Goal: Use online tool/utility: Use online tool/utility

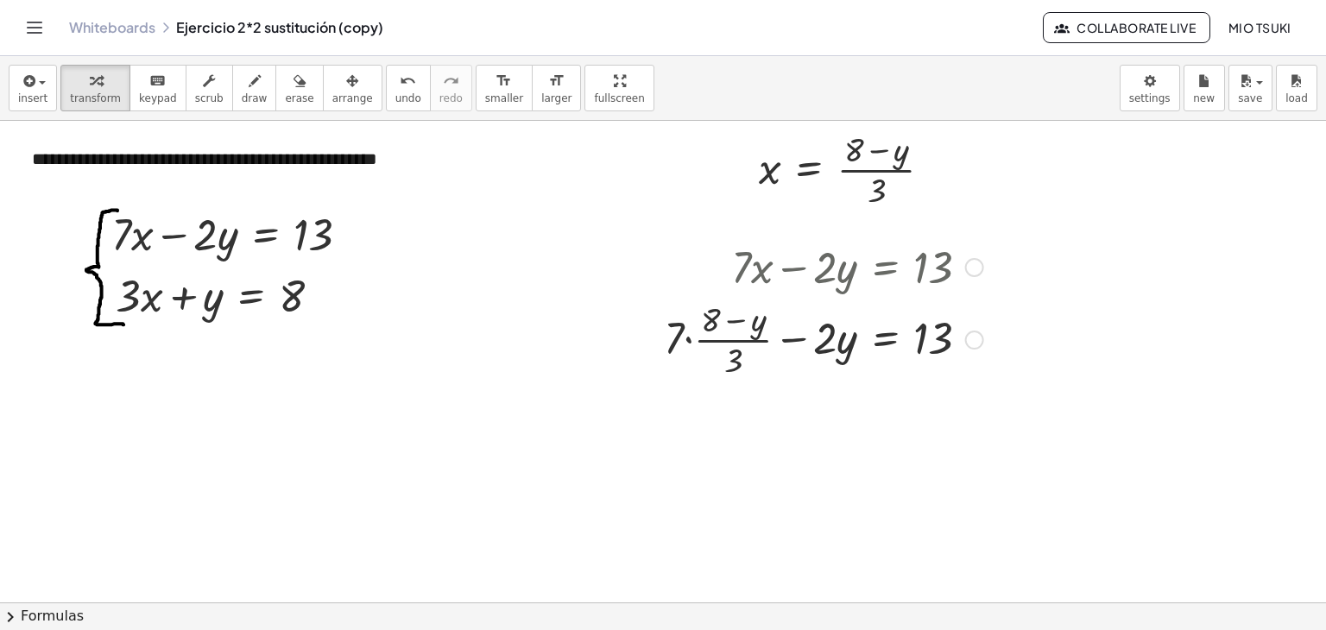
click at [688, 341] on div at bounding box center [823, 338] width 337 height 86
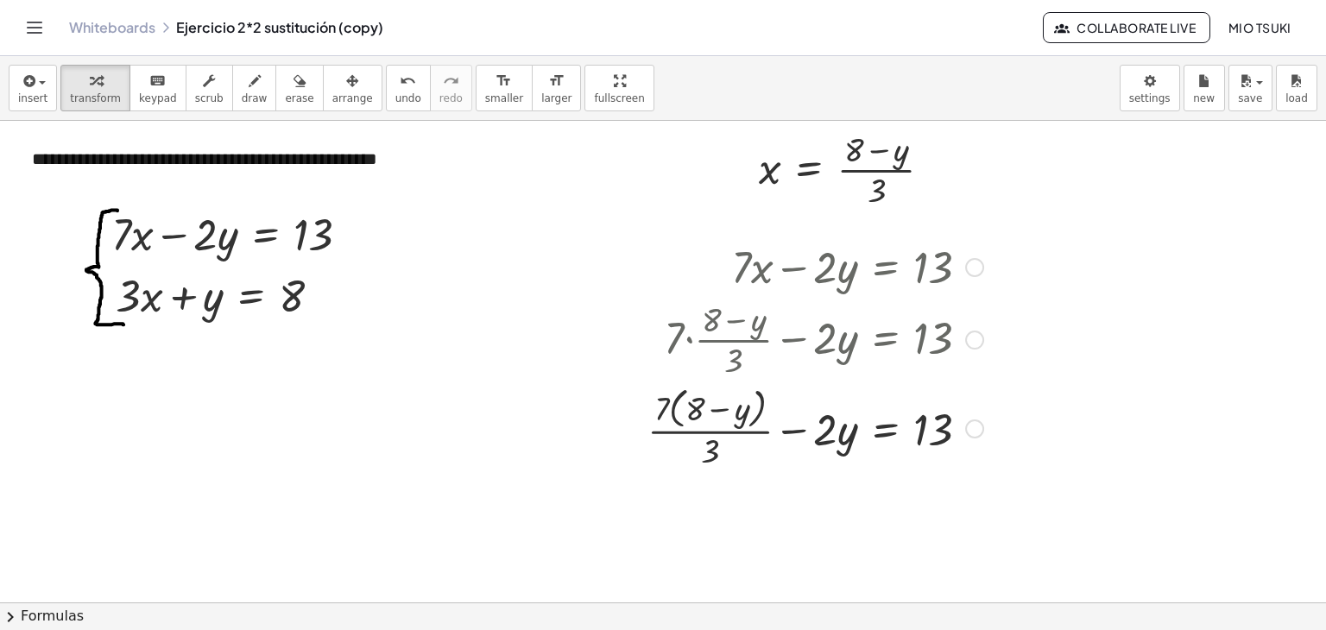
click at [690, 408] on div at bounding box center [815, 427] width 353 height 91
click at [671, 408] on div at bounding box center [815, 427] width 353 height 91
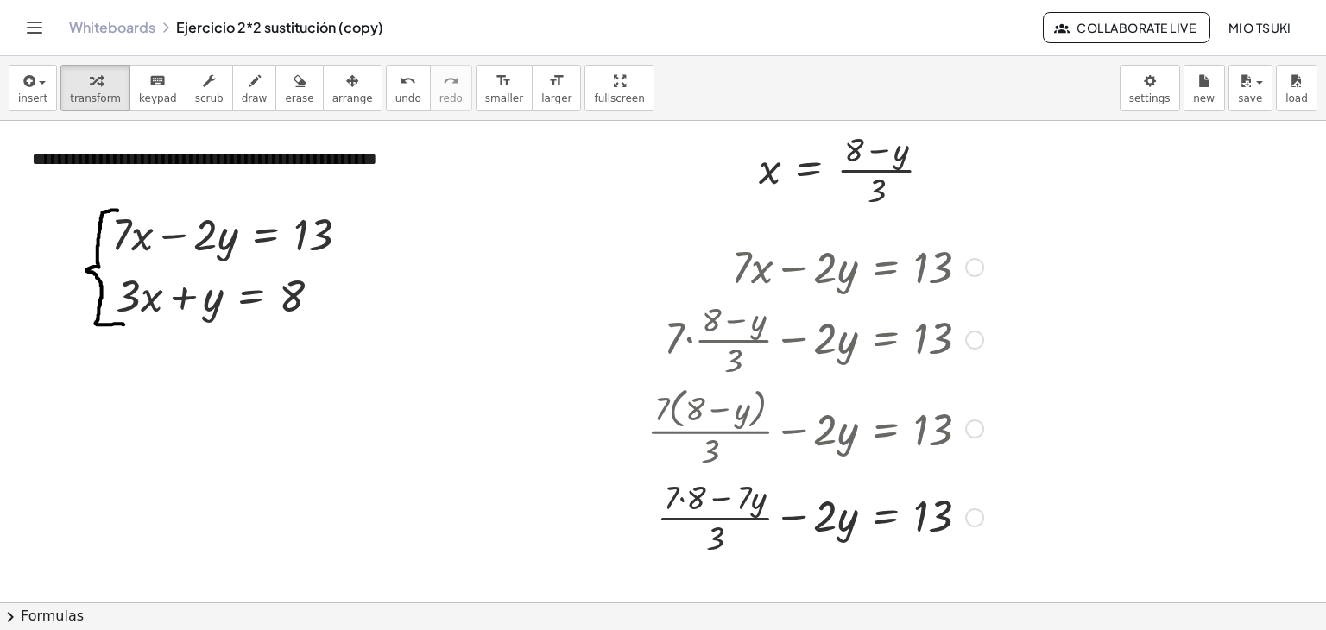
click at [679, 498] on div at bounding box center [815, 516] width 353 height 86
click at [725, 498] on div at bounding box center [815, 516] width 353 height 86
click at [718, 544] on div at bounding box center [815, 516] width 353 height 86
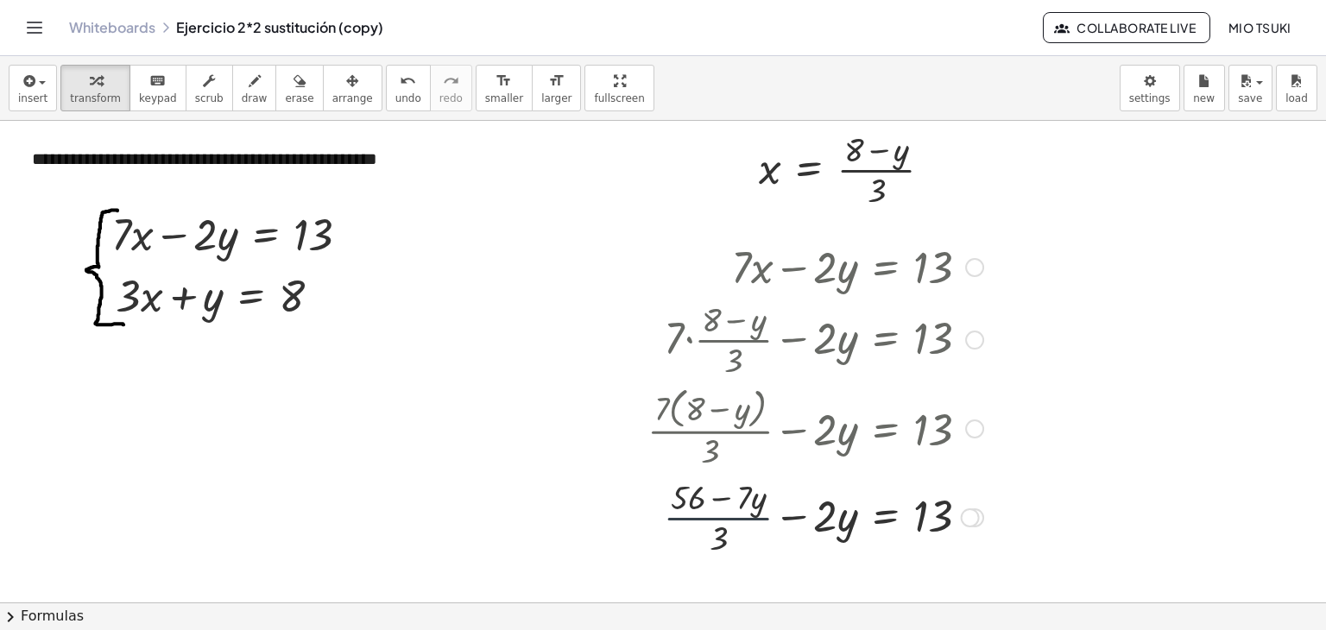
click at [722, 518] on div at bounding box center [815, 516] width 353 height 86
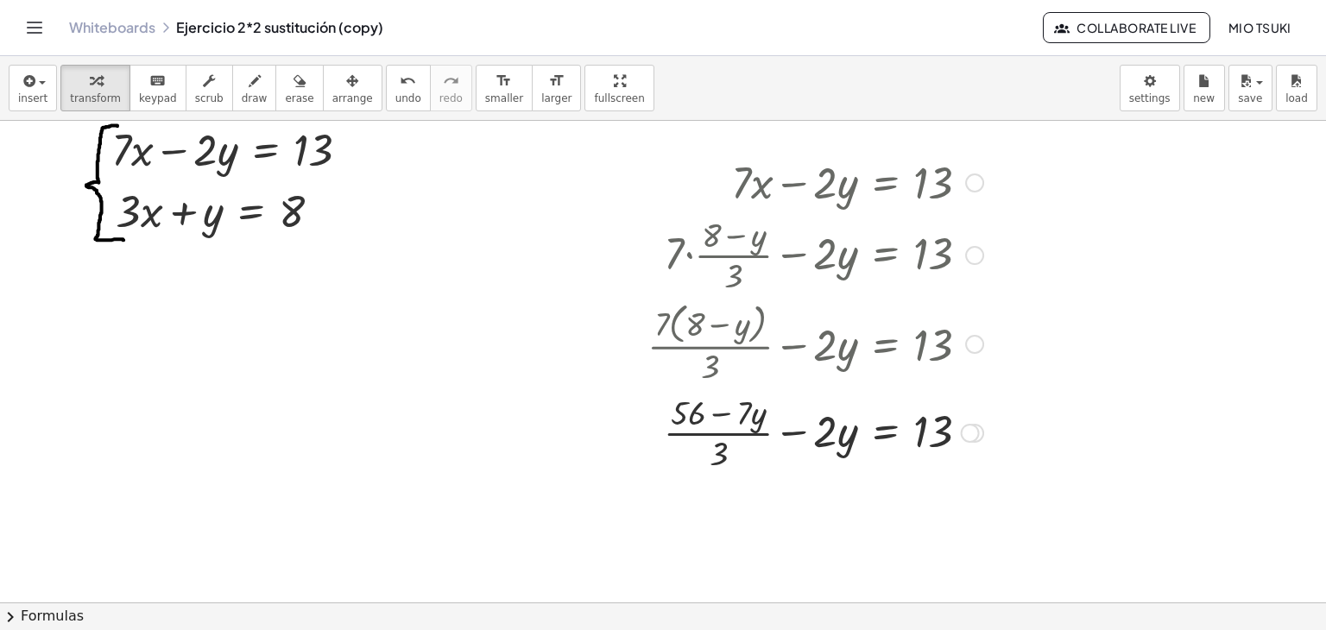
scroll to position [86, 0]
click at [721, 462] on div at bounding box center [815, 430] width 353 height 86
click at [683, 414] on div at bounding box center [815, 430] width 353 height 86
click at [721, 433] on div at bounding box center [815, 430] width 353 height 86
click at [721, 429] on div at bounding box center [815, 430] width 353 height 86
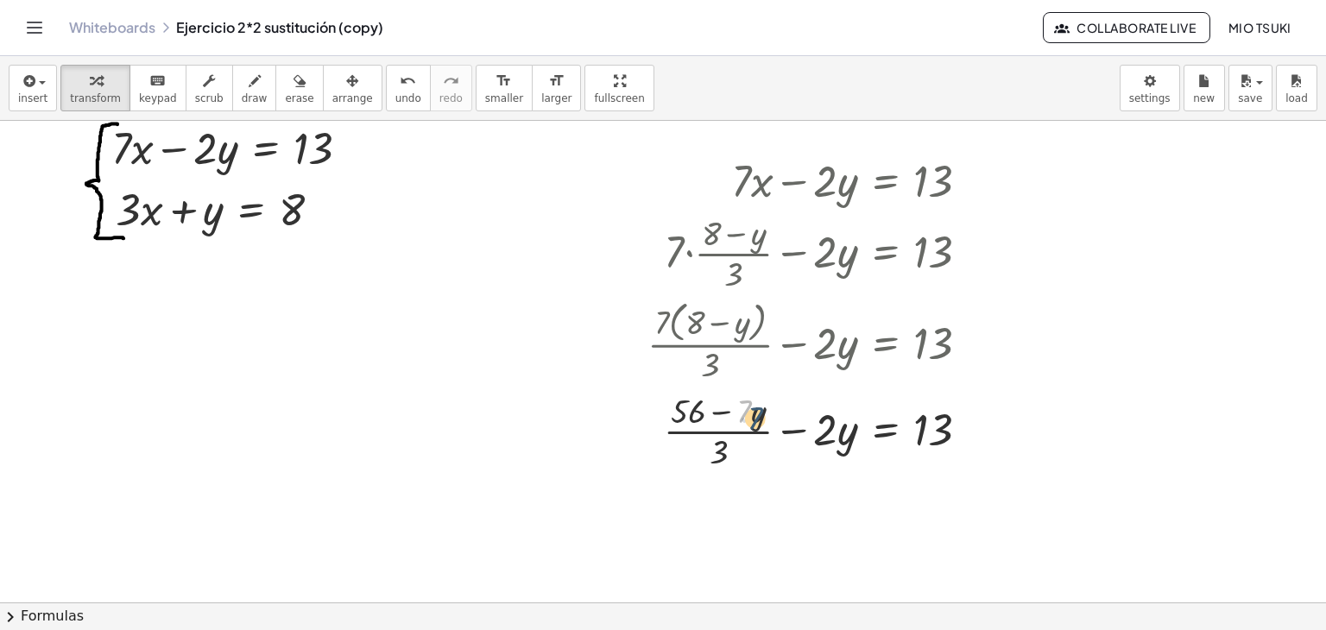
drag, startPoint x: 748, startPoint y: 413, endPoint x: 760, endPoint y: 419, distance: 13.2
click at [760, 419] on div at bounding box center [815, 430] width 353 height 86
click at [751, 415] on div at bounding box center [815, 430] width 353 height 86
click at [756, 417] on div at bounding box center [815, 430] width 353 height 86
click at [732, 429] on div at bounding box center [815, 430] width 353 height 86
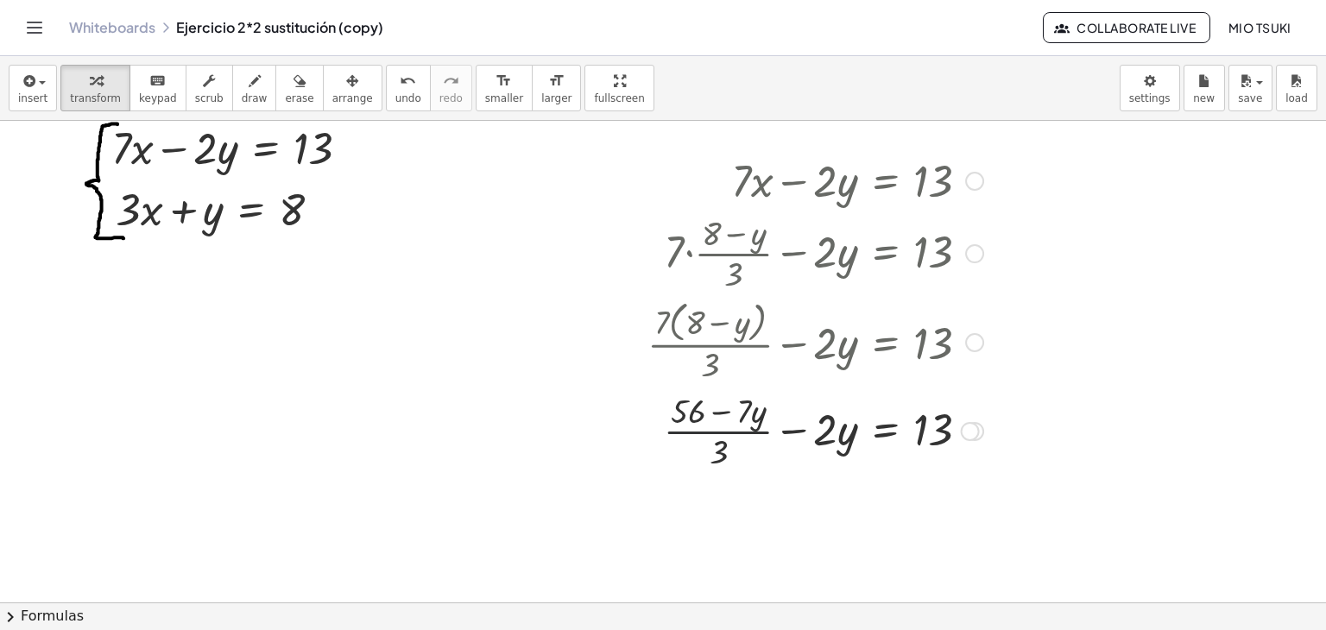
click at [732, 429] on div at bounding box center [815, 430] width 353 height 86
click at [969, 432] on div at bounding box center [970, 431] width 19 height 19
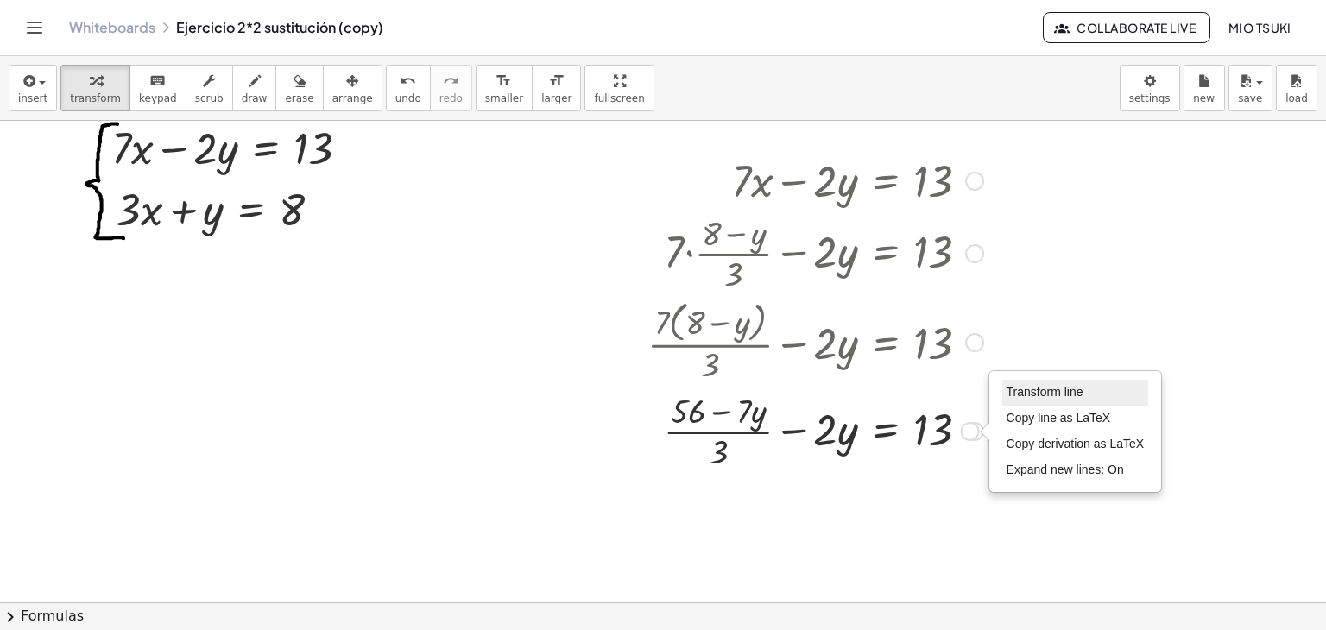
click at [1043, 391] on span "Transform line" at bounding box center [1044, 392] width 77 height 14
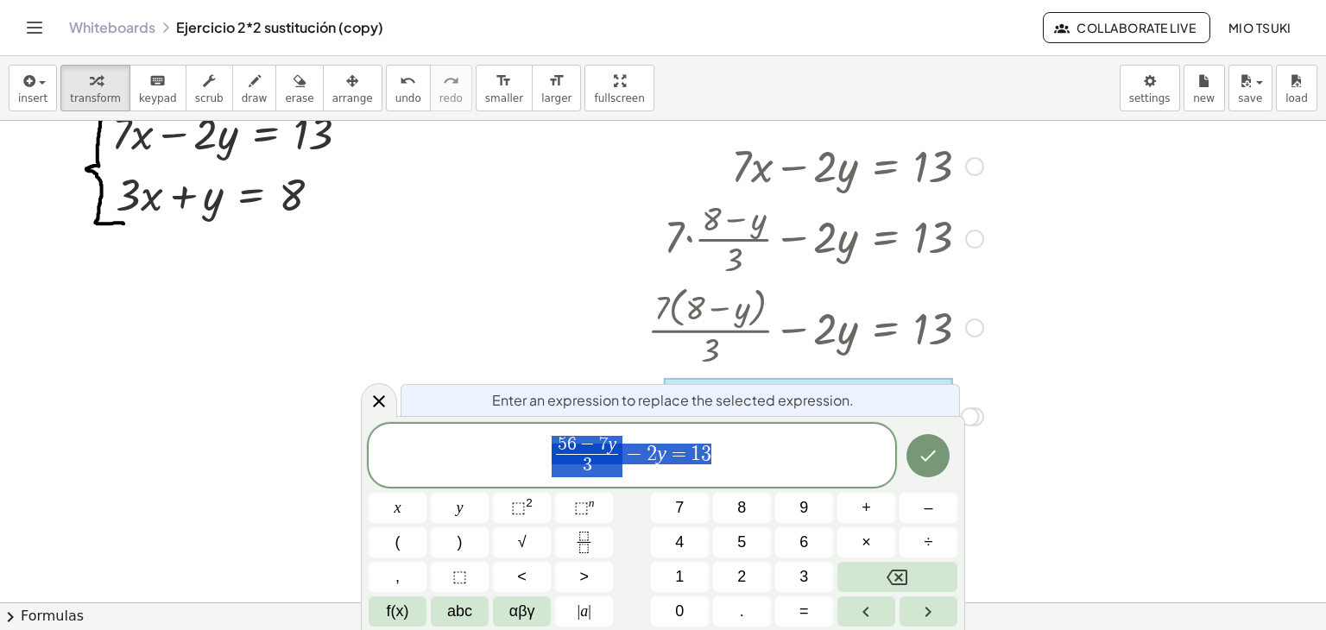
scroll to position [103, 0]
click at [615, 456] on span "3 ​" at bounding box center [587, 465] width 63 height 23
click at [579, 451] on span "−" at bounding box center [588, 445] width 22 height 19
click at [628, 446] on span "−" at bounding box center [634, 454] width 25 height 21
click at [608, 453] on span "−" at bounding box center [614, 454] width 25 height 21
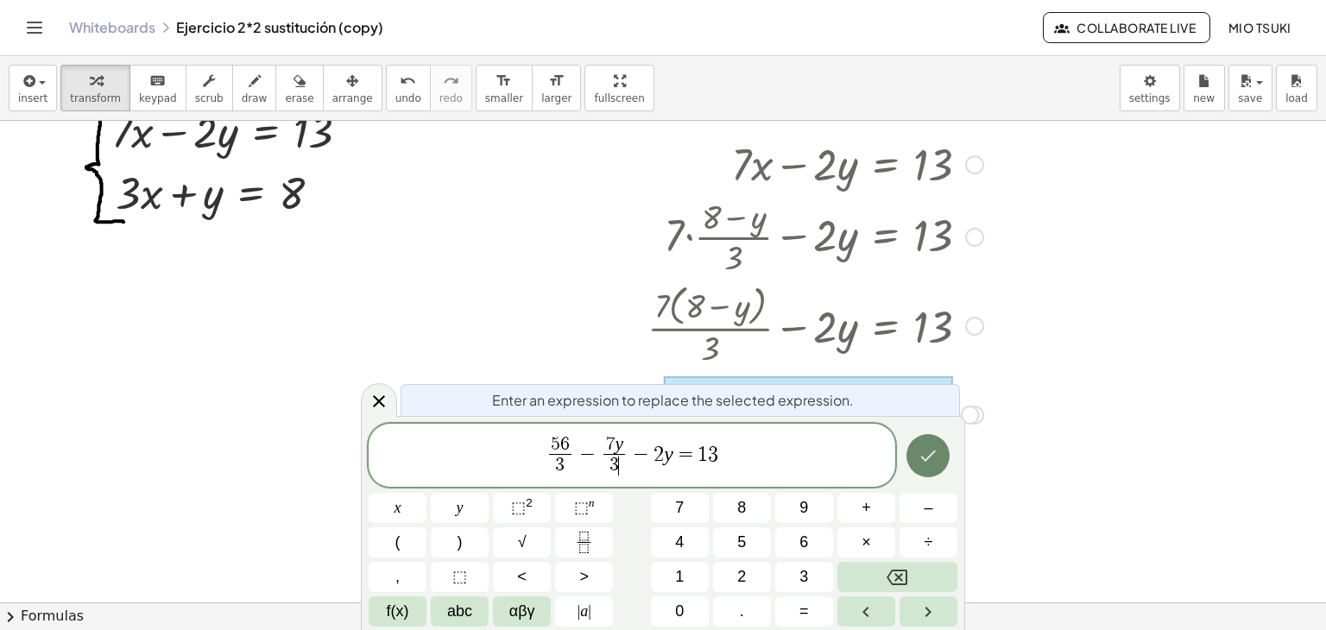
click at [922, 458] on icon "Done" at bounding box center [928, 455] width 21 height 21
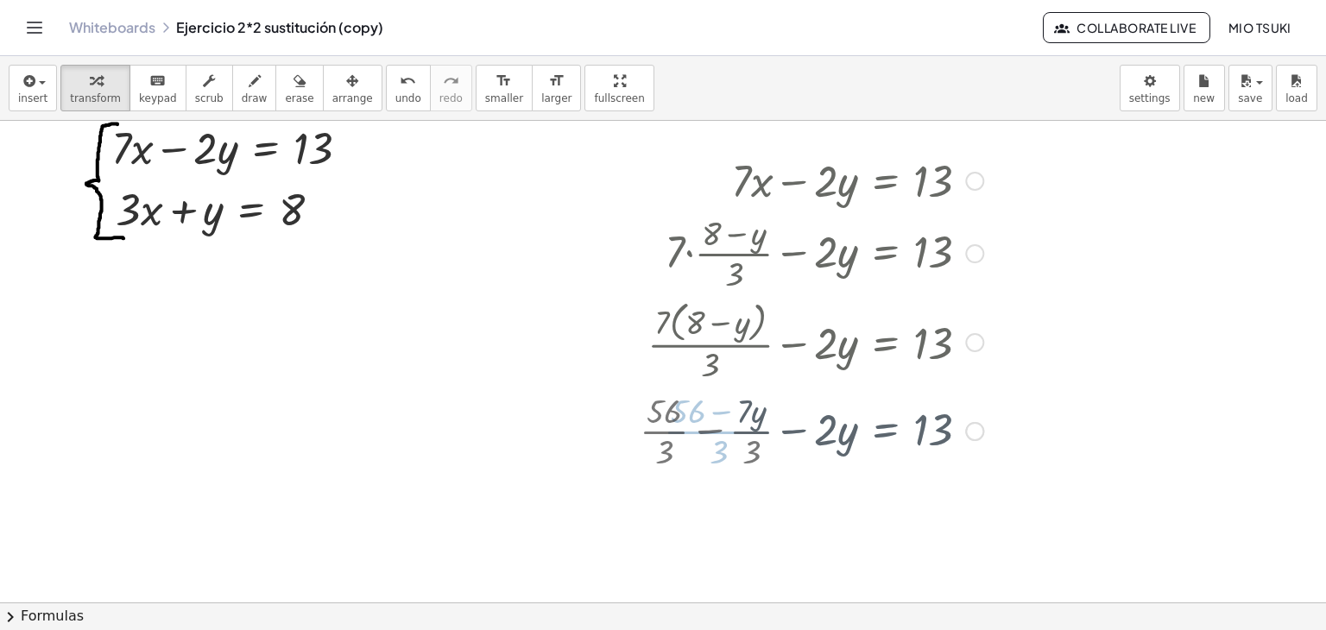
scroll to position [86, 0]
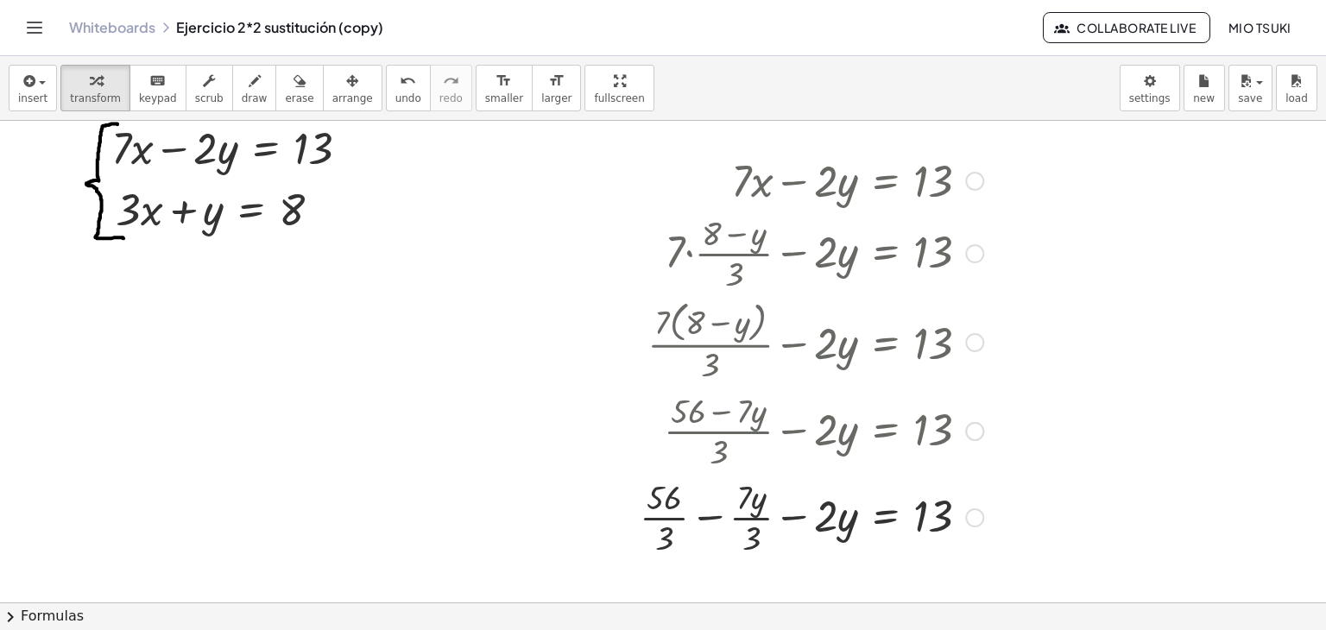
click at [664, 520] on div at bounding box center [811, 516] width 361 height 86
click at [664, 519] on div at bounding box center [811, 516] width 361 height 86
click at [395, 93] on span "undo" at bounding box center [408, 98] width 26 height 12
drag, startPoint x: 665, startPoint y: 519, endPoint x: 1015, endPoint y: 514, distance: 350.5
click at [626, 515] on div at bounding box center [811, 516] width 540 height 86
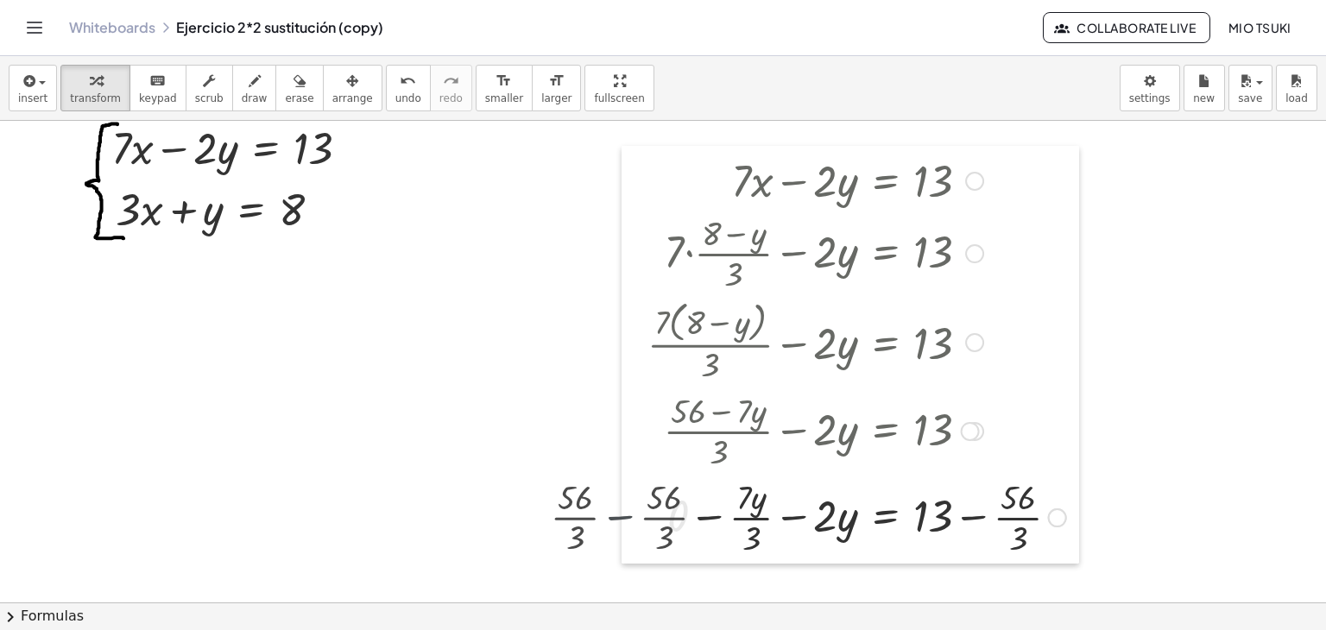
click at [626, 515] on div at bounding box center [634, 355] width 26 height 418
click at [792, 518] on div at bounding box center [857, 516] width 436 height 86
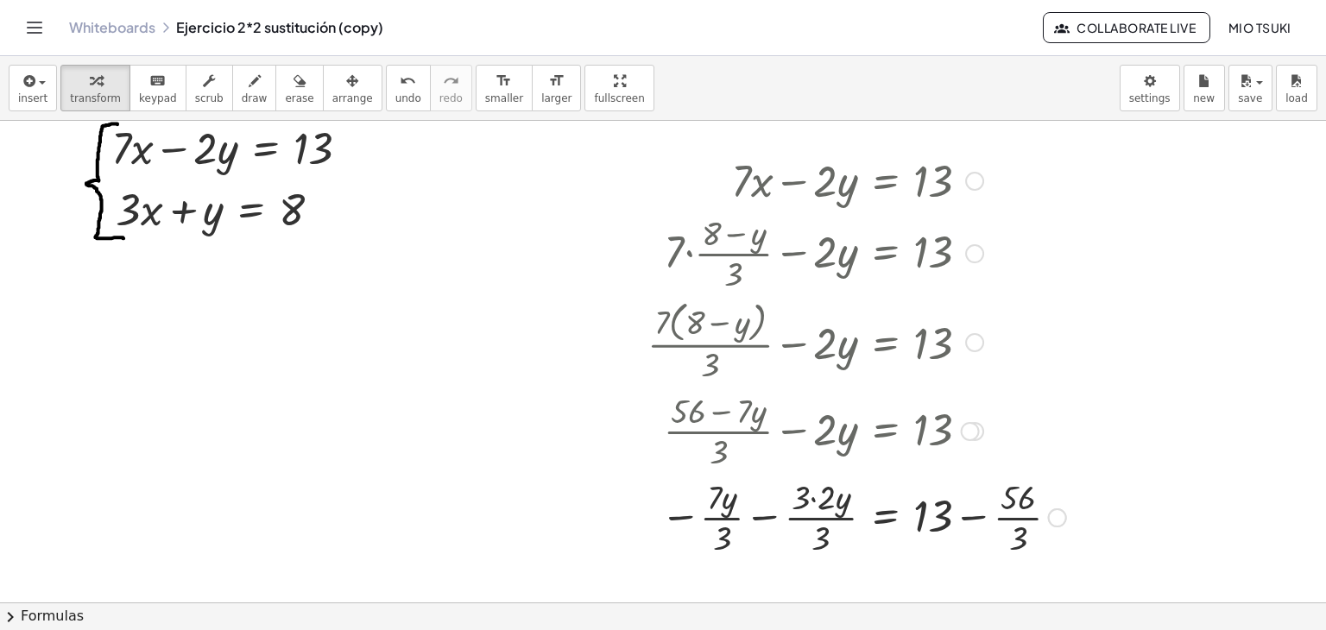
click at [770, 514] on div at bounding box center [857, 516] width 436 height 86
click at [770, 514] on div at bounding box center [860, 516] width 443 height 86
click at [773, 525] on div at bounding box center [860, 516] width 443 height 86
click at [814, 498] on div at bounding box center [860, 516] width 443 height 86
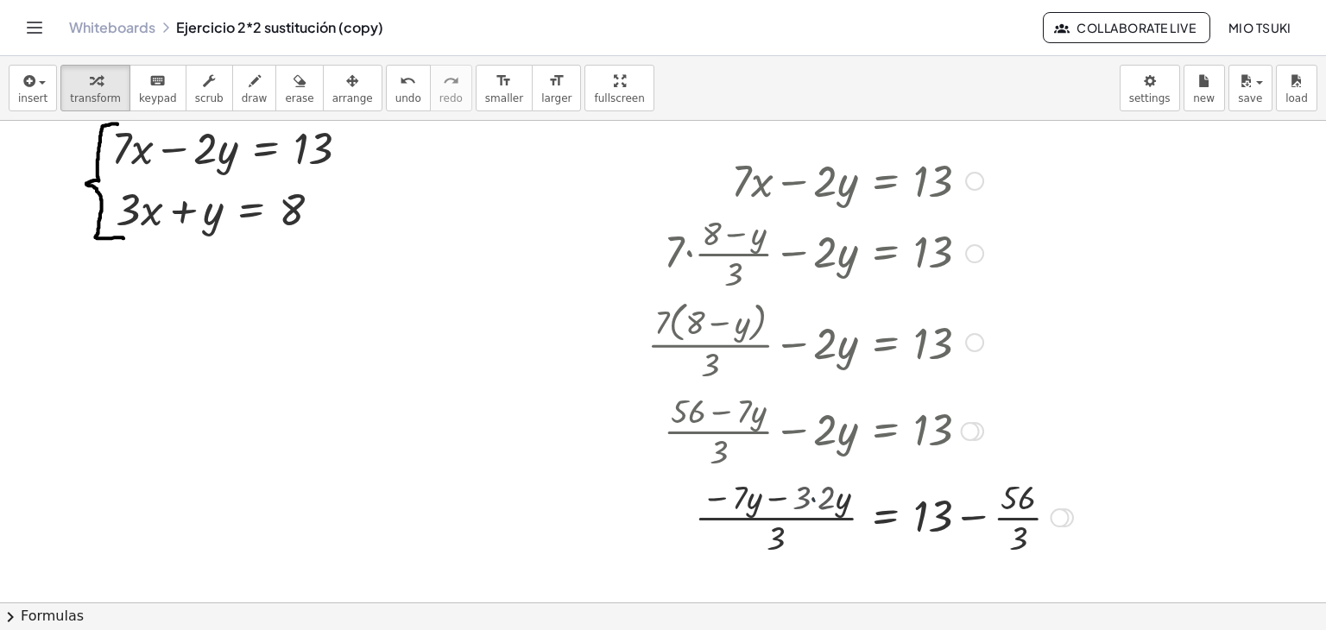
click at [814, 498] on div at bounding box center [860, 516] width 443 height 86
click at [798, 501] on div at bounding box center [860, 516] width 443 height 86
click at [971, 518] on div at bounding box center [860, 516] width 443 height 86
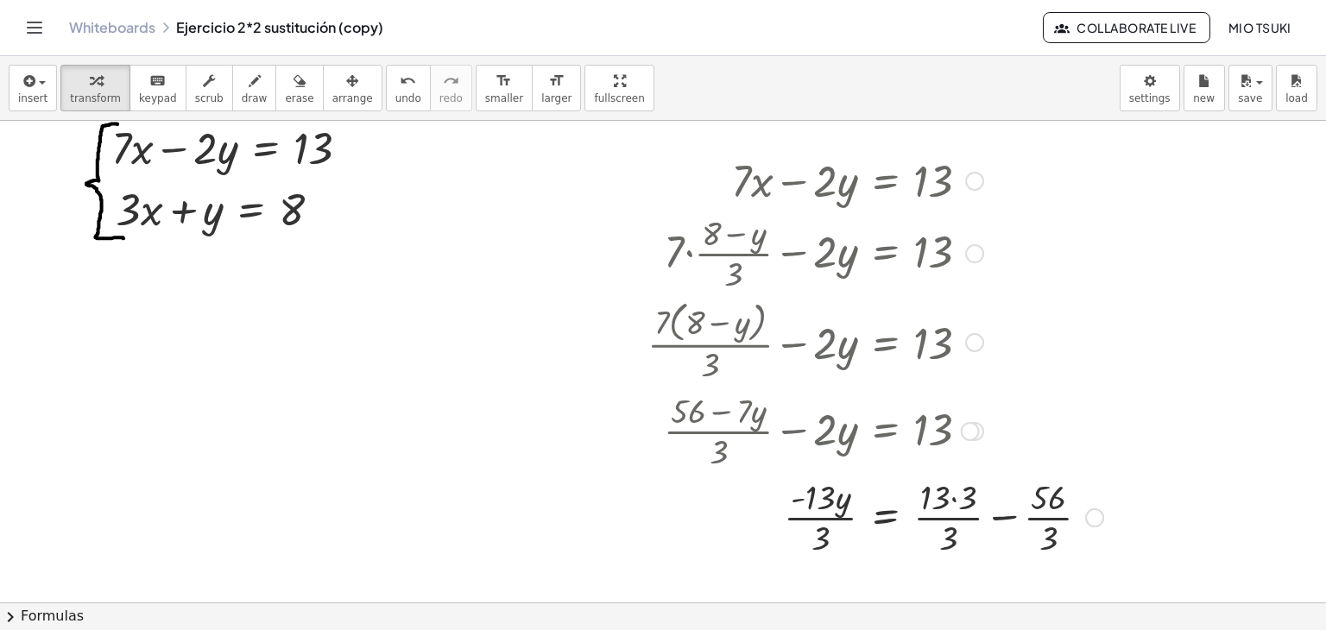
click at [1008, 516] on div at bounding box center [875, 516] width 473 height 86
click at [1008, 516] on div at bounding box center [863, 516] width 449 height 86
click at [960, 496] on div at bounding box center [863, 516] width 449 height 86
click at [960, 496] on div at bounding box center [852, 516] width 427 height 86
click at [972, 494] on div at bounding box center [852, 516] width 427 height 86
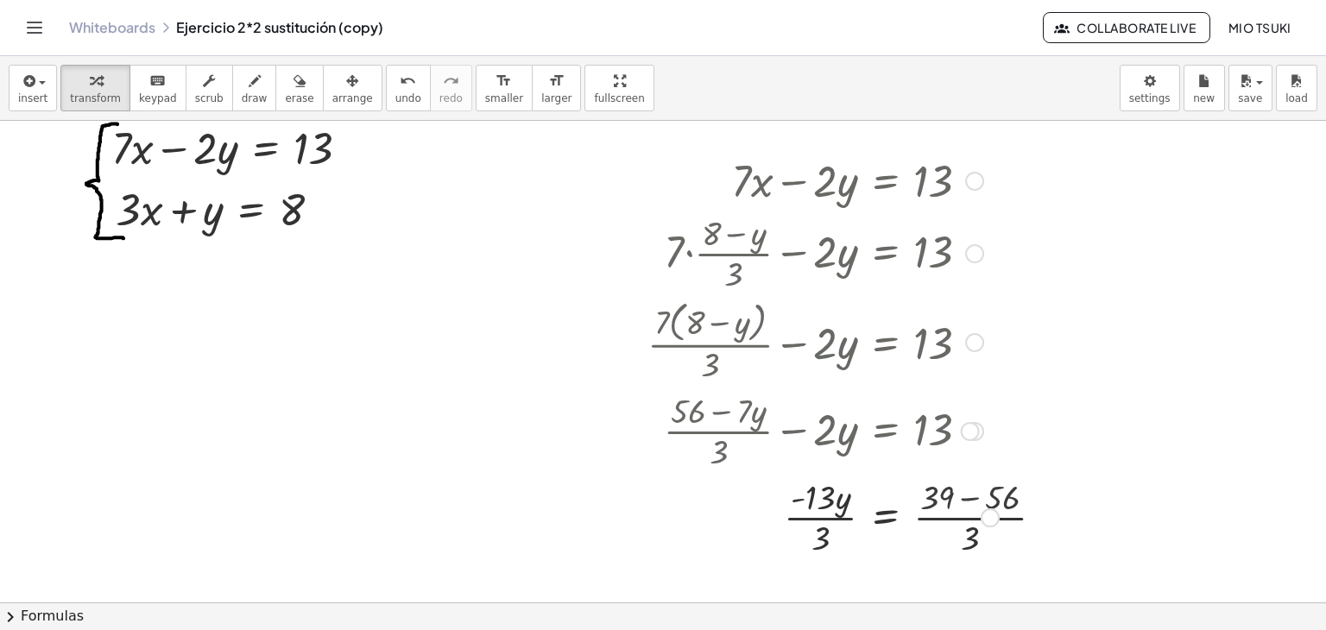
click at [972, 494] on div at bounding box center [823, 516] width 369 height 86
drag, startPoint x: 822, startPoint y: 536, endPoint x: 1001, endPoint y: 510, distance: 181.4
click at [1001, 510] on div at bounding box center [823, 516] width 369 height 86
drag, startPoint x: 822, startPoint y: 542, endPoint x: 1000, endPoint y: 510, distance: 181.5
click at [1000, 510] on div at bounding box center [823, 516] width 369 height 86
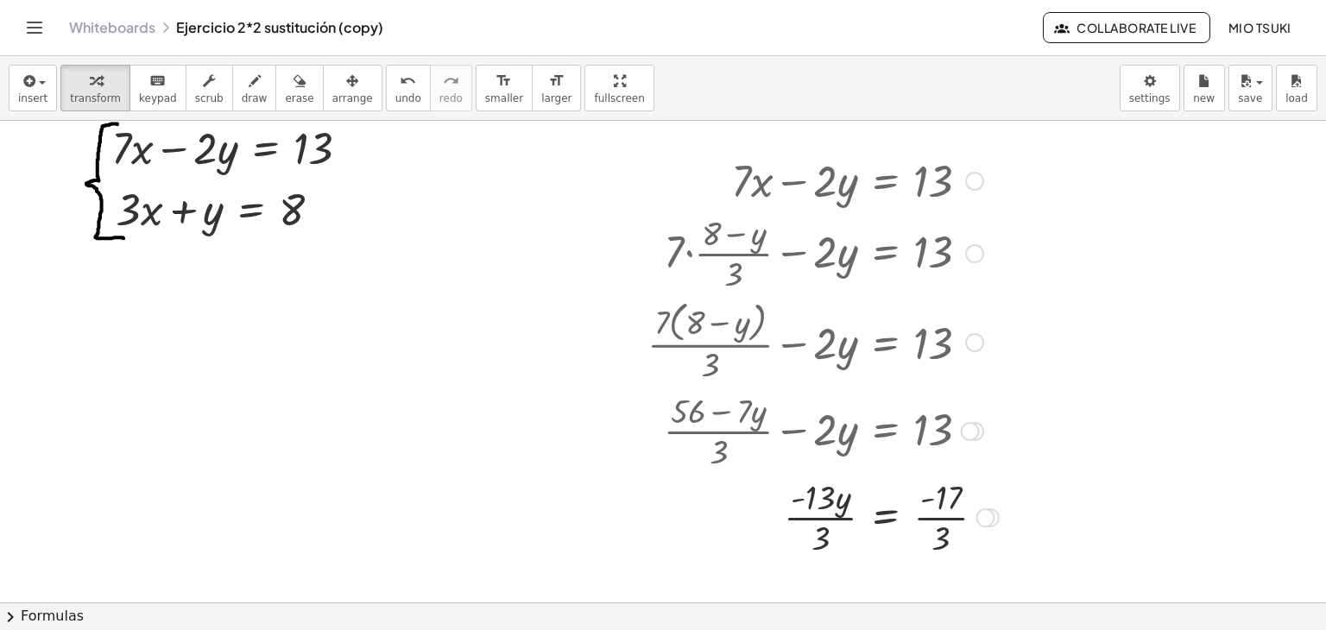
click at [971, 436] on div at bounding box center [970, 431] width 19 height 19
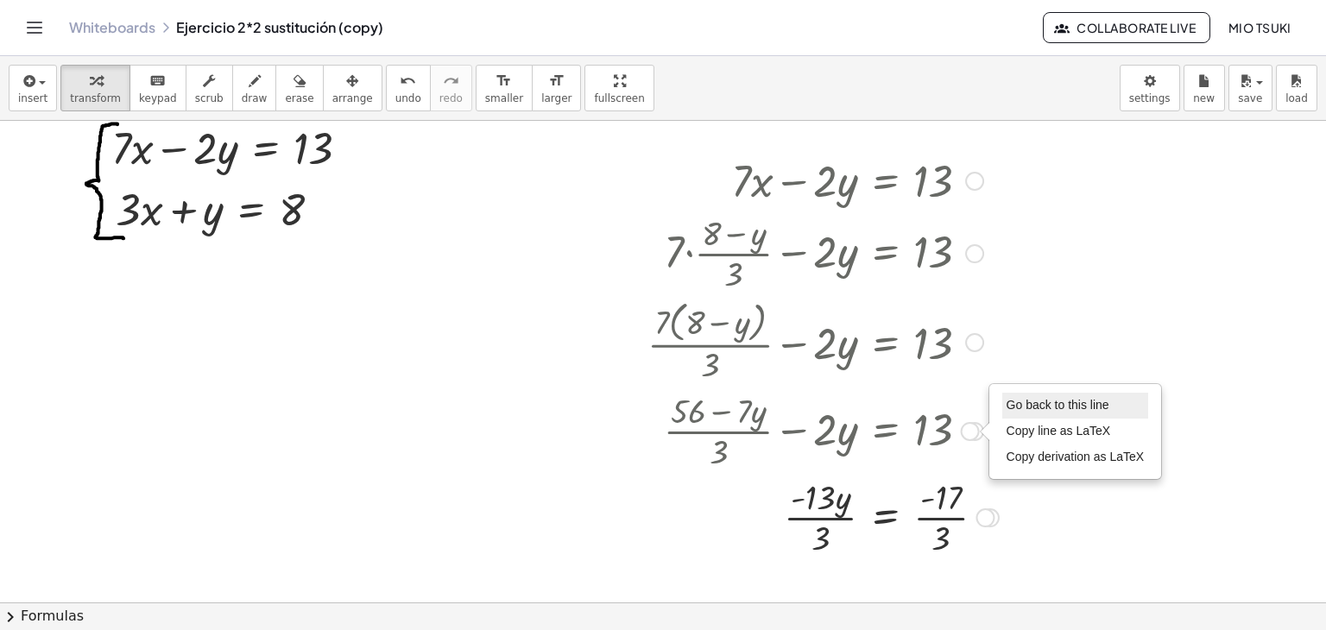
click at [1029, 403] on span "Go back to this line" at bounding box center [1057, 405] width 103 height 14
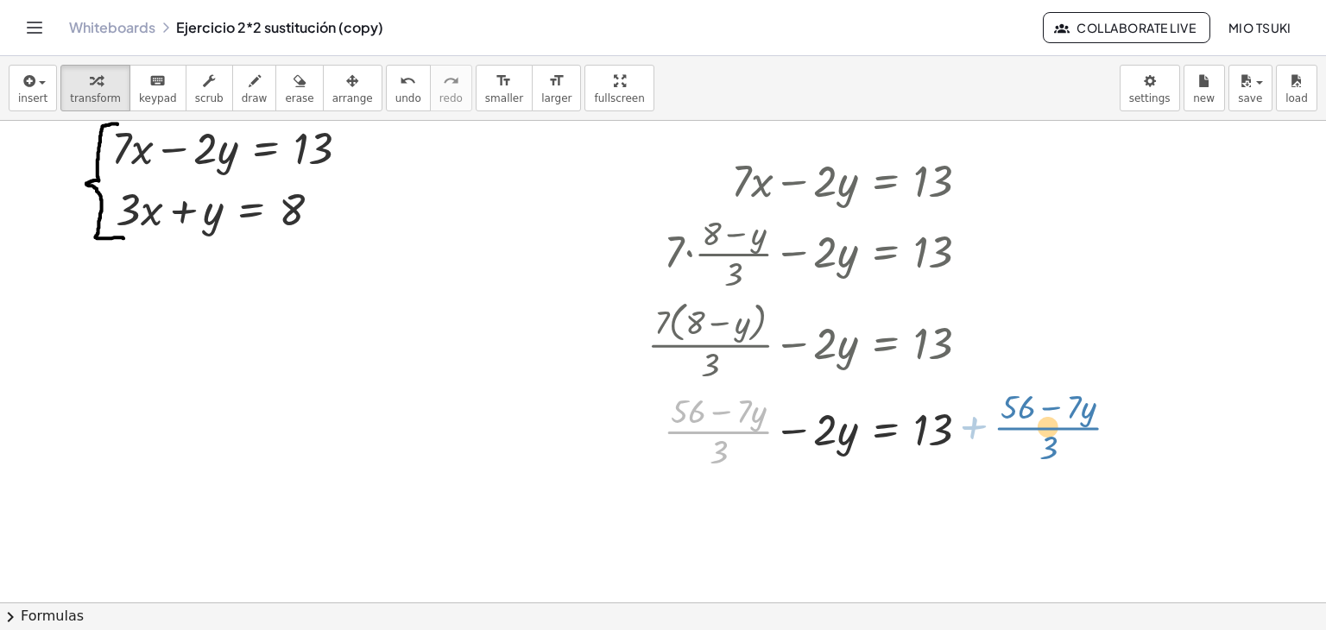
drag, startPoint x: 710, startPoint y: 432, endPoint x: 1039, endPoint y: 429, distance: 329.7
drag, startPoint x: 723, startPoint y: 433, endPoint x: 1050, endPoint y: 431, distance: 326.3
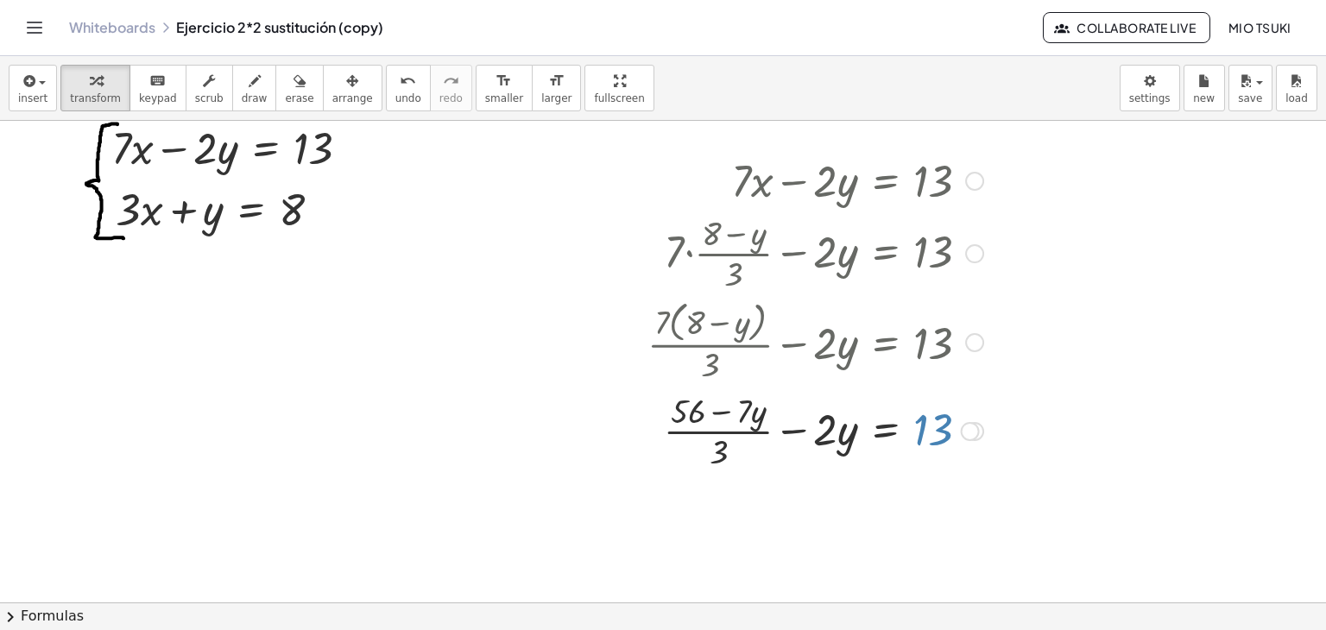
click at [932, 430] on div at bounding box center [815, 430] width 353 height 86
click at [717, 413] on div at bounding box center [815, 430] width 353 height 86
click at [684, 413] on div at bounding box center [815, 430] width 353 height 86
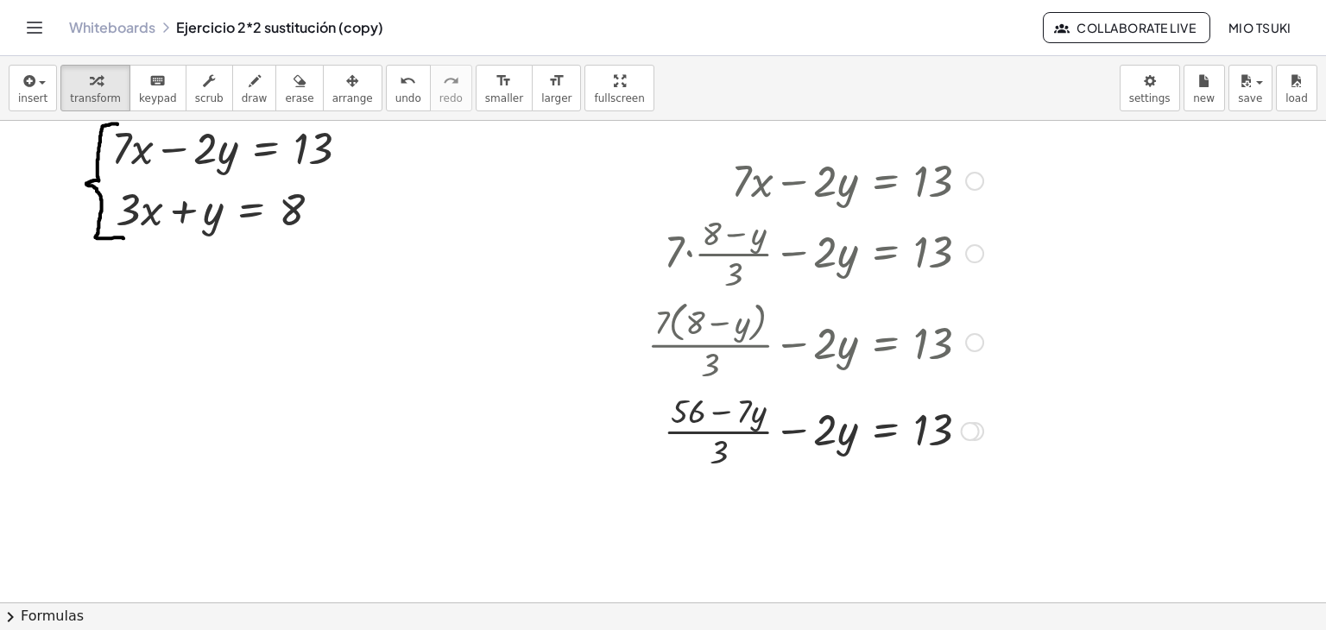
click at [725, 413] on div at bounding box center [815, 430] width 353 height 86
click at [756, 413] on div at bounding box center [815, 430] width 353 height 86
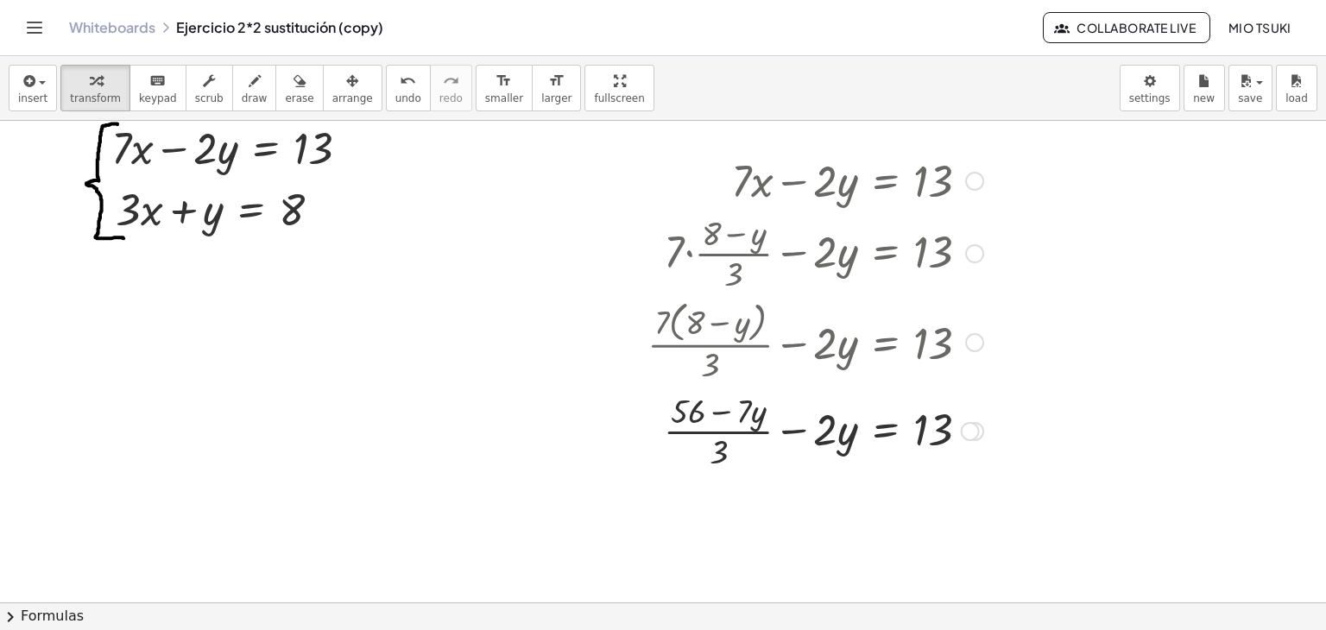
click at [747, 405] on div at bounding box center [815, 430] width 353 height 86
click at [715, 435] on div at bounding box center [815, 430] width 353 height 86
click at [717, 432] on div at bounding box center [815, 430] width 353 height 86
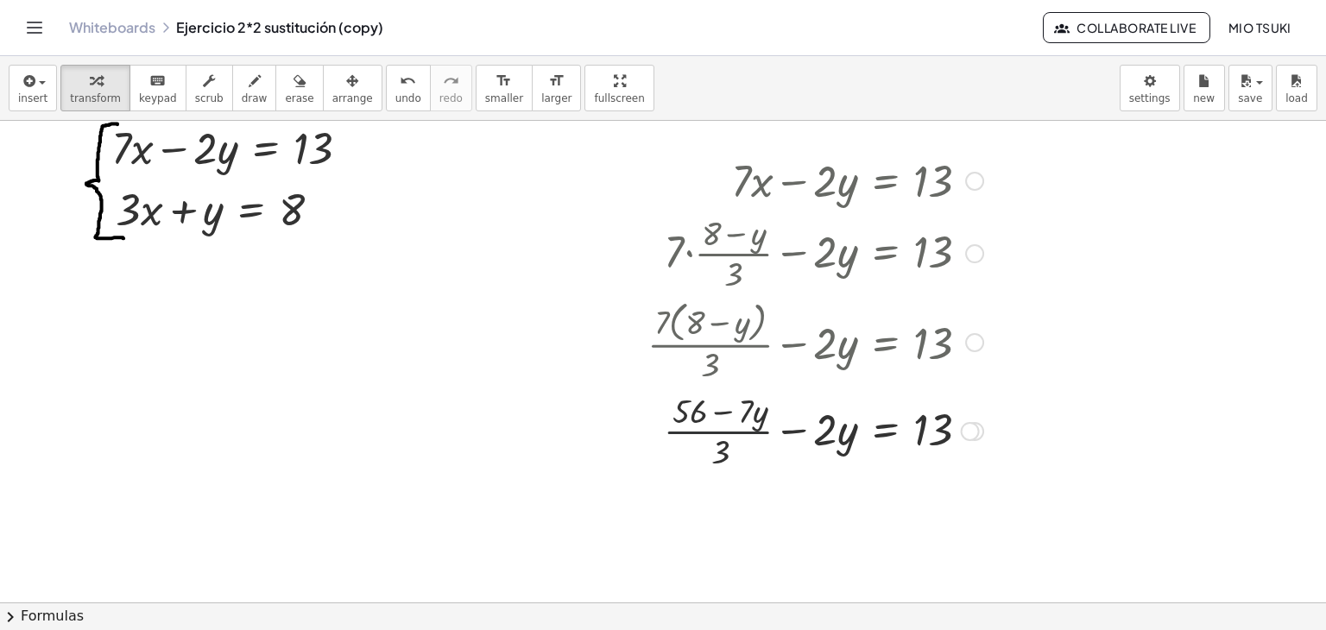
click at [717, 432] on div at bounding box center [815, 430] width 353 height 86
drag, startPoint x: 720, startPoint y: 454, endPoint x: 990, endPoint y: 427, distance: 271.5
click at [990, 427] on div at bounding box center [815, 430] width 353 height 86
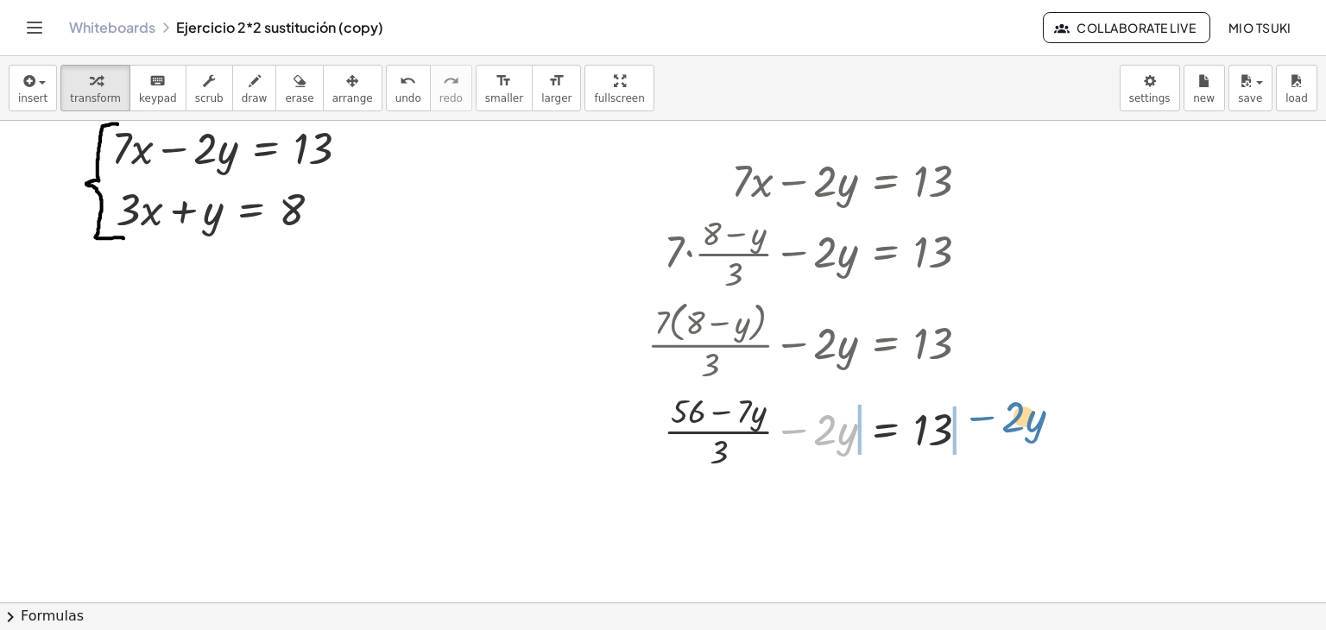
drag, startPoint x: 792, startPoint y: 432, endPoint x: 981, endPoint y: 419, distance: 188.6
click at [981, 419] on div at bounding box center [815, 430] width 353 height 86
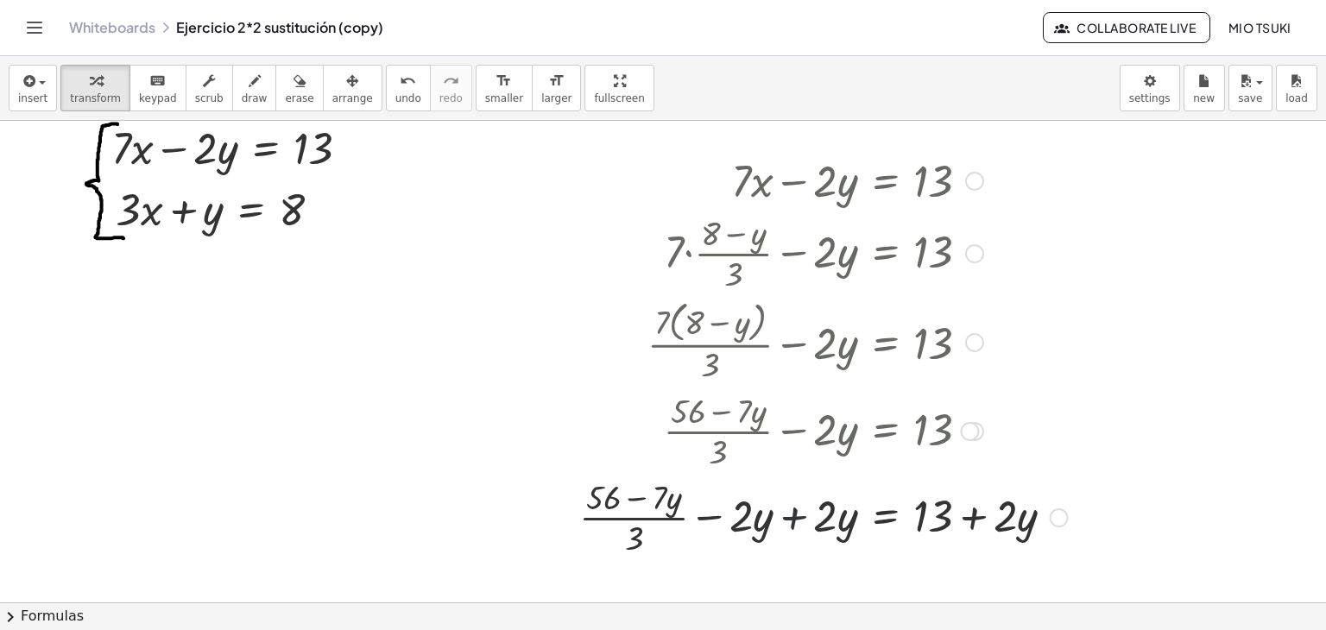
click at [792, 515] on div at bounding box center [824, 516] width 506 height 86
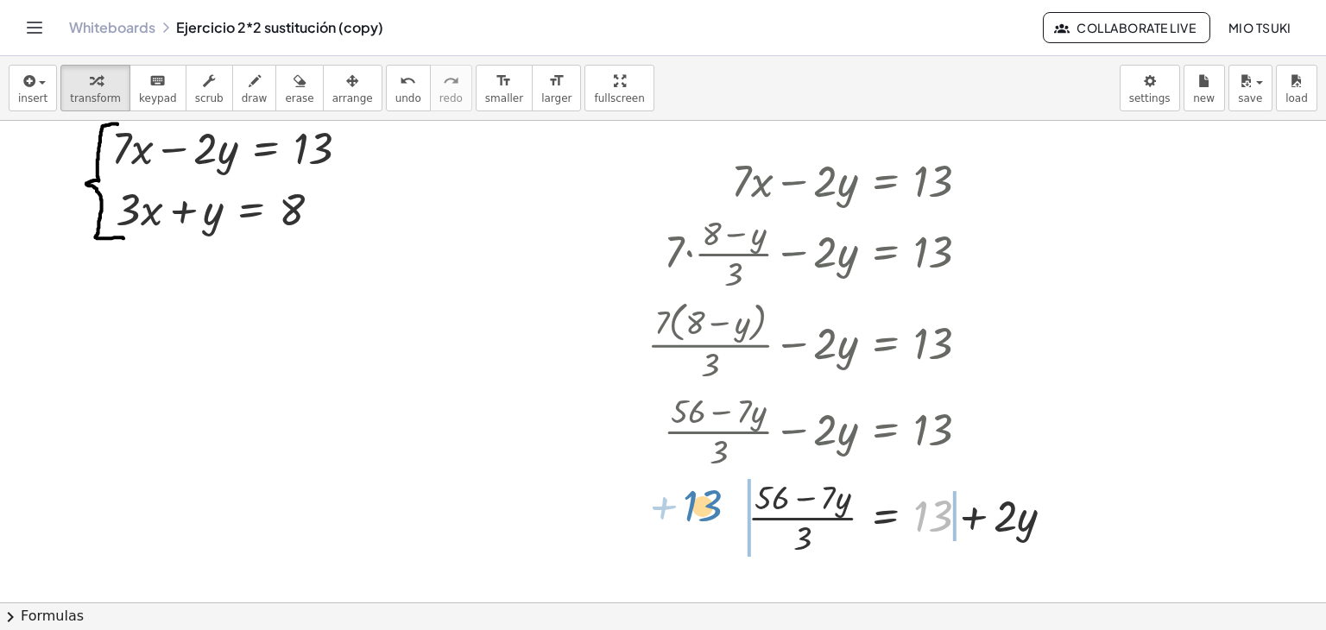
drag, startPoint x: 940, startPoint y: 508, endPoint x: 710, endPoint y: 498, distance: 230.7
click at [710, 498] on div at bounding box center [858, 516] width 438 height 86
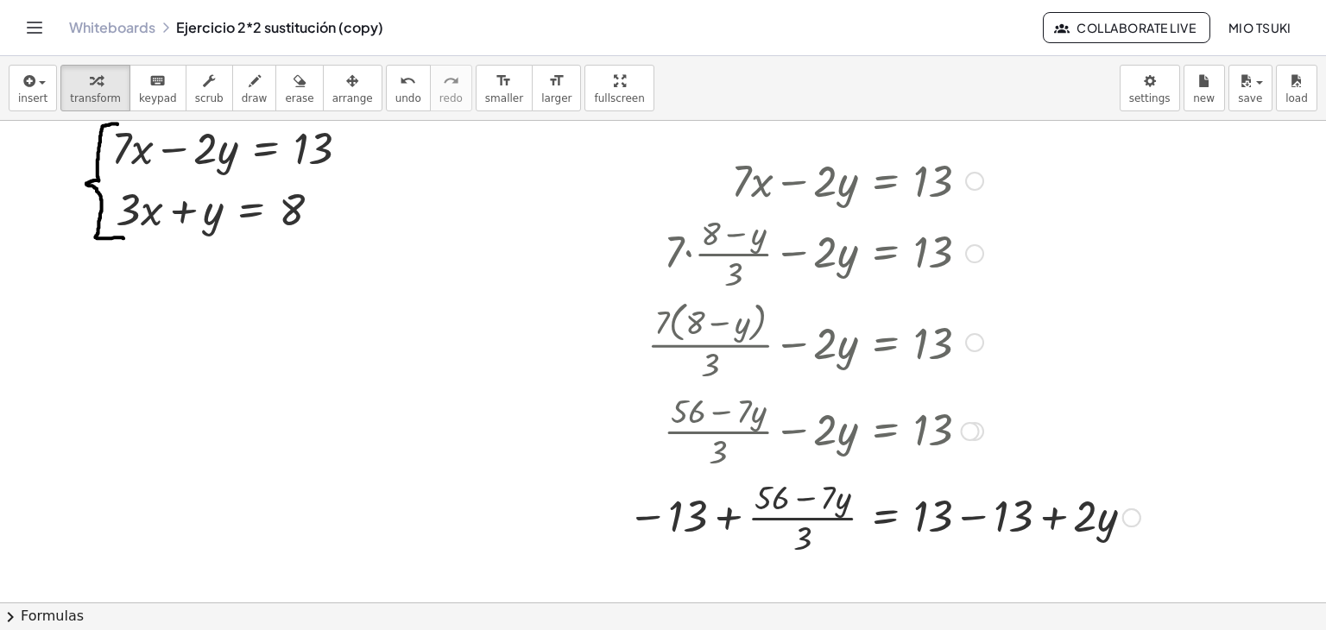
click at [973, 517] on div at bounding box center [884, 516] width 530 height 86
click at [1122, 517] on div "Go back to this line Copy line as LaTeX Copy derivation as LaTeX" at bounding box center [1131, 517] width 19 height 19
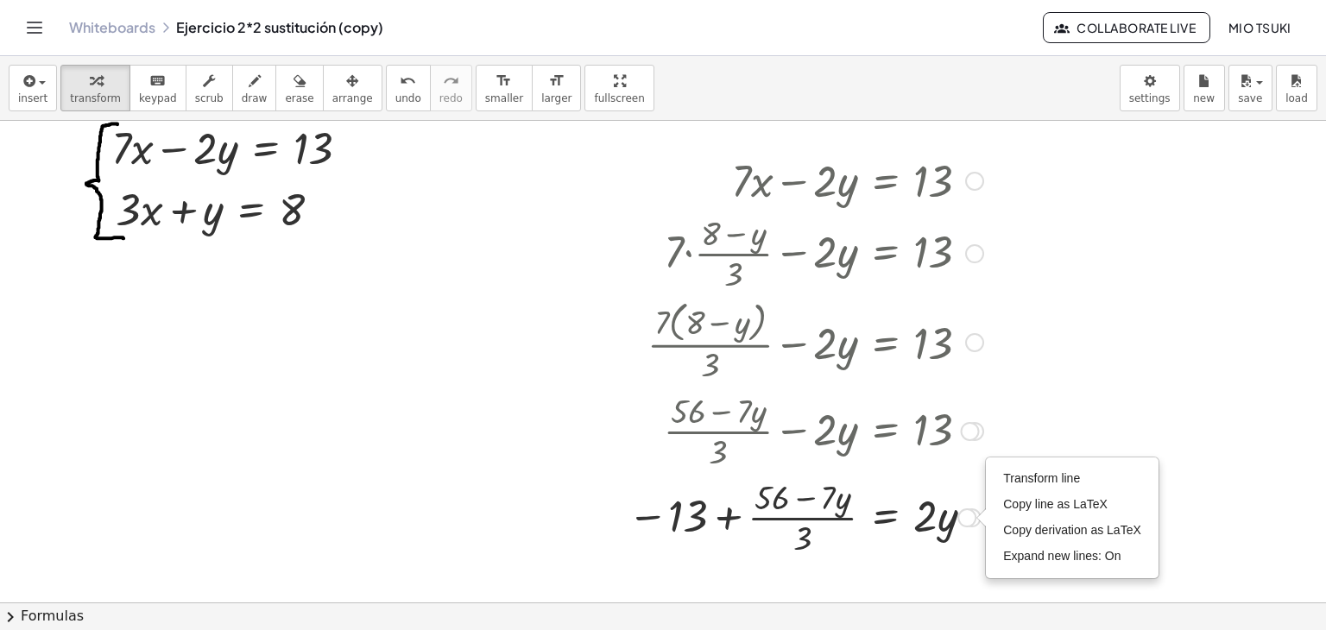
click at [728, 517] on div at bounding box center [805, 516] width 373 height 86
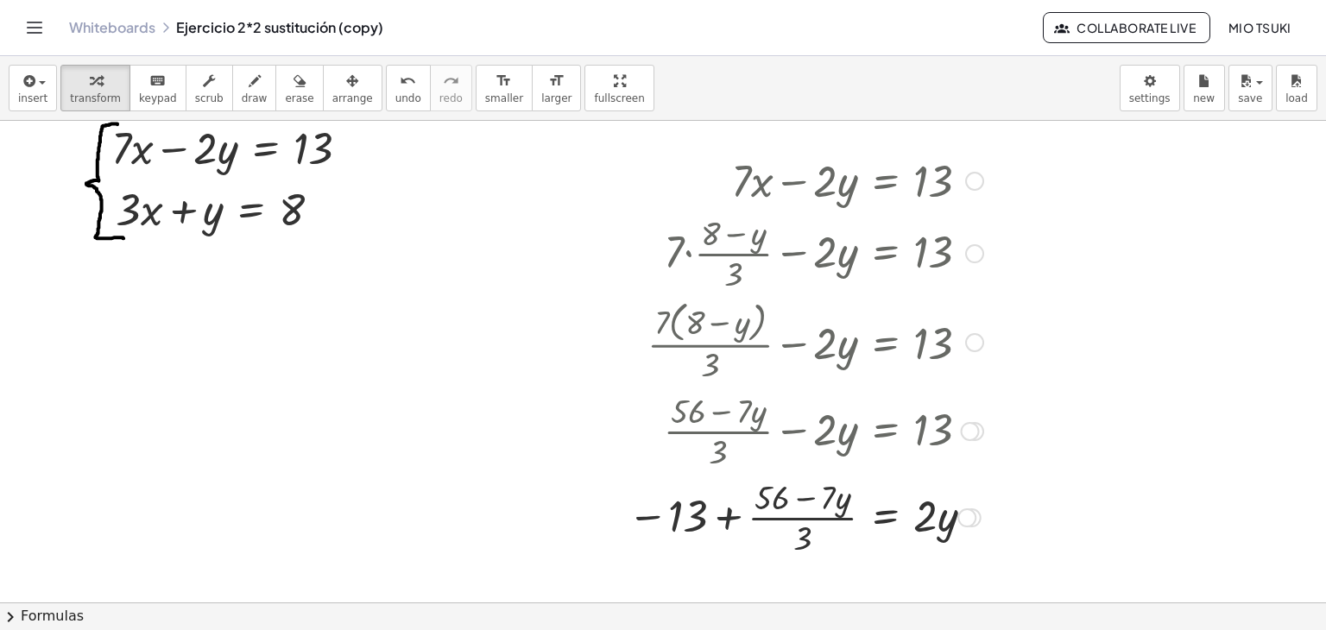
click at [728, 515] on div at bounding box center [805, 516] width 373 height 86
click at [729, 514] on div at bounding box center [790, 516] width 403 height 86
click at [729, 514] on div at bounding box center [810, 516] width 374 height 86
click at [704, 500] on div at bounding box center [810, 516] width 374 height 86
click at [704, 499] on div at bounding box center [817, 516] width 357 height 86
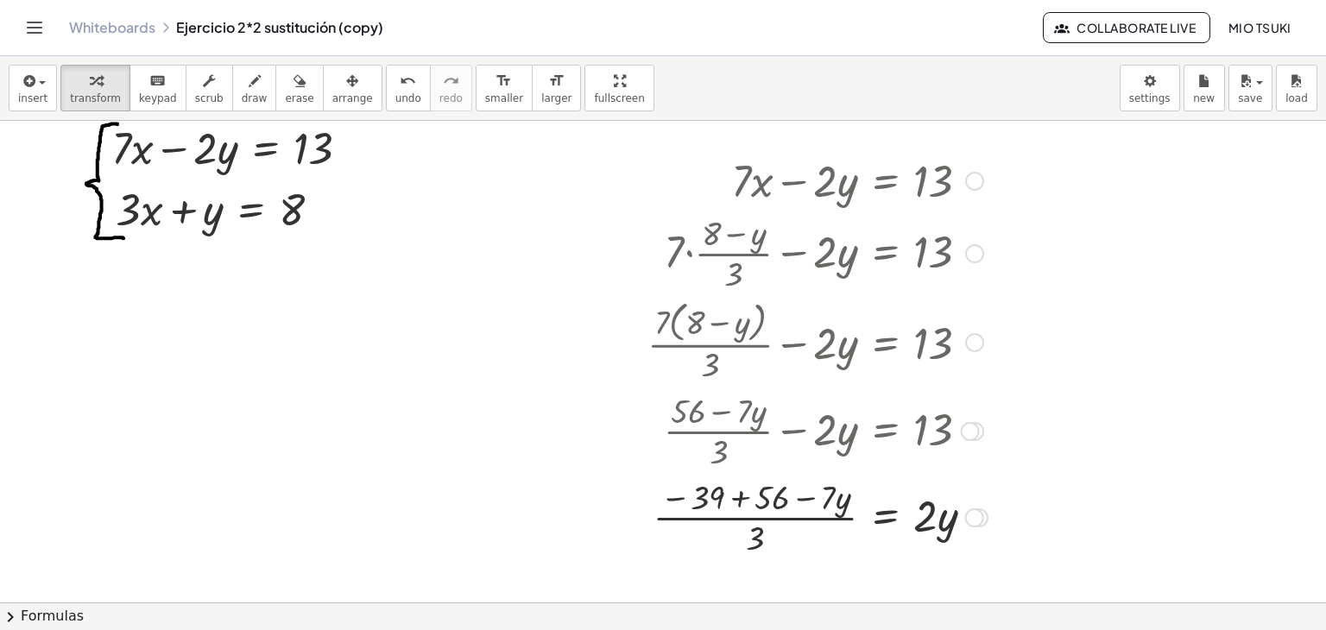
click at [739, 497] on div at bounding box center [817, 516] width 357 height 86
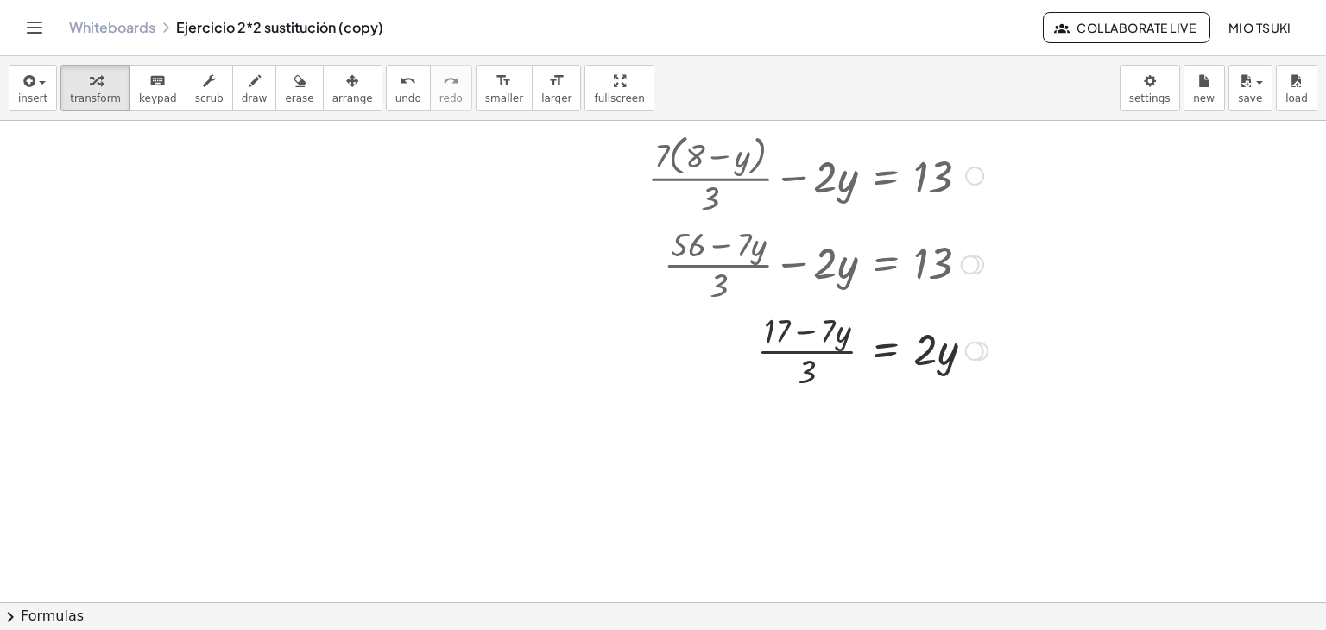
scroll to position [259, 0]
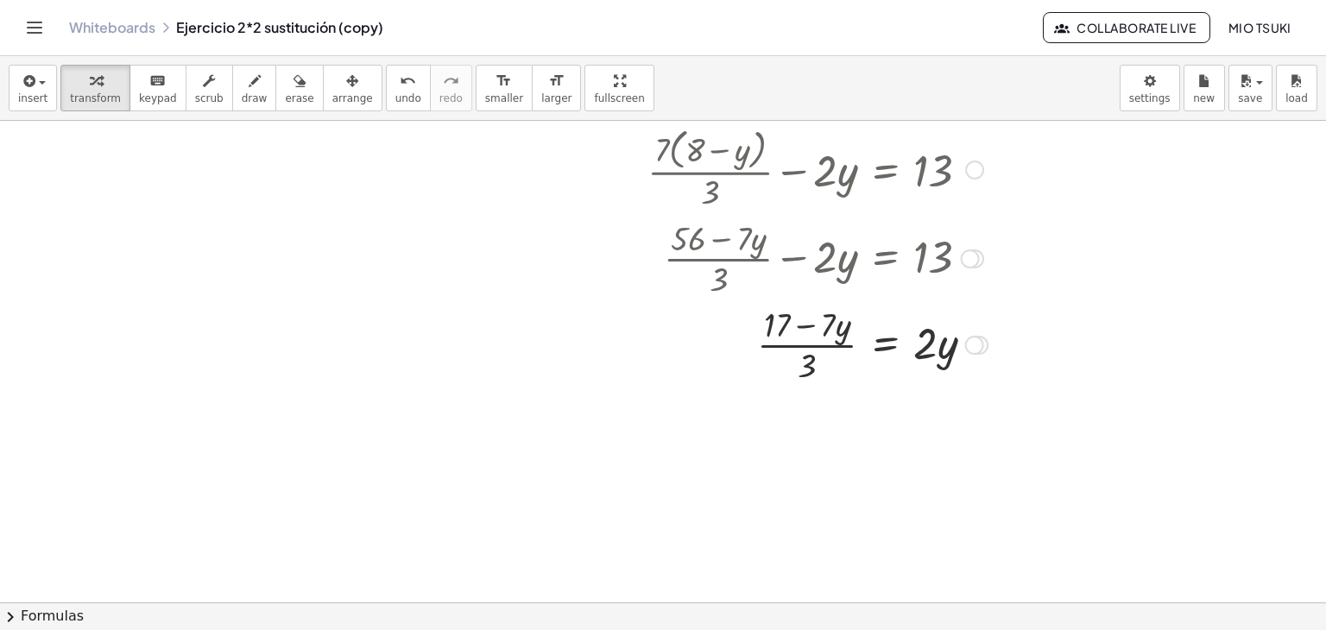
click at [804, 366] on div at bounding box center [817, 343] width 357 height 86
click at [800, 324] on div at bounding box center [817, 343] width 357 height 86
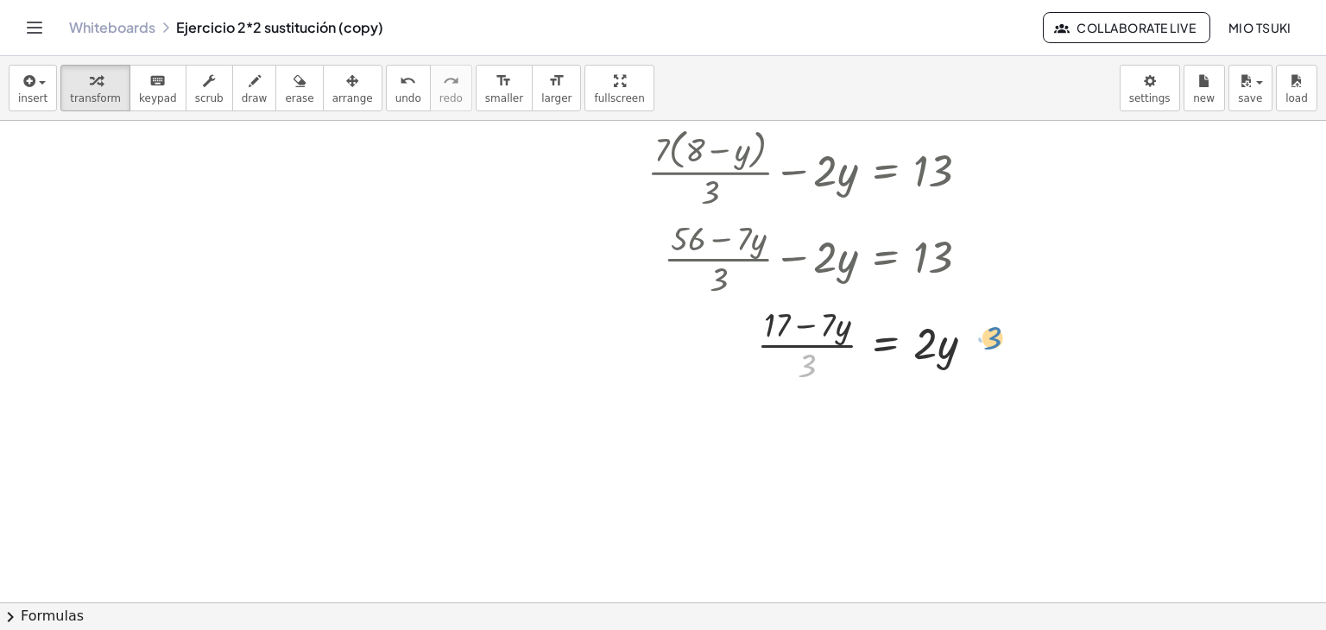
drag, startPoint x: 808, startPoint y: 366, endPoint x: 993, endPoint y: 338, distance: 187.6
click at [993, 338] on div at bounding box center [817, 343] width 357 height 86
drag, startPoint x: 811, startPoint y: 367, endPoint x: 981, endPoint y: 349, distance: 170.1
click at [981, 349] on div at bounding box center [817, 343] width 357 height 86
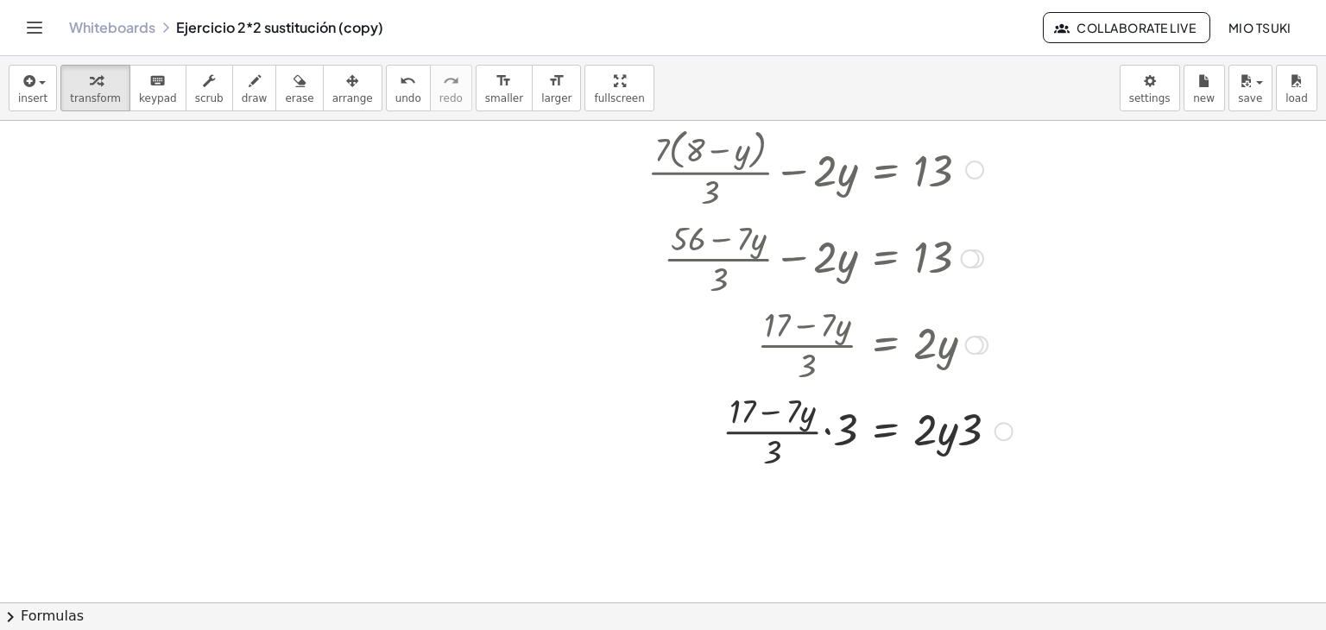
click at [832, 430] on div at bounding box center [830, 430] width 382 height 86
click at [832, 430] on div at bounding box center [830, 429] width 382 height 91
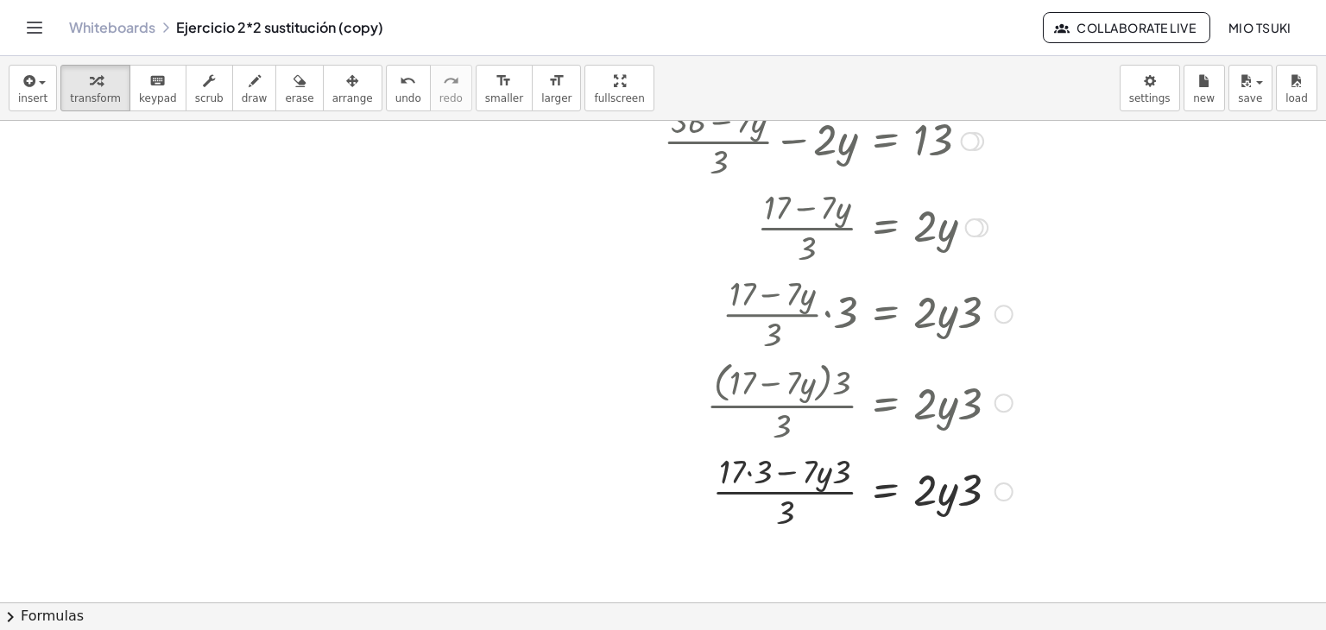
scroll to position [432, 0]
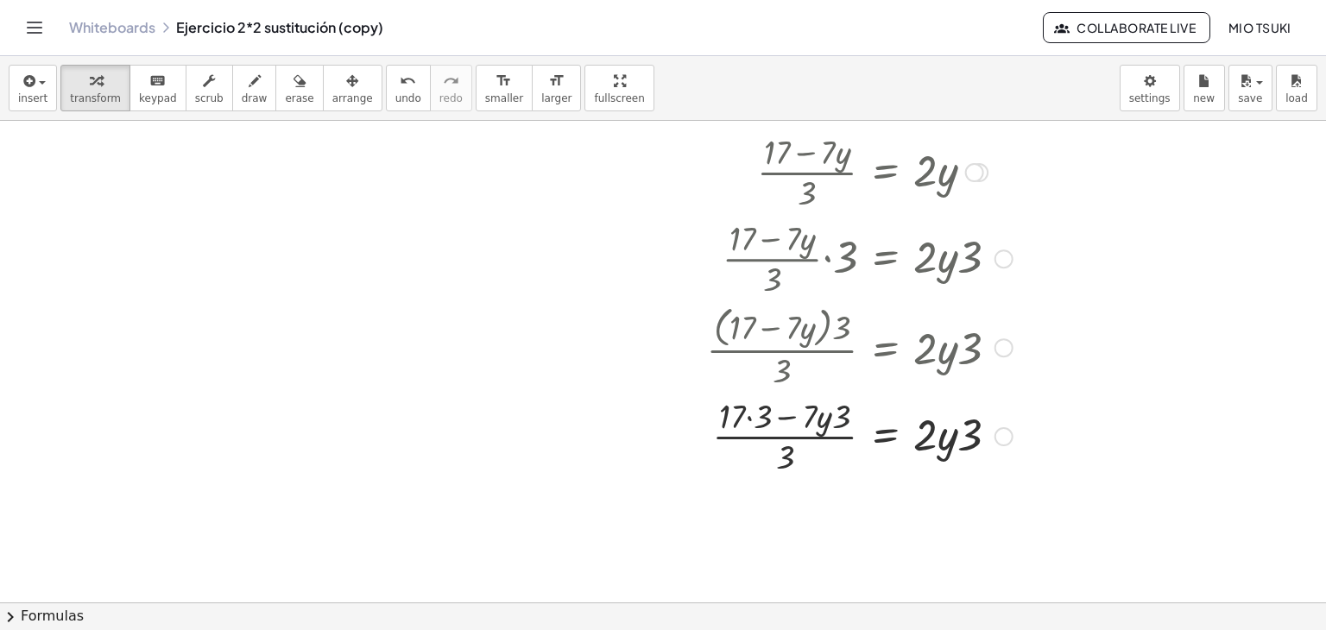
click at [835, 422] on div at bounding box center [830, 435] width 382 height 86
click at [748, 419] on div at bounding box center [830, 435] width 382 height 86
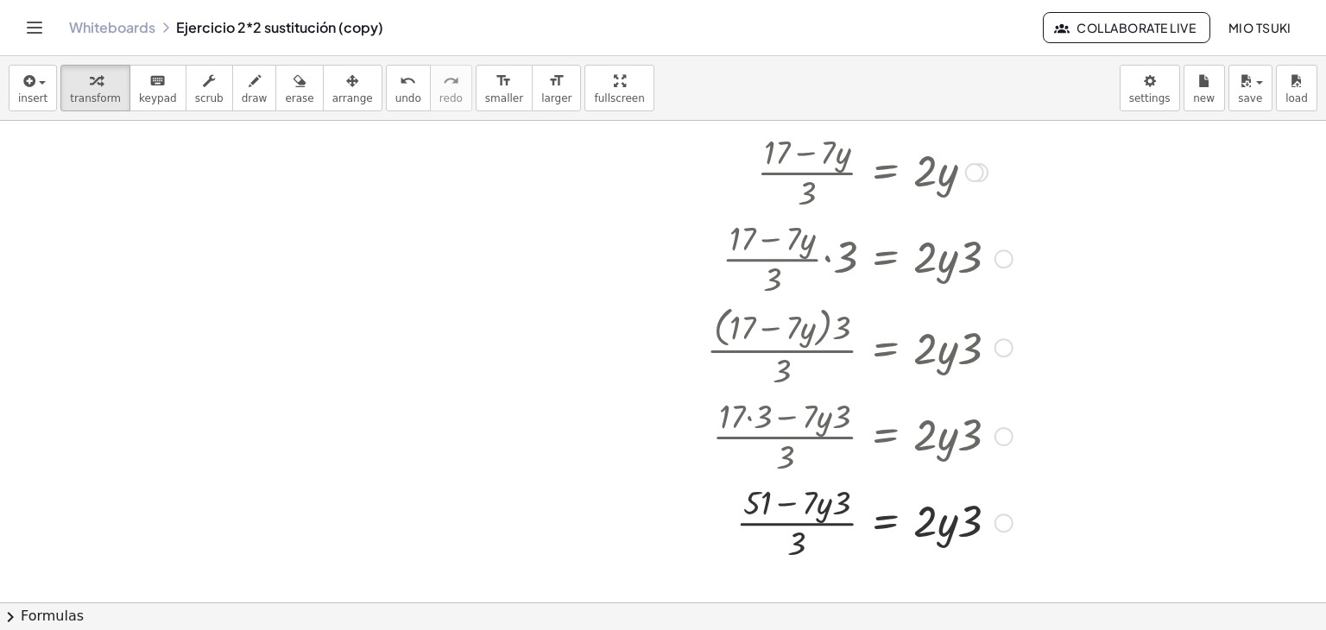
click at [840, 501] on div at bounding box center [830, 521] width 382 height 86
click at [968, 520] on div at bounding box center [830, 521] width 382 height 86
click at [970, 520] on div at bounding box center [830, 521] width 382 height 86
click at [960, 528] on div at bounding box center [830, 521] width 382 height 86
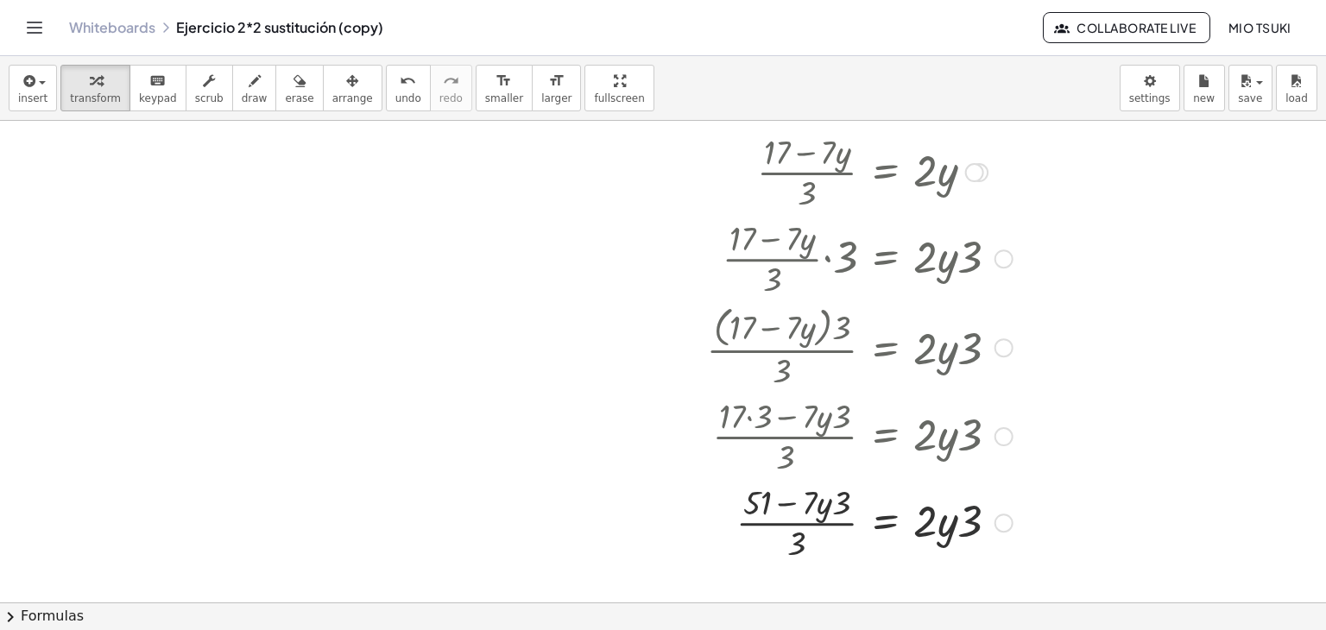
click at [960, 528] on div at bounding box center [830, 521] width 382 height 86
click at [1001, 256] on div at bounding box center [1003, 258] width 19 height 19
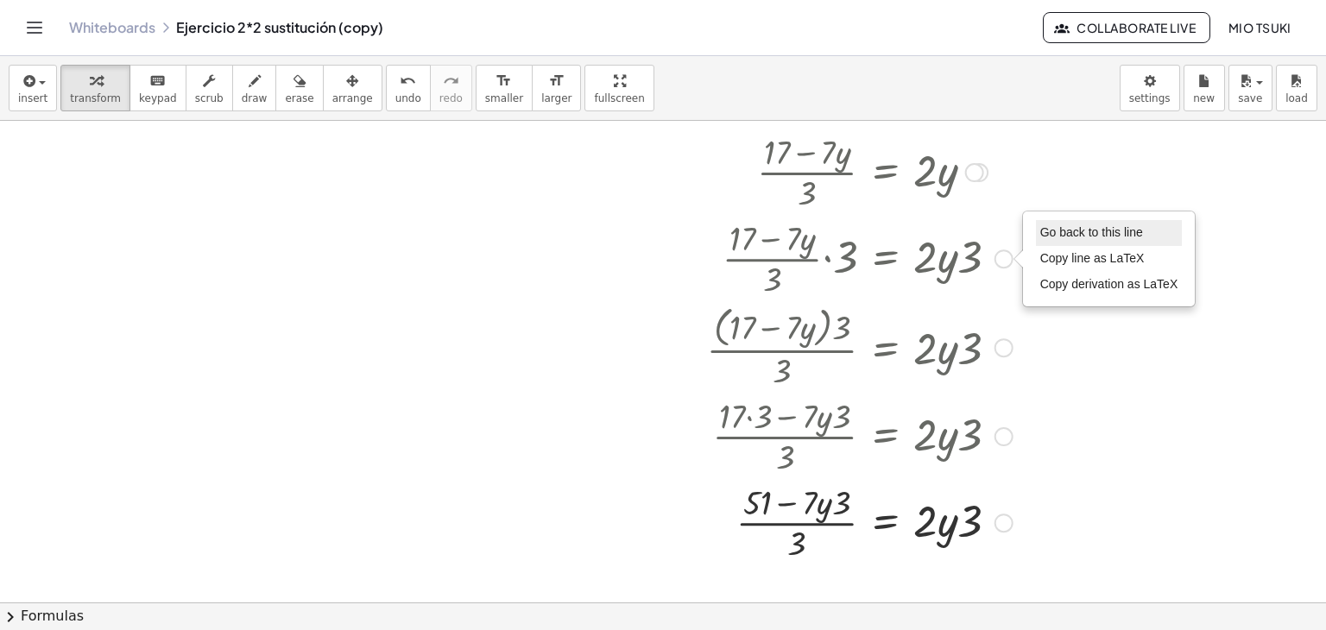
click at [1068, 226] on span "Go back to this line" at bounding box center [1091, 232] width 103 height 14
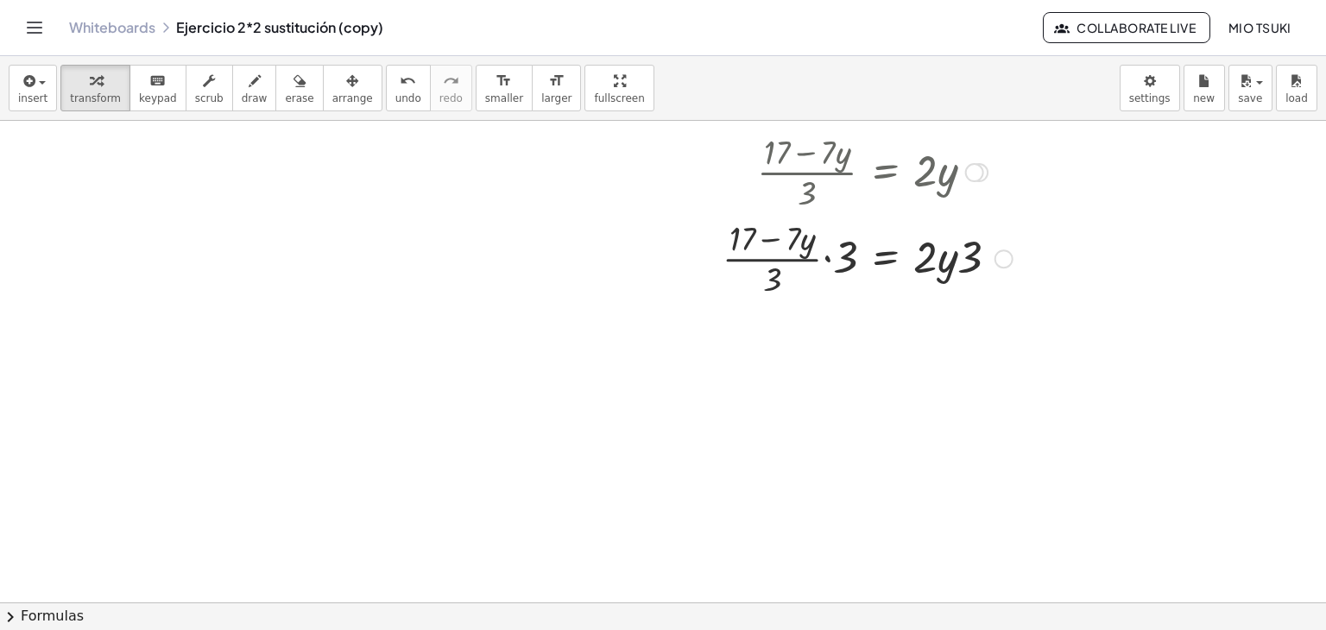
click at [975, 263] on div at bounding box center [830, 257] width 382 height 86
click at [975, 170] on div at bounding box center [974, 172] width 19 height 19
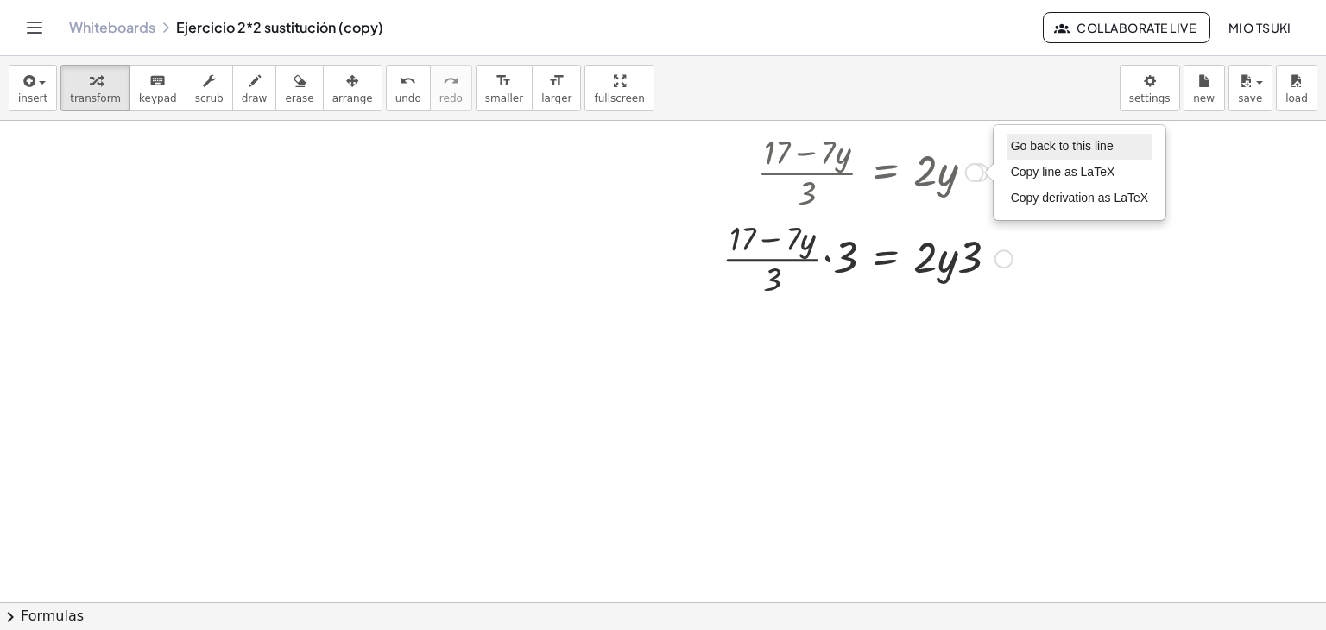
click at [1031, 146] on span "Go back to this line" at bounding box center [1062, 146] width 103 height 14
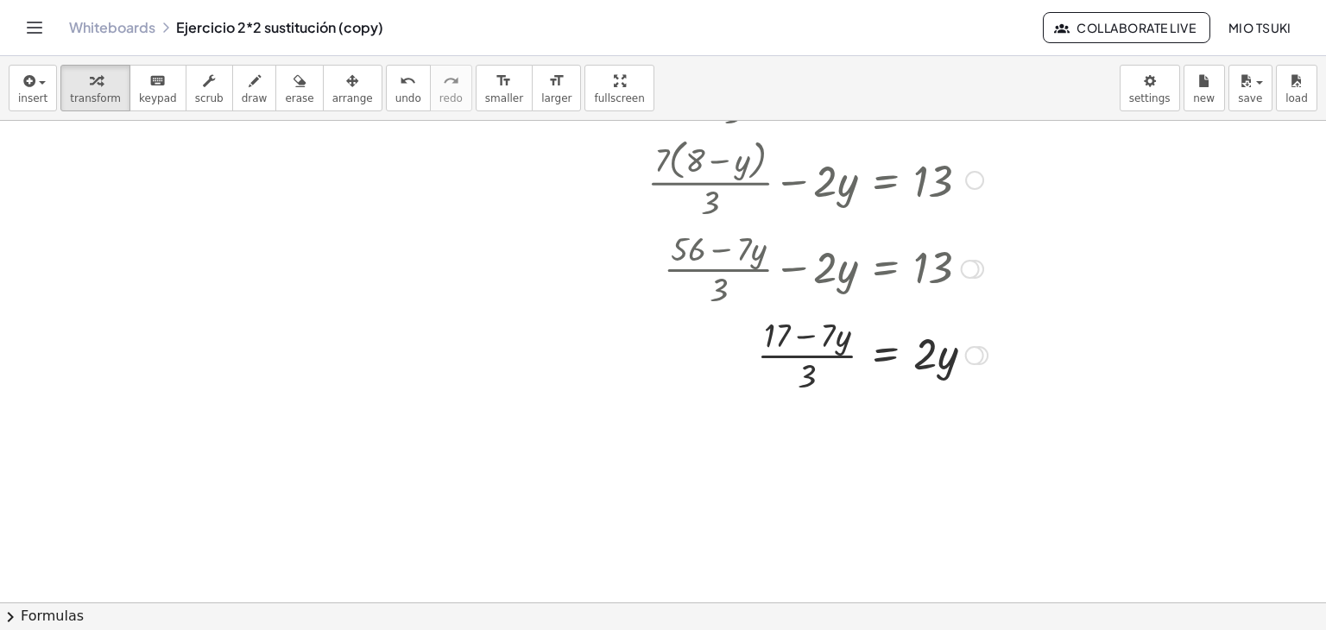
scroll to position [259, 0]
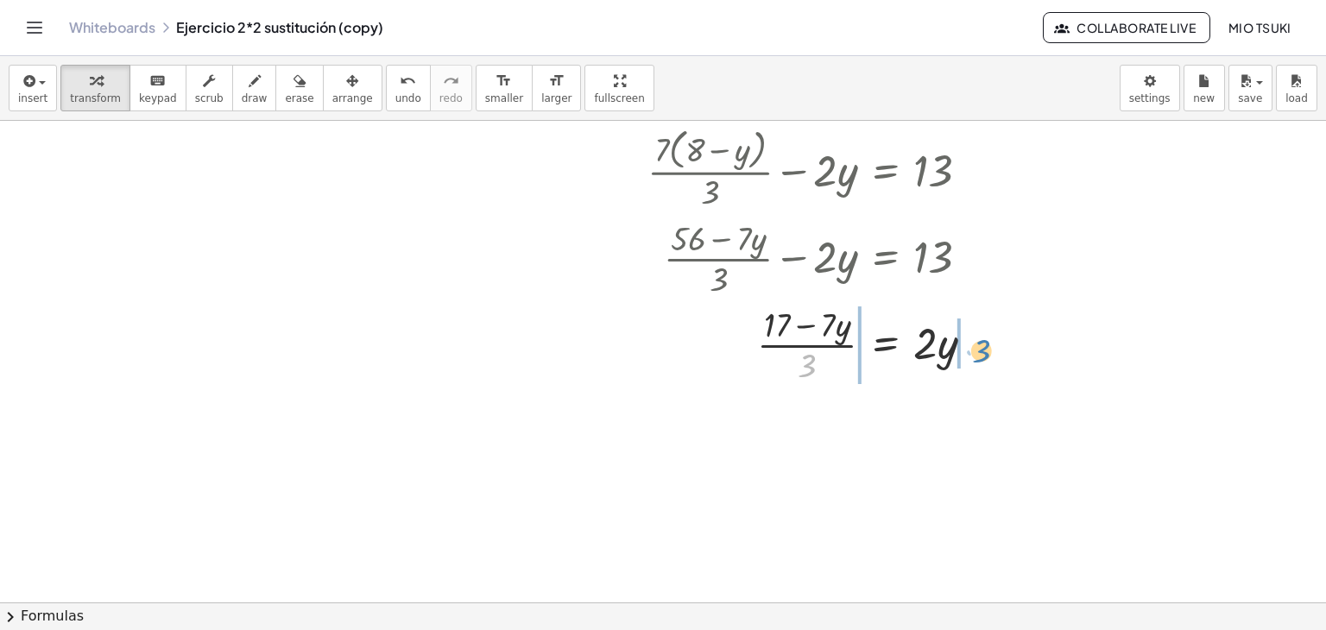
drag, startPoint x: 804, startPoint y: 367, endPoint x: 979, endPoint y: 351, distance: 175.0
click at [979, 351] on div at bounding box center [817, 343] width 357 height 86
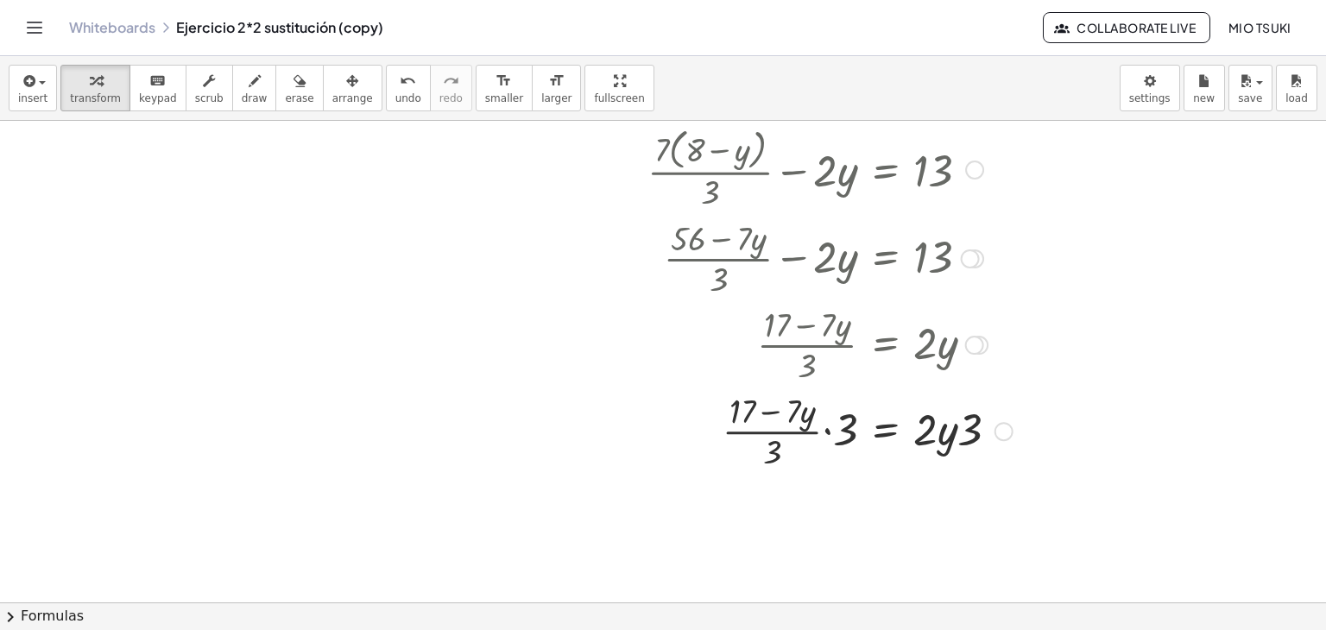
click at [963, 438] on div at bounding box center [830, 430] width 382 height 86
click at [957, 433] on div at bounding box center [830, 430] width 382 height 86
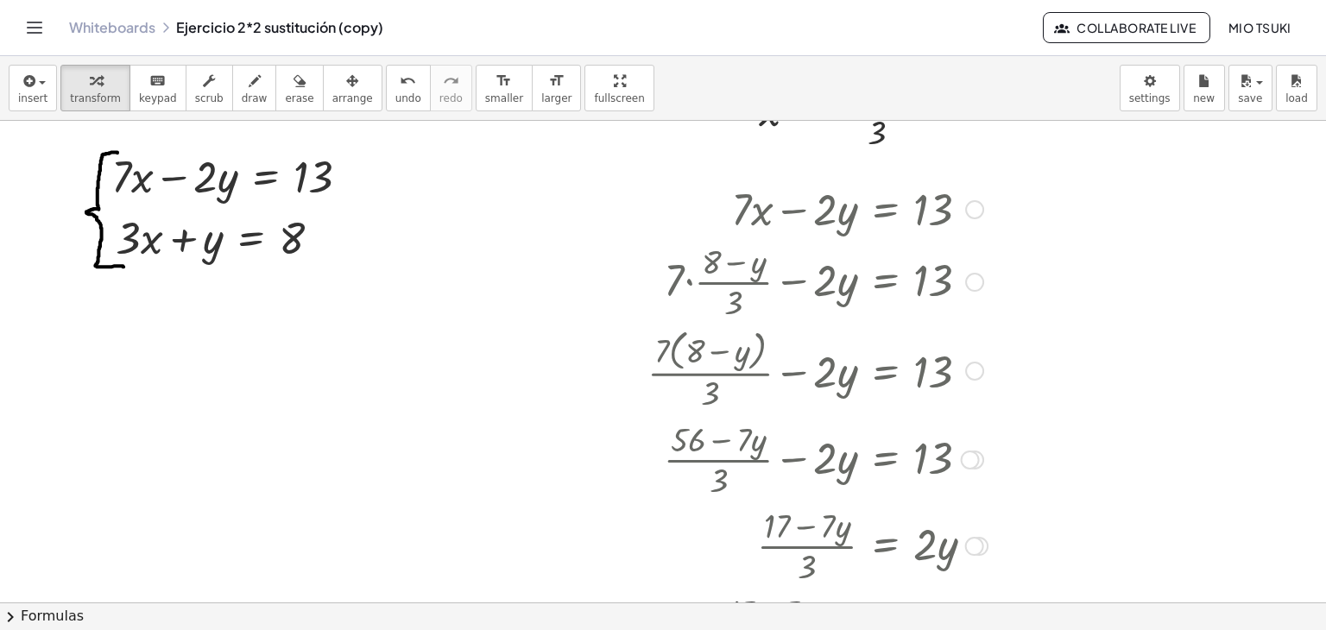
scroll to position [0, 0]
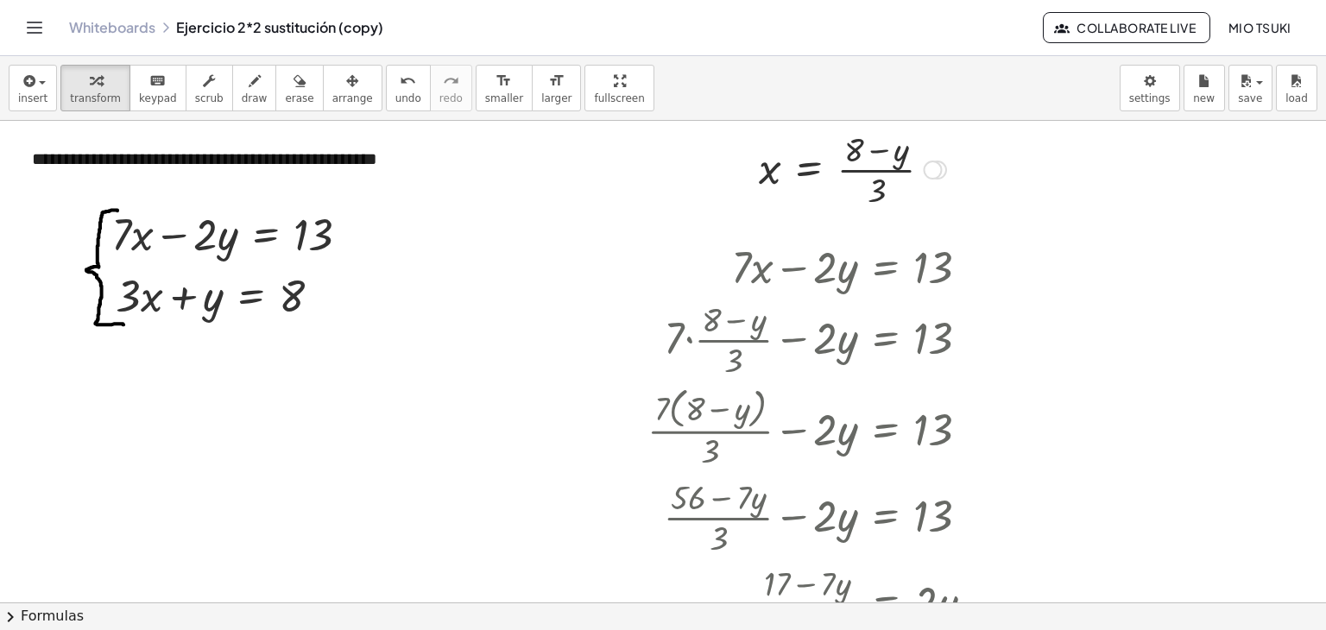
click at [877, 191] on div at bounding box center [852, 168] width 205 height 86
click at [968, 267] on div at bounding box center [974, 267] width 19 height 19
click at [1057, 230] on li "Go back to this line" at bounding box center [1079, 242] width 147 height 26
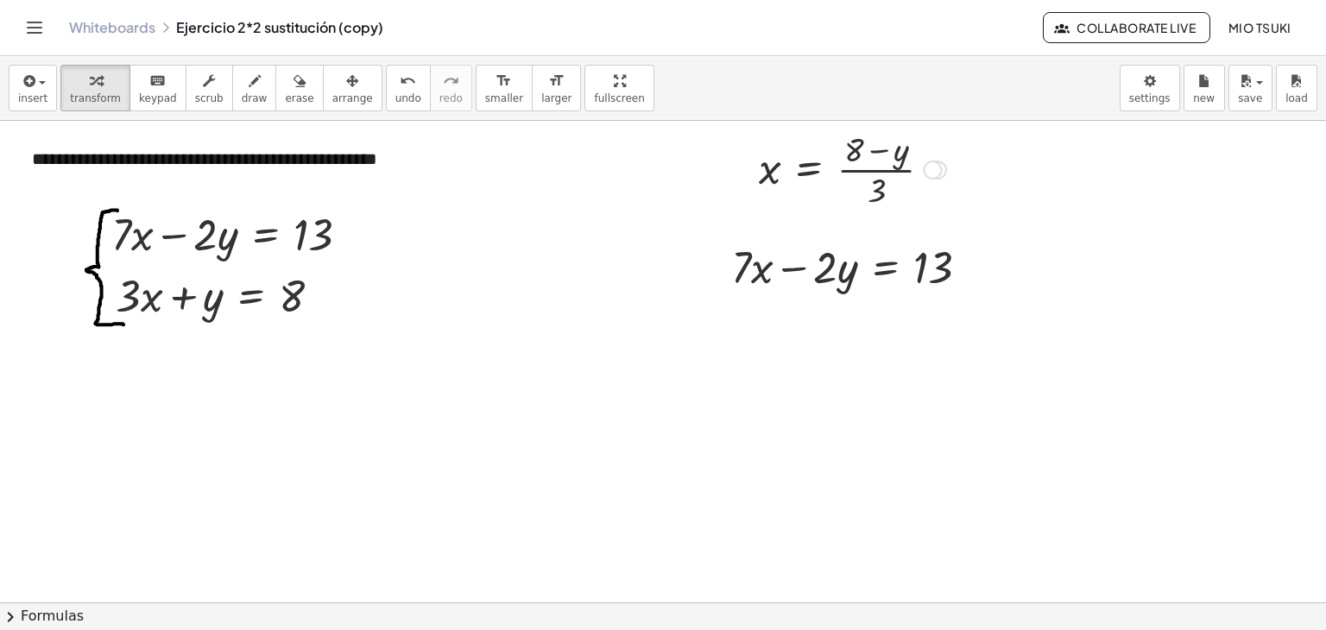
click at [939, 167] on div at bounding box center [932, 170] width 19 height 19
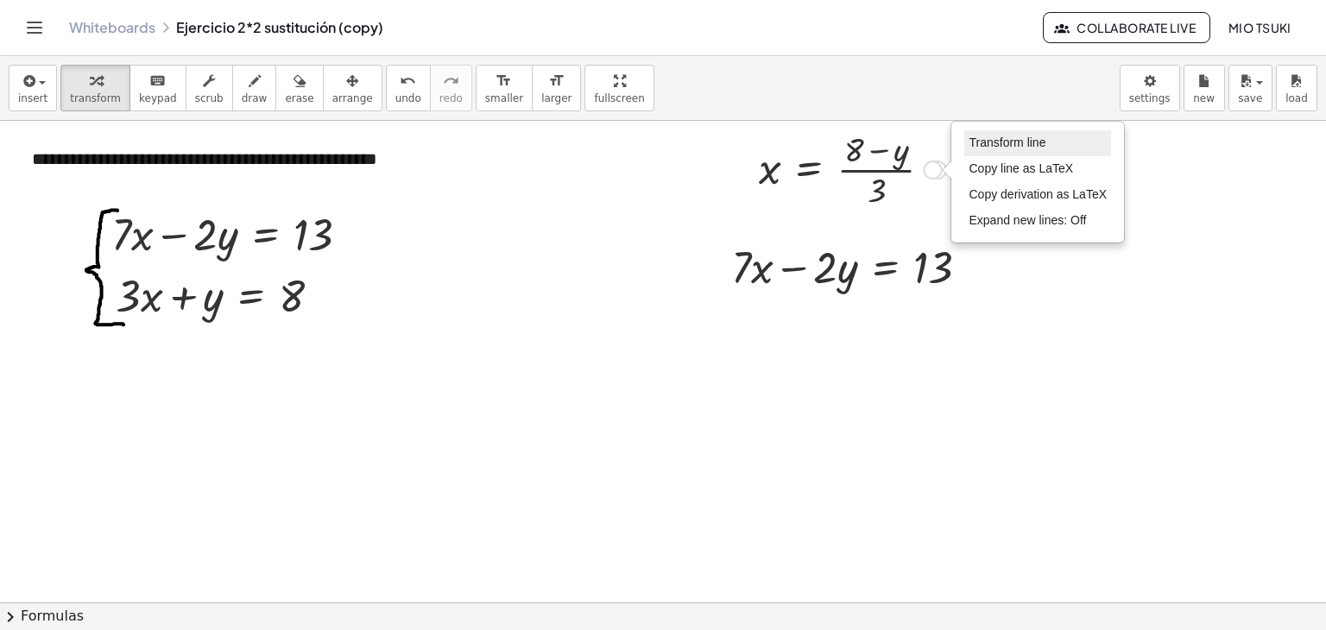
click at [1007, 140] on span "Transform line" at bounding box center [1006, 143] width 77 height 14
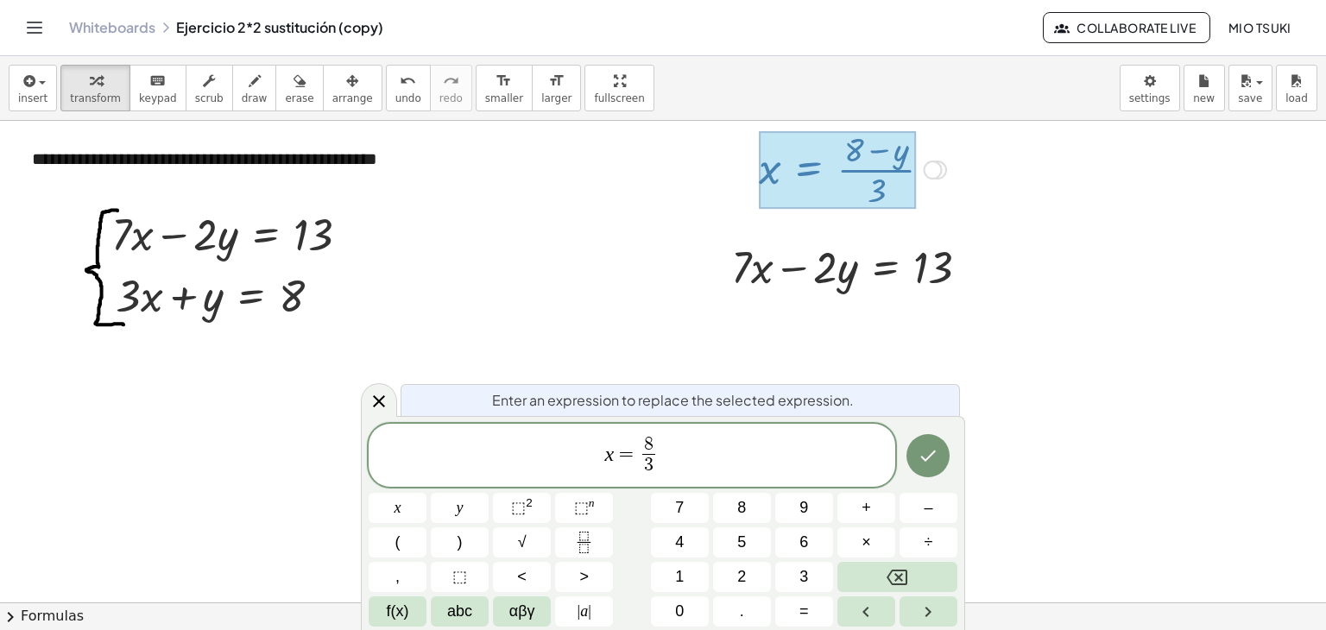
click at [672, 454] on span "x = 8 3 ​ ​" at bounding box center [632, 457] width 527 height 46
click at [920, 464] on icon "Done" at bounding box center [928, 455] width 21 height 21
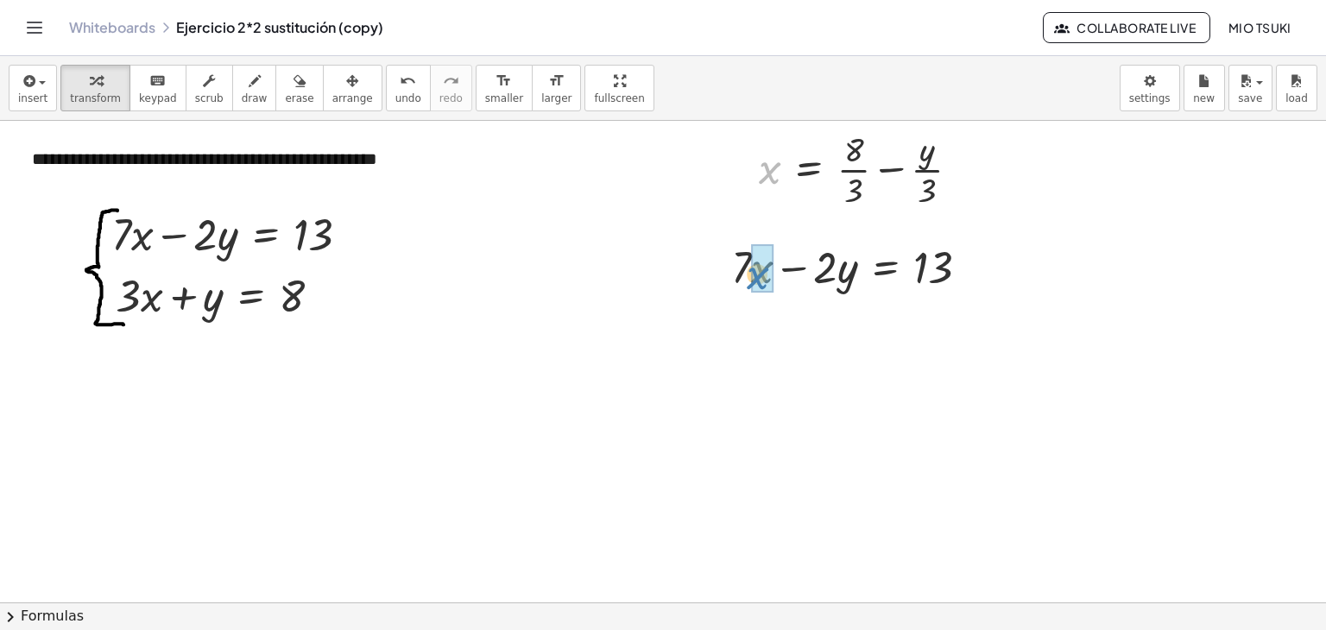
drag, startPoint x: 768, startPoint y: 173, endPoint x: 756, endPoint y: 279, distance: 106.0
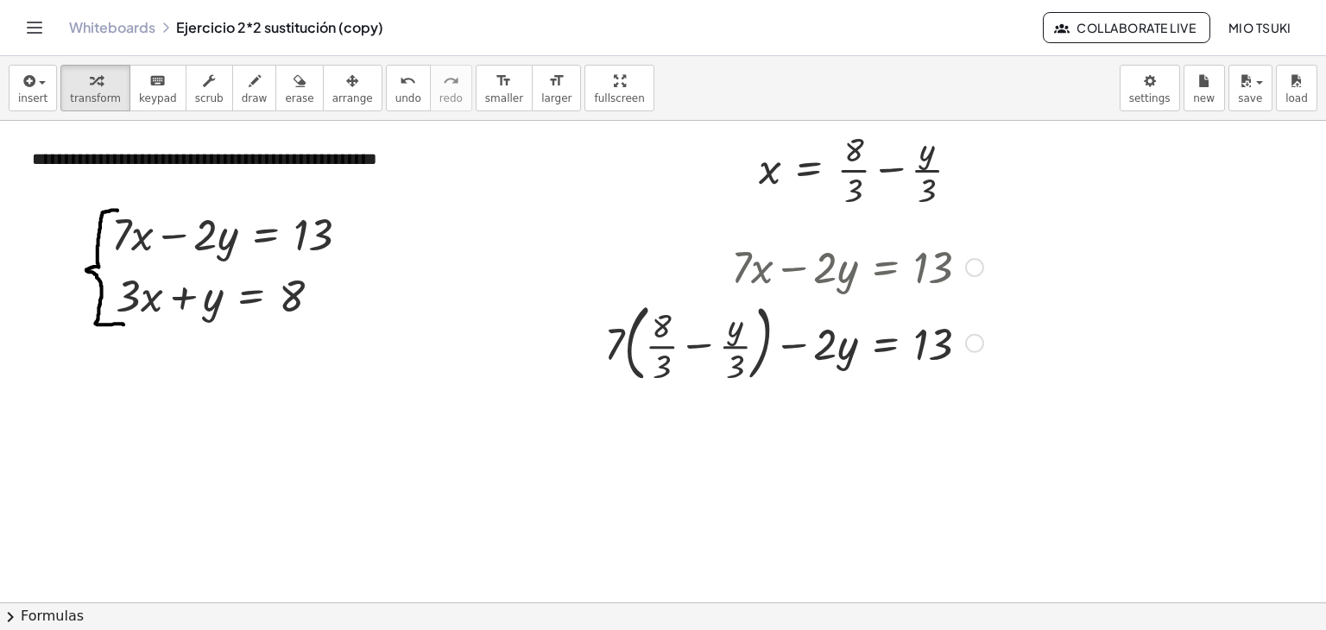
click at [611, 346] on div at bounding box center [794, 341] width 396 height 93
click at [628, 343] on div at bounding box center [794, 341] width 396 height 93
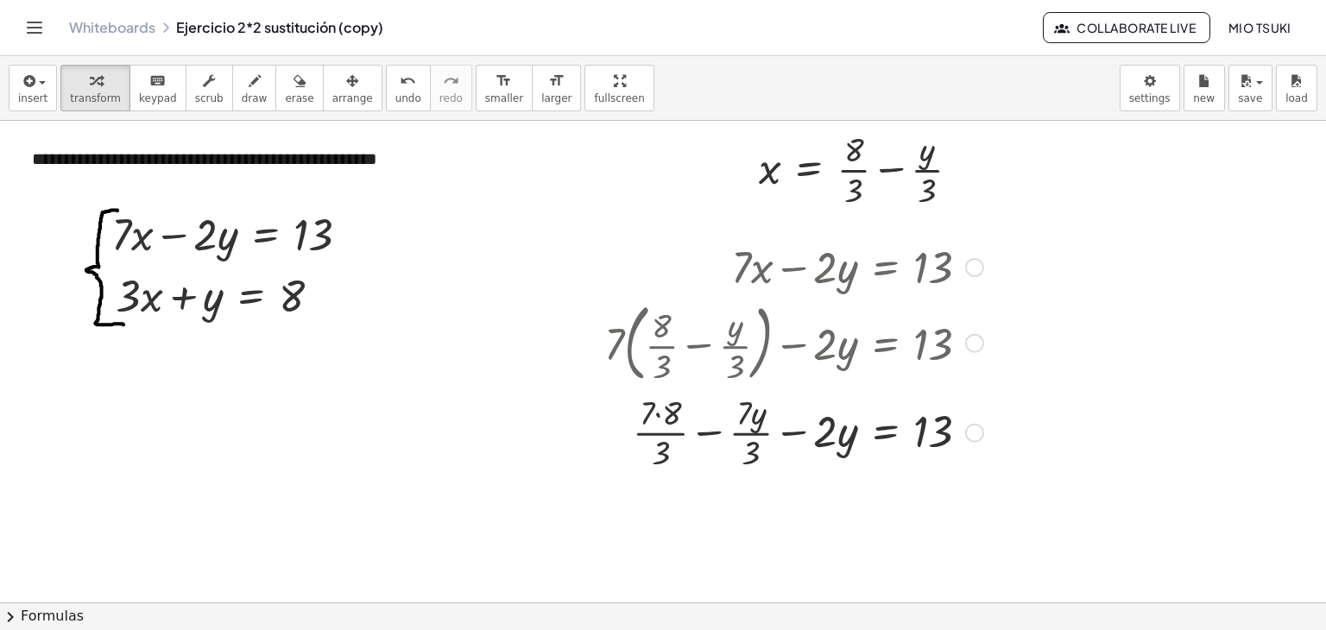
click at [668, 409] on div at bounding box center [794, 431] width 396 height 86
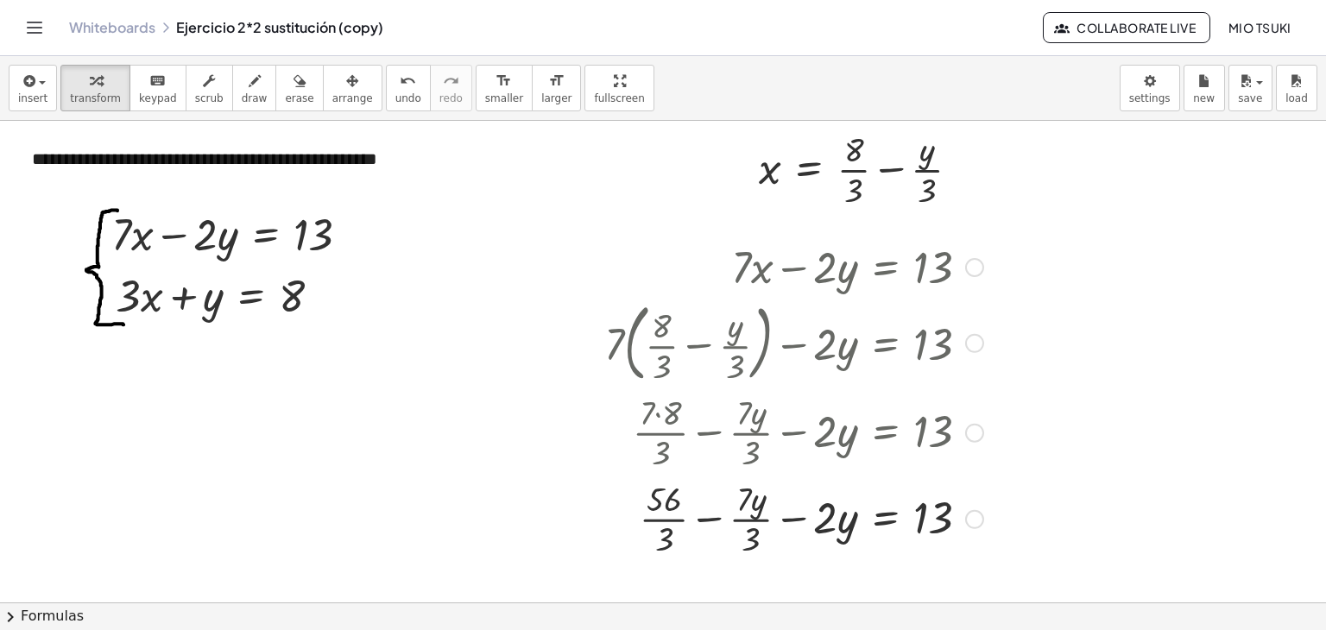
click at [791, 518] on div at bounding box center [794, 518] width 396 height 86
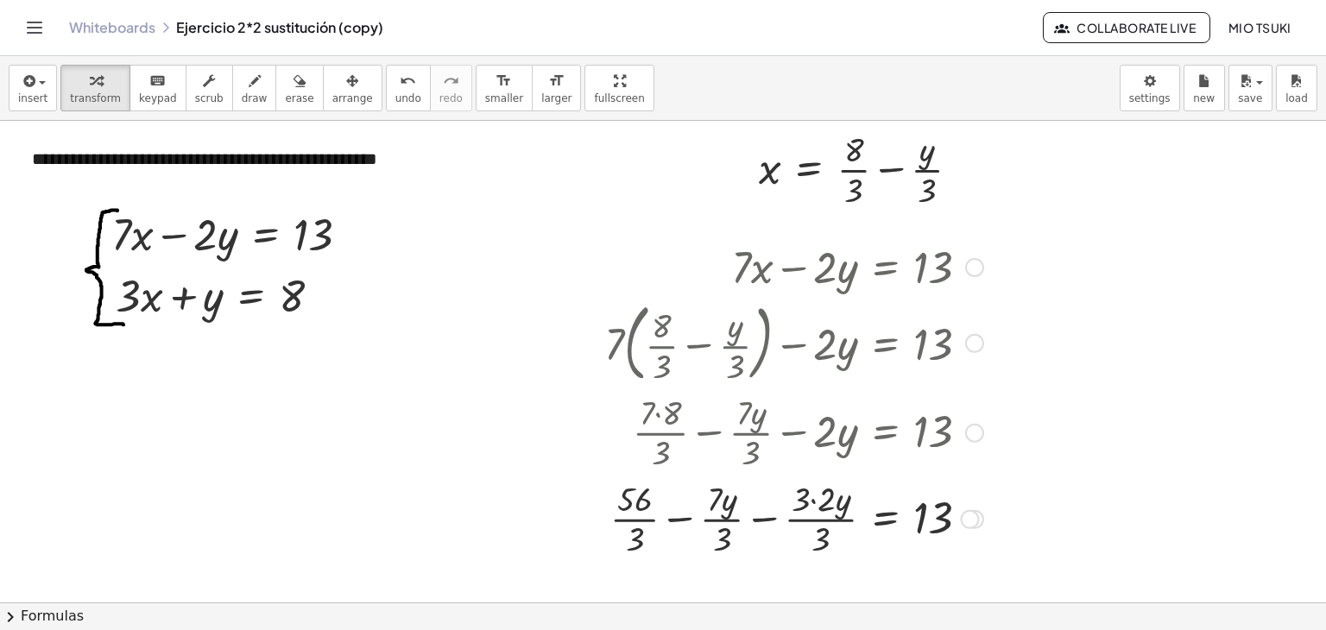
click at [814, 495] on div at bounding box center [794, 518] width 396 height 86
click at [817, 507] on div at bounding box center [794, 518] width 396 height 86
click at [794, 517] on div at bounding box center [794, 518] width 396 height 86
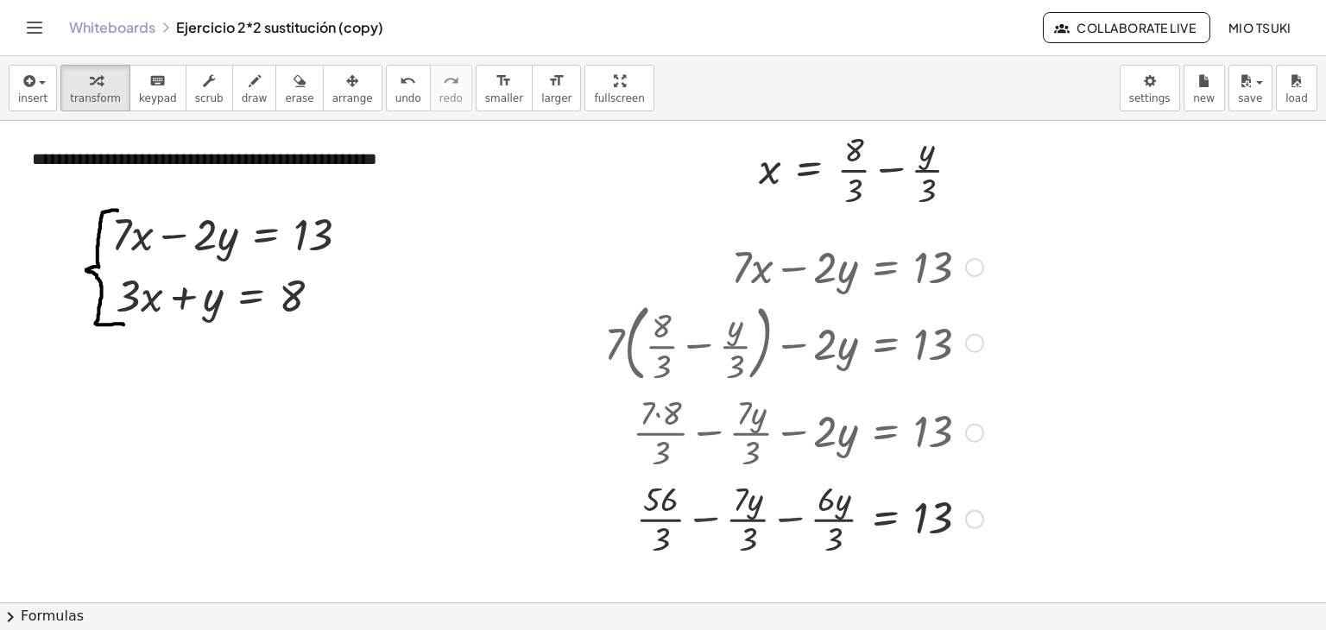
click at [794, 517] on div at bounding box center [794, 518] width 396 height 86
click at [800, 499] on div at bounding box center [794, 518] width 396 height 86
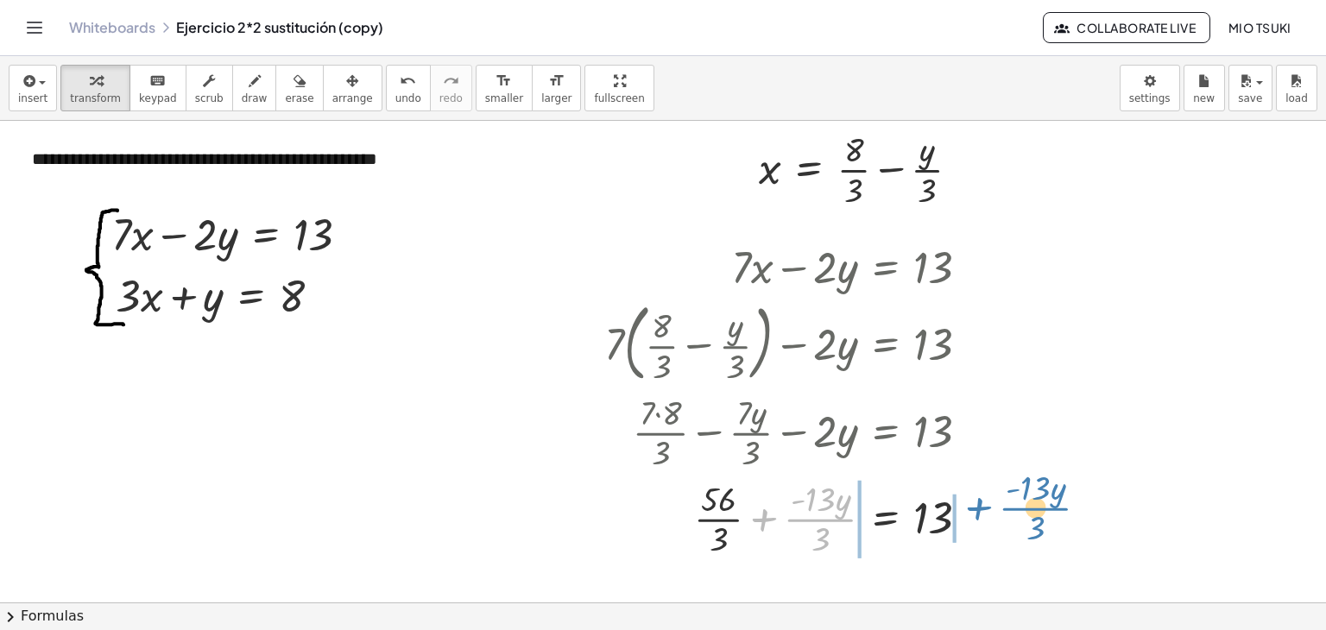
drag, startPoint x: 810, startPoint y: 516, endPoint x: 1025, endPoint y: 505, distance: 215.2
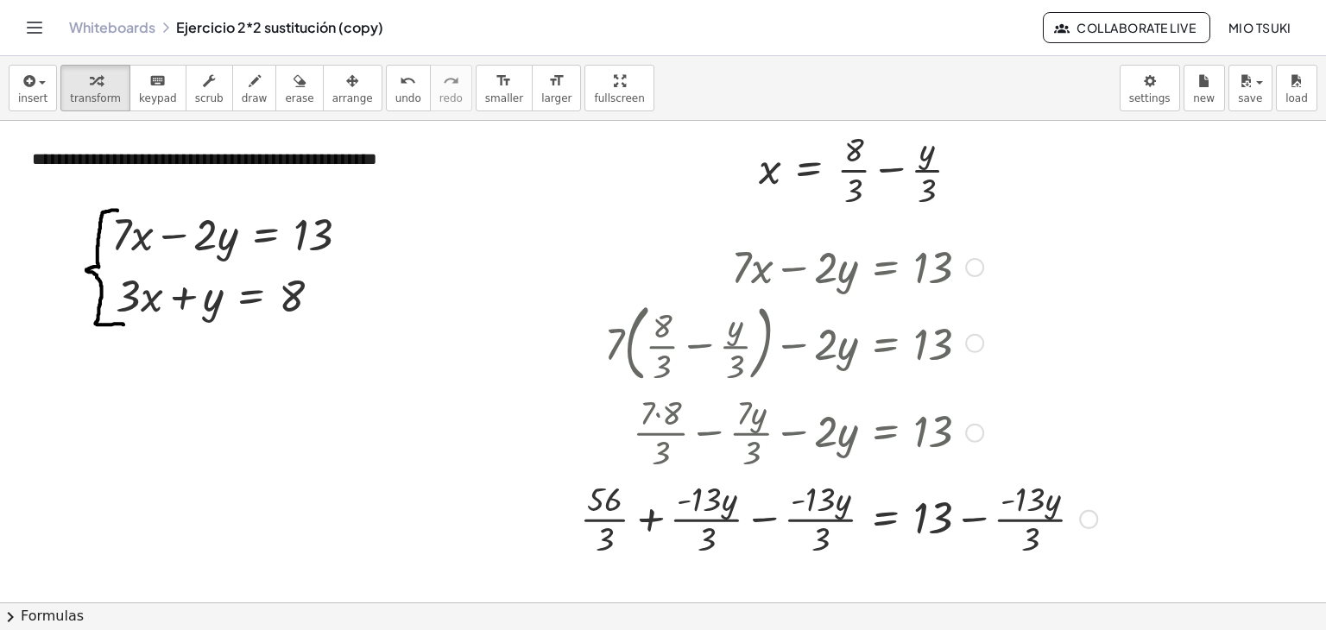
click at [761, 520] on div at bounding box center [838, 518] width 534 height 86
click at [761, 520] on div at bounding box center [851, 518] width 510 height 86
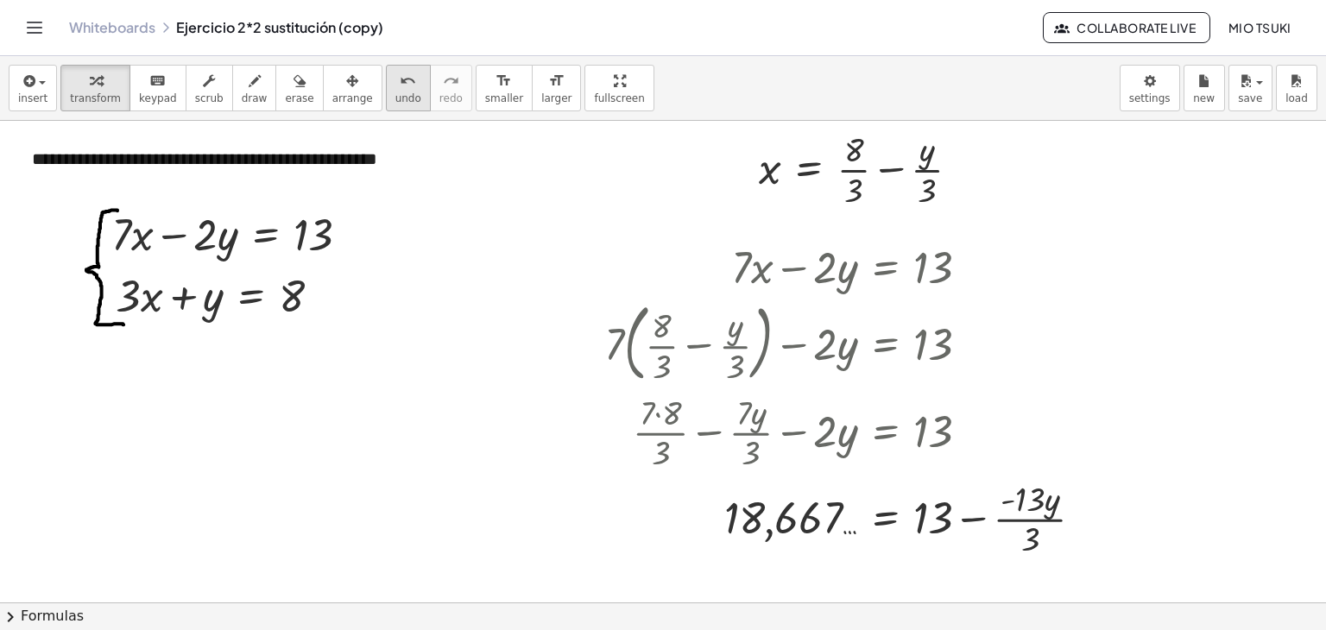
click at [395, 92] on span "undo" at bounding box center [408, 98] width 26 height 12
drag, startPoint x: 942, startPoint y: 517, endPoint x: 766, endPoint y: 508, distance: 175.5
click at [766, 508] on div at bounding box center [892, 518] width 426 height 86
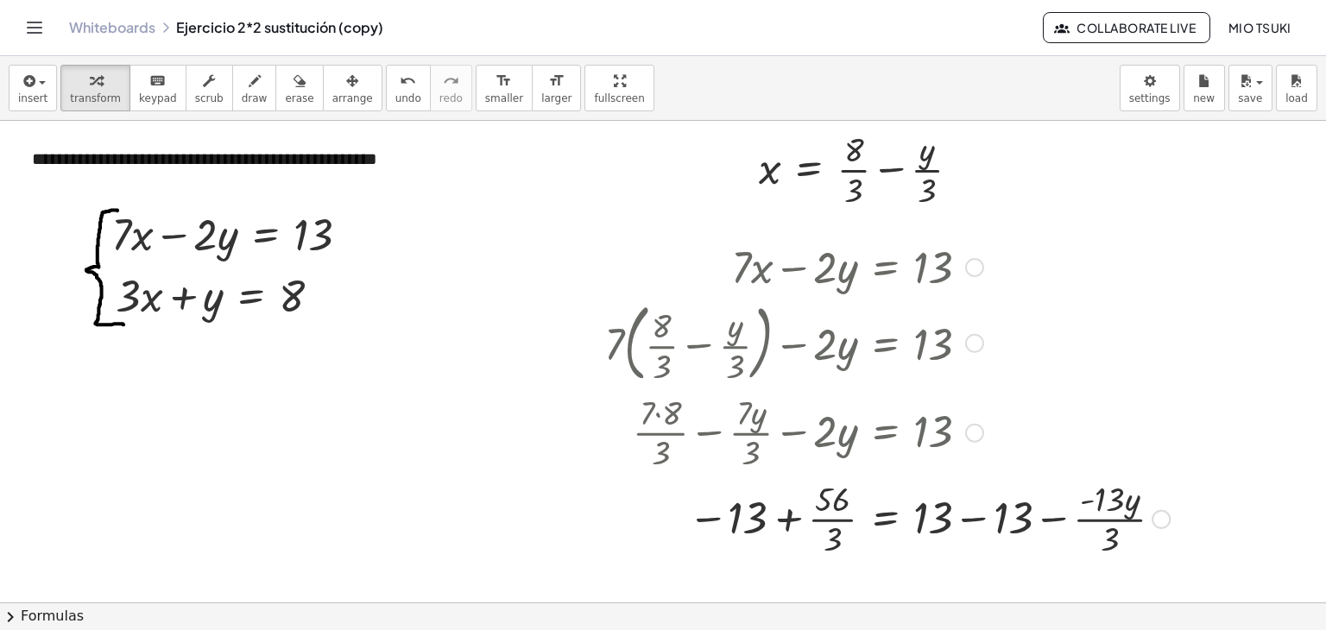
click at [970, 522] on div at bounding box center [887, 518] width 583 height 86
click at [970, 522] on div at bounding box center [817, 518] width 443 height 86
click at [785, 521] on div at bounding box center [817, 518] width 443 height 86
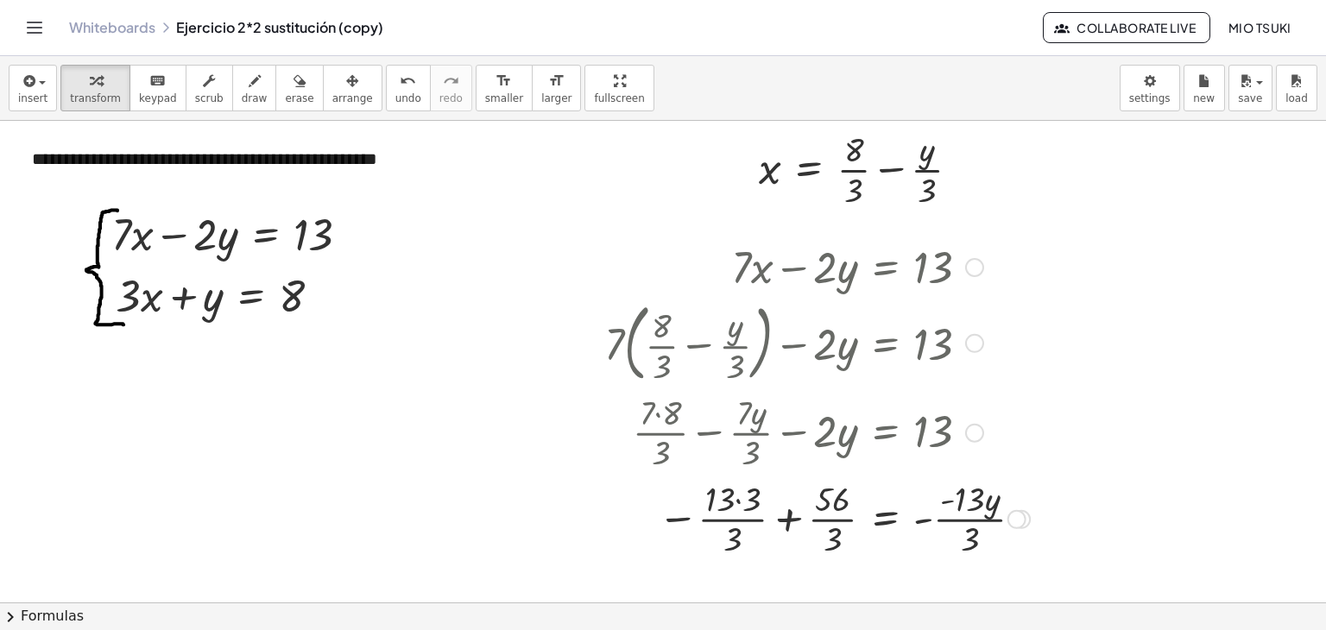
click at [785, 520] on div at bounding box center [817, 518] width 443 height 86
click at [785, 520] on div at bounding box center [821, 518] width 450 height 86
click at [792, 499] on div at bounding box center [821, 518] width 450 height 86
click at [764, 498] on div at bounding box center [821, 518] width 450 height 86
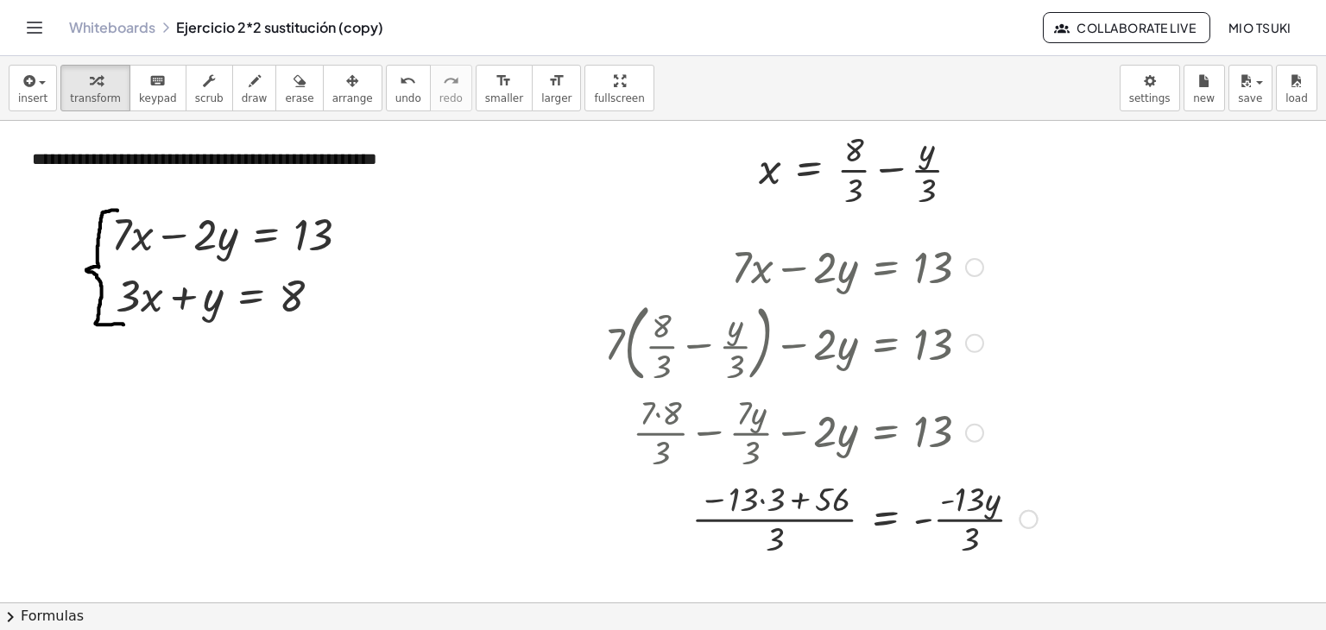
click at [764, 498] on div at bounding box center [821, 518] width 450 height 86
click at [798, 501] on div at bounding box center [821, 518] width 450 height 86
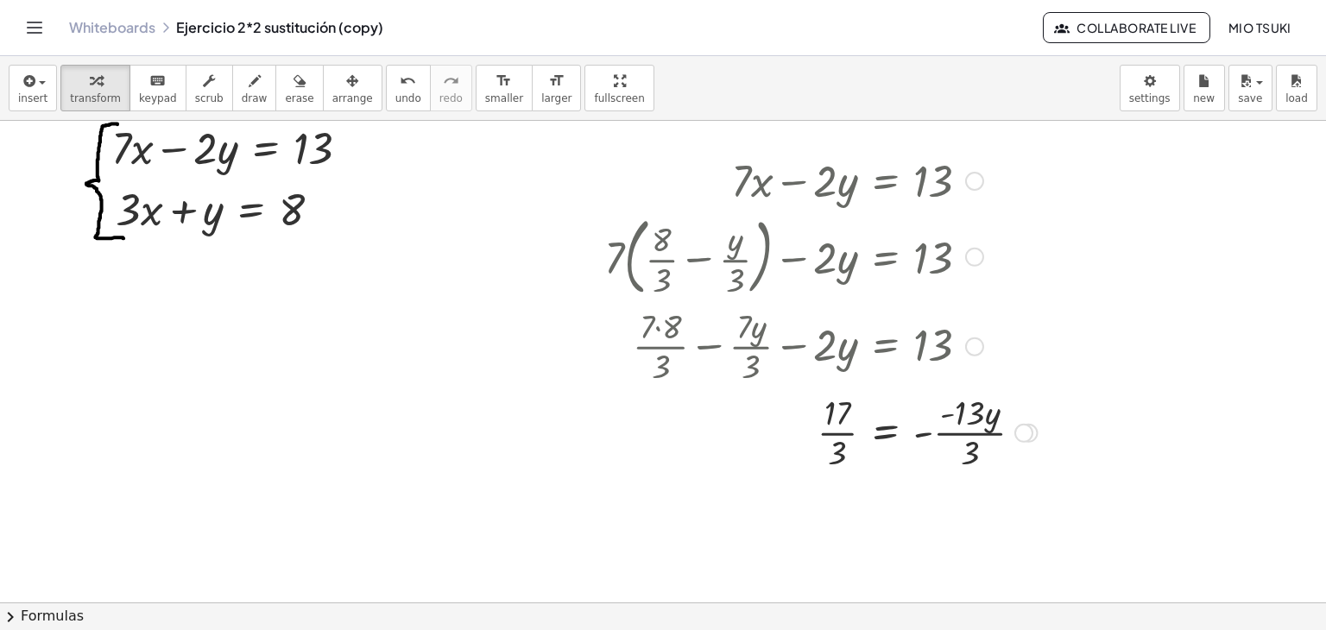
click at [949, 419] on div at bounding box center [821, 431] width 450 height 86
click at [949, 414] on div at bounding box center [821, 431] width 450 height 86
click at [841, 447] on div at bounding box center [821, 431] width 450 height 86
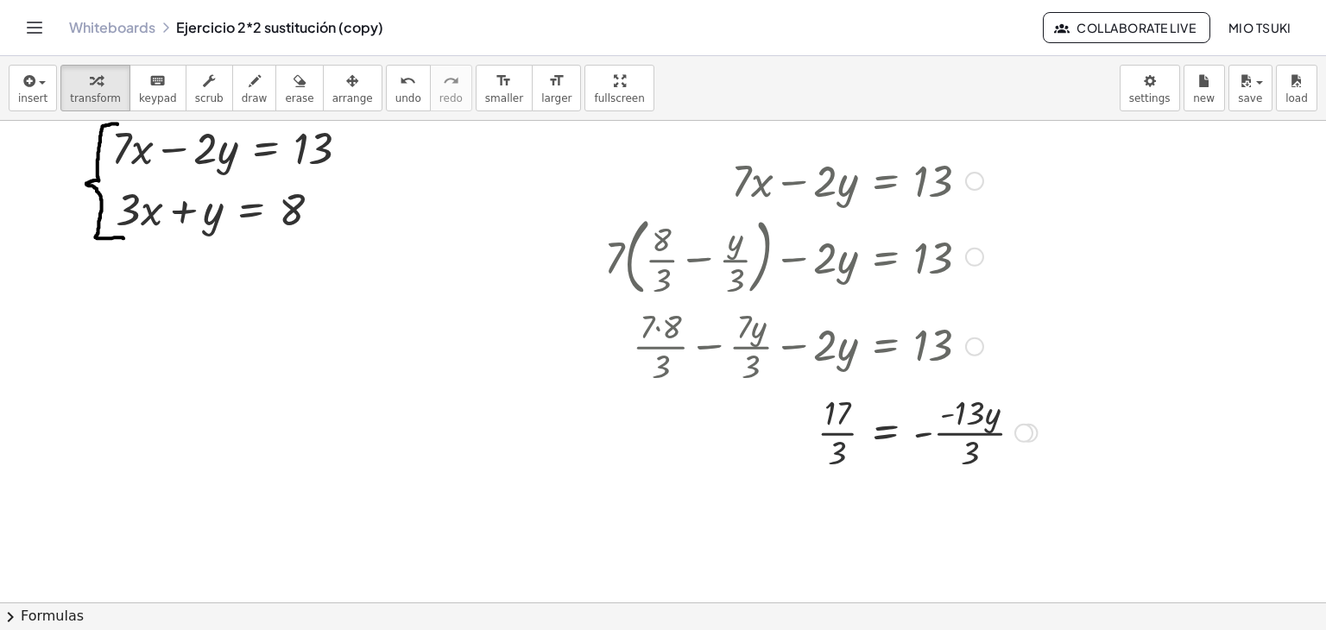
click at [841, 447] on div at bounding box center [821, 431] width 450 height 86
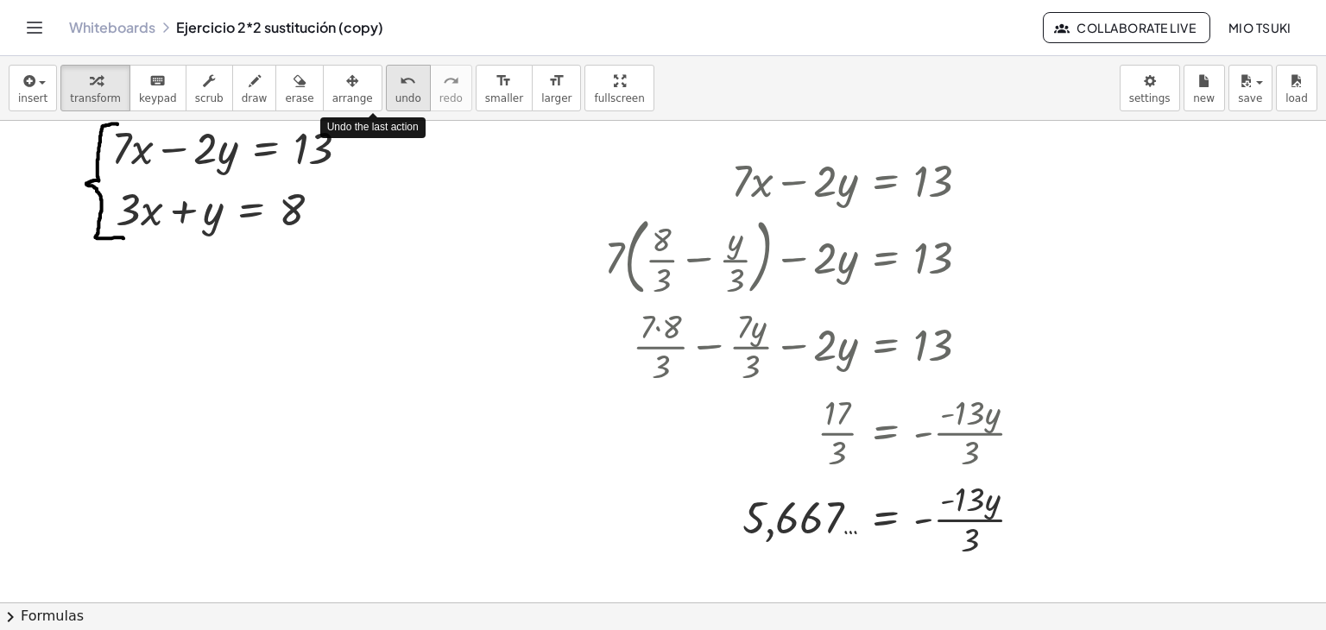
click at [400, 86] on icon "undo" at bounding box center [408, 81] width 16 height 21
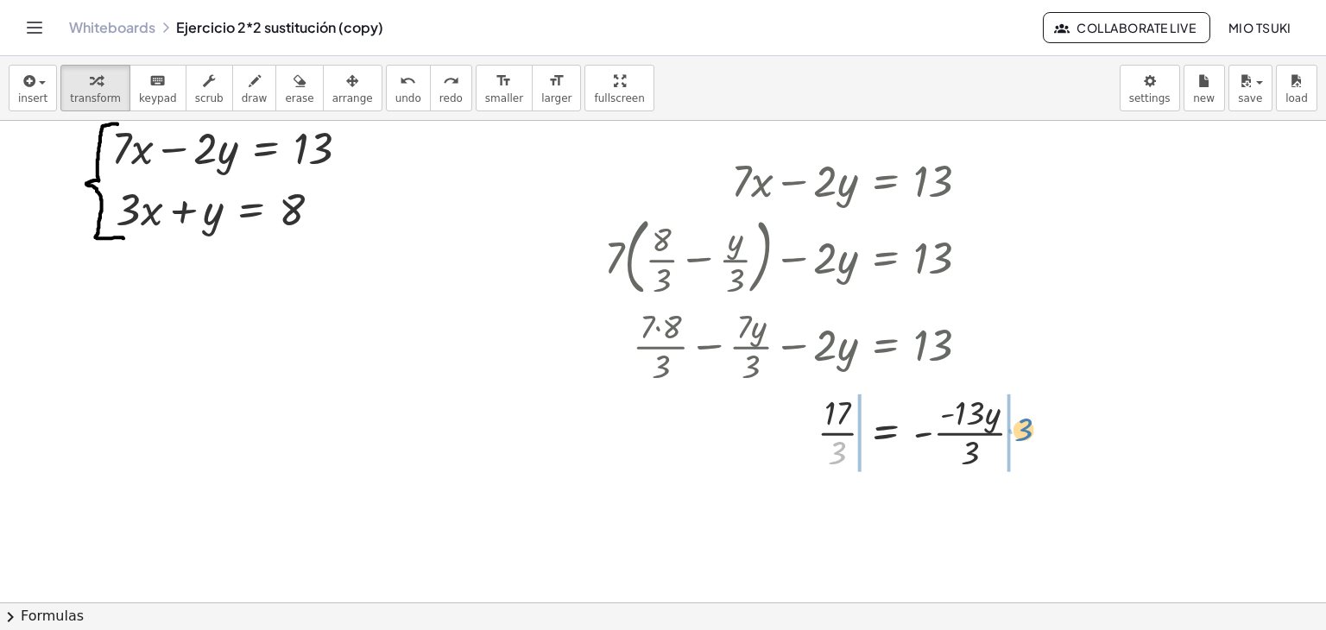
drag, startPoint x: 832, startPoint y: 452, endPoint x: 1019, endPoint y: 429, distance: 187.9
click at [1019, 429] on div at bounding box center [858, 431] width 375 height 86
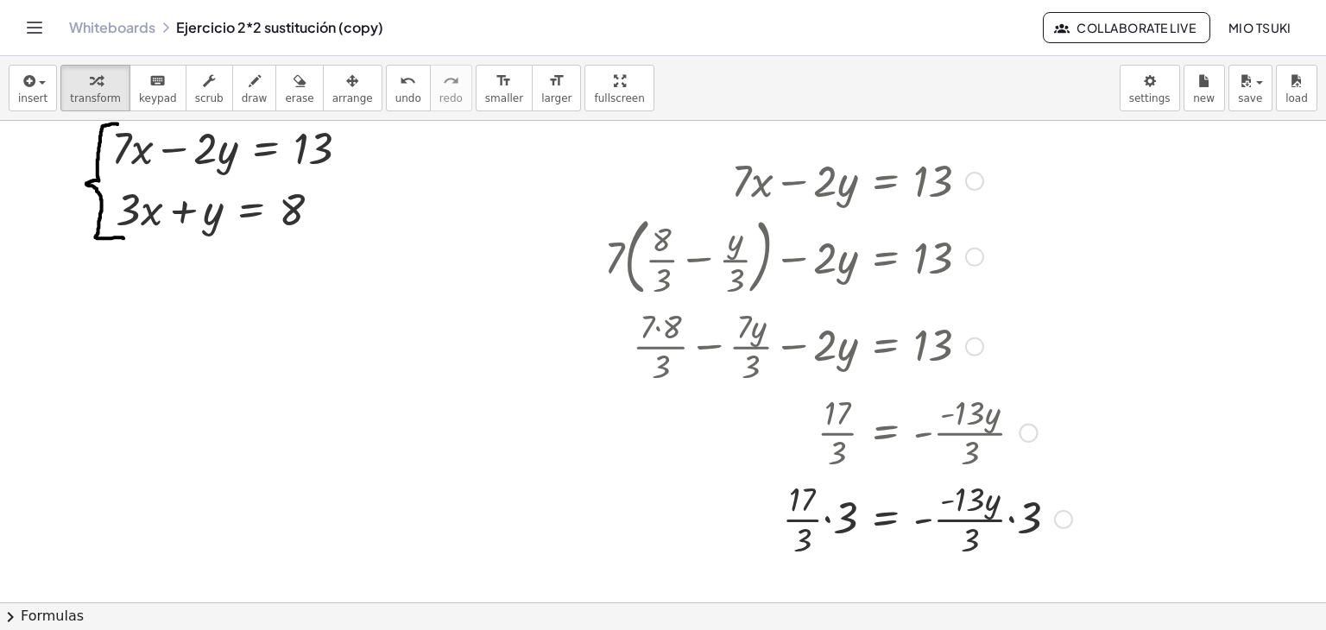
click at [824, 520] on div at bounding box center [838, 518] width 485 height 86
click at [828, 501] on div at bounding box center [838, 518] width 485 height 86
click at [838, 520] on div at bounding box center [838, 518] width 485 height 86
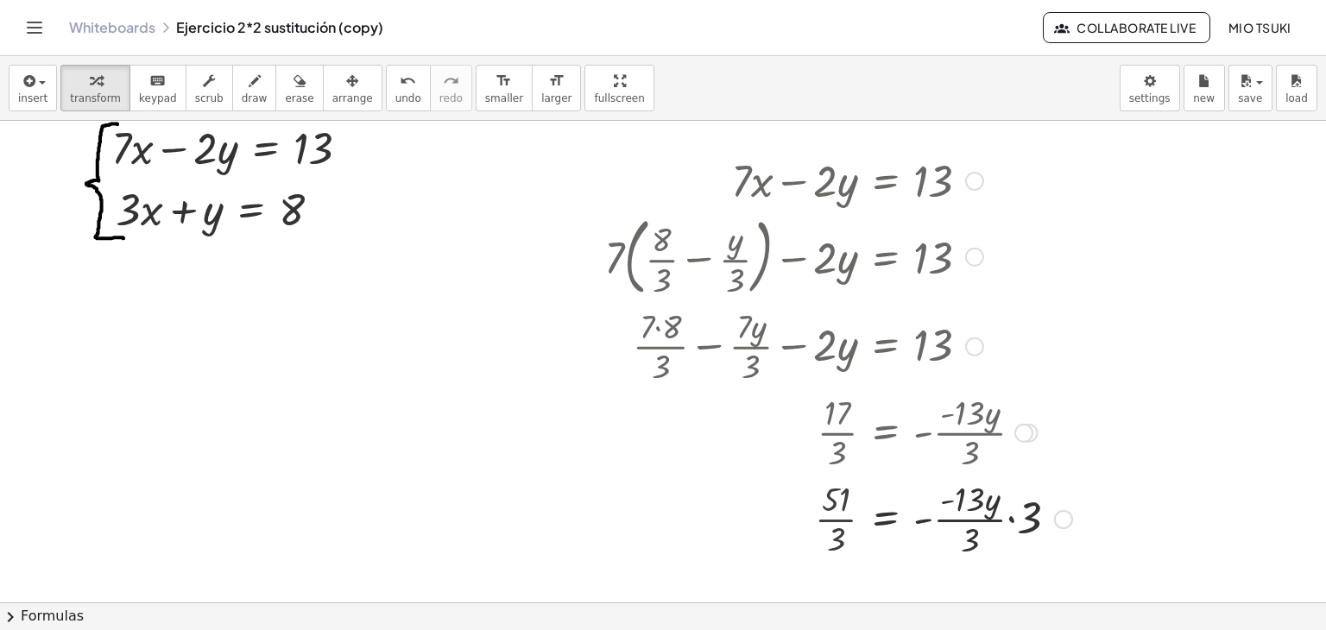
click at [838, 520] on div at bounding box center [838, 518] width 485 height 86
click at [1009, 519] on div at bounding box center [838, 518] width 485 height 86
click at [1009, 519] on div at bounding box center [830, 518] width 469 height 86
click at [1001, 499] on div at bounding box center [830, 518] width 469 height 86
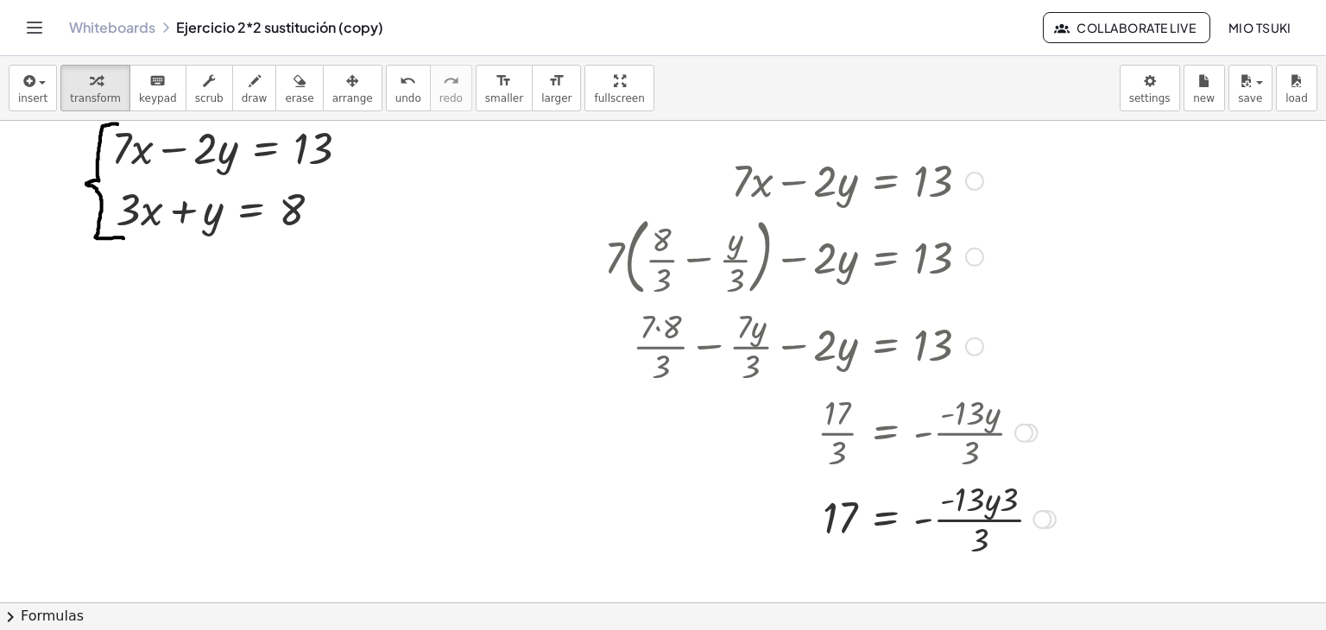
click at [1012, 519] on div at bounding box center [830, 518] width 469 height 86
click at [1008, 499] on div at bounding box center [830, 518] width 469 height 86
drag, startPoint x: 976, startPoint y: 504, endPoint x: 969, endPoint y: 512, distance: 10.4
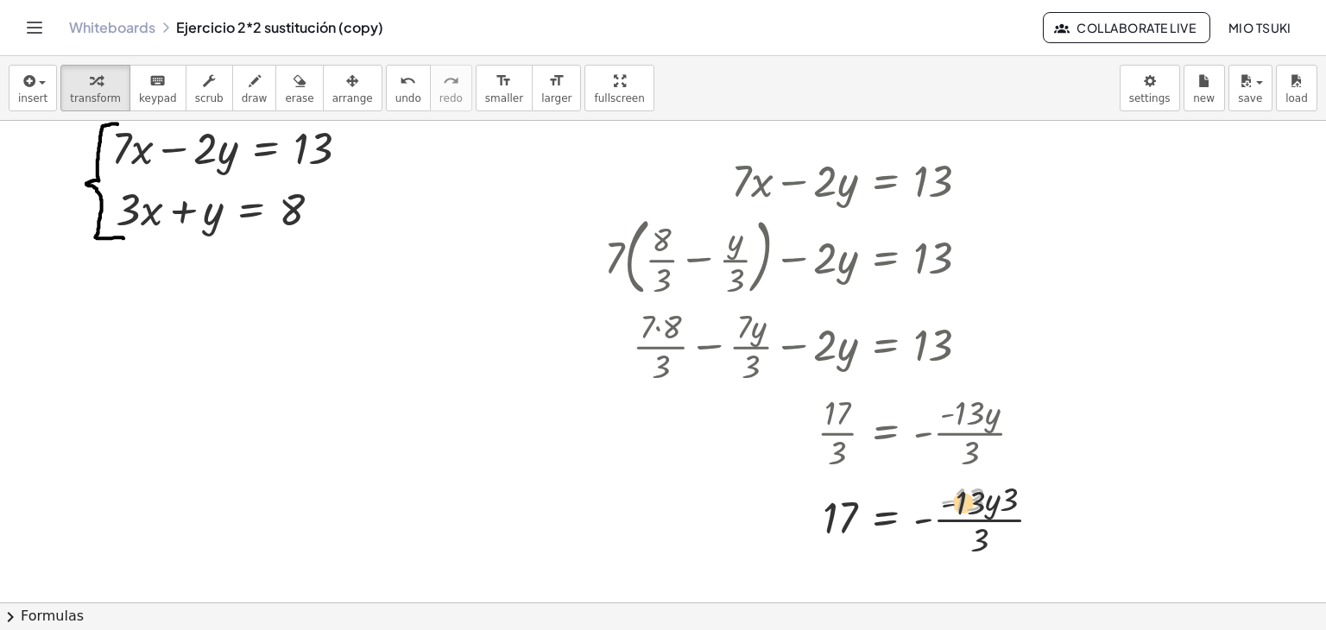
click at [974, 512] on div at bounding box center [830, 518] width 469 height 86
drag, startPoint x: 972, startPoint y: 499, endPoint x: 1022, endPoint y: 495, distance: 50.2
click at [1022, 495] on div at bounding box center [830, 518] width 469 height 86
click at [961, 501] on div at bounding box center [827, 518] width 463 height 86
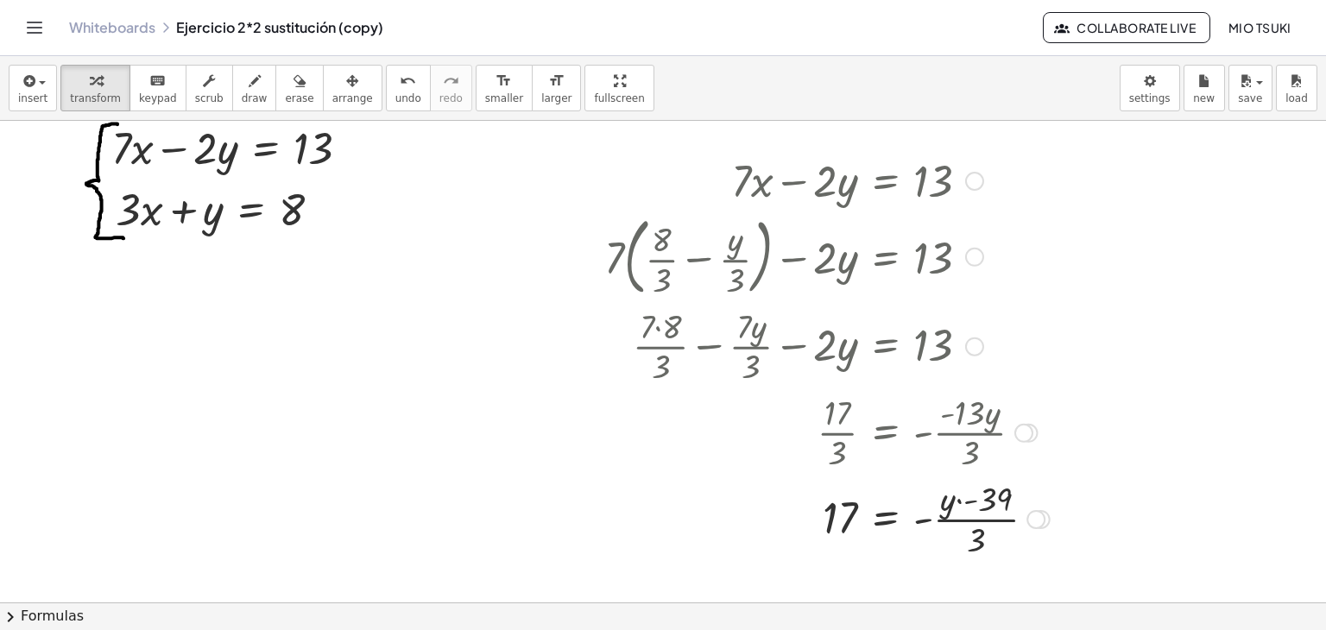
click at [956, 502] on div at bounding box center [827, 518] width 463 height 86
drag, startPoint x: 994, startPoint y: 492, endPoint x: 925, endPoint y: 498, distance: 69.3
click at [925, 498] on div at bounding box center [827, 518] width 463 height 86
drag, startPoint x: 999, startPoint y: 497, endPoint x: 956, endPoint y: 496, distance: 42.3
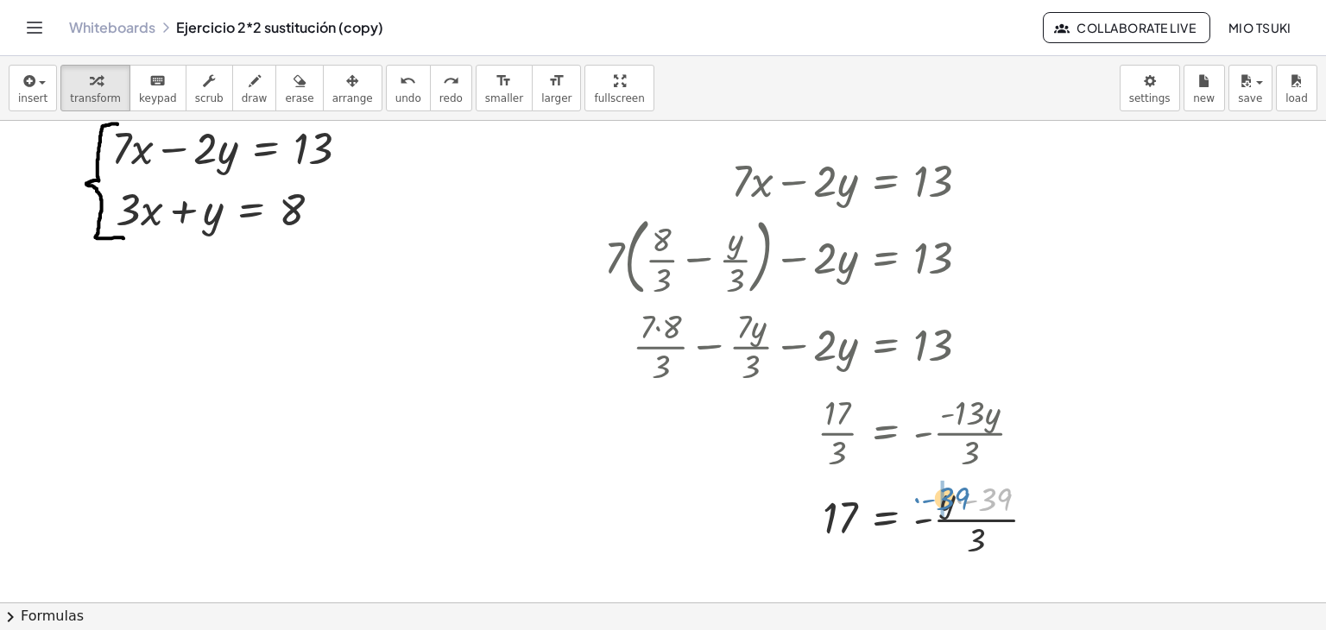
click at [956, 496] on div at bounding box center [827, 518] width 463 height 86
click at [974, 539] on div at bounding box center [823, 518] width 455 height 86
click at [974, 539] on div at bounding box center [824, 518] width 456 height 59
click at [927, 522] on div at bounding box center [824, 518] width 456 height 59
click at [929, 519] on div at bounding box center [821, 518] width 450 height 59
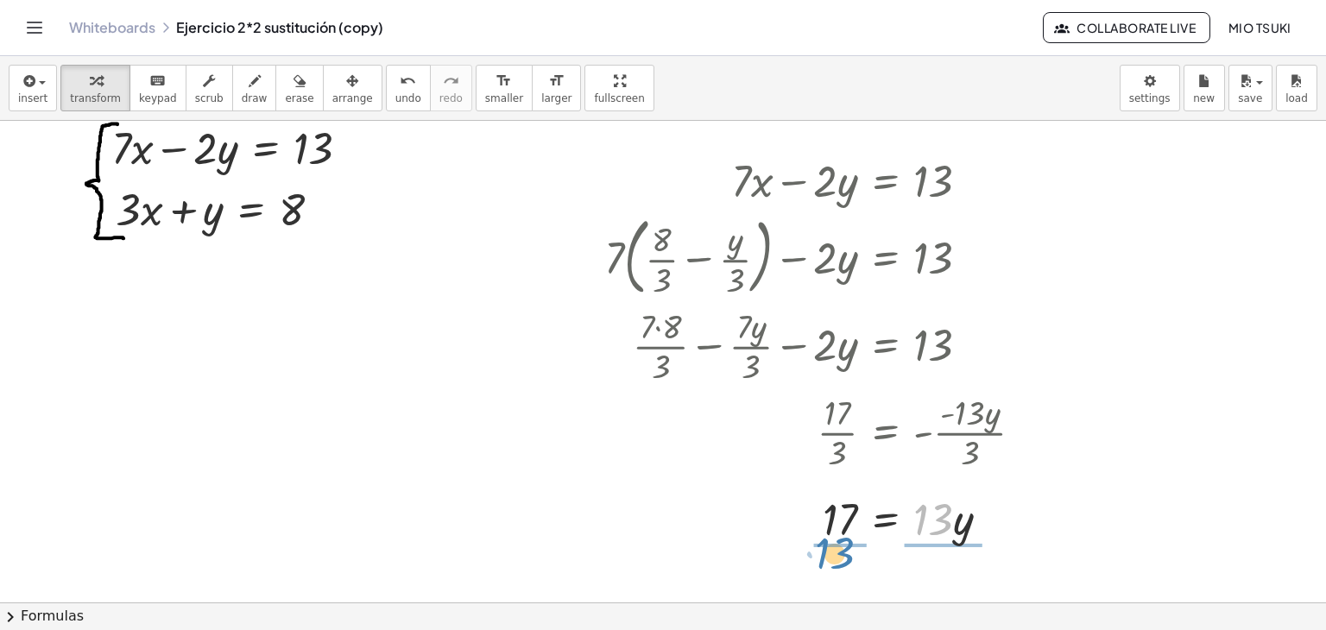
drag, startPoint x: 937, startPoint y: 518, endPoint x: 839, endPoint y: 552, distance: 104.0
click at [943, 535] on div at bounding box center [821, 518] width 450 height 86
click at [836, 519] on div at bounding box center [821, 518] width 450 height 86
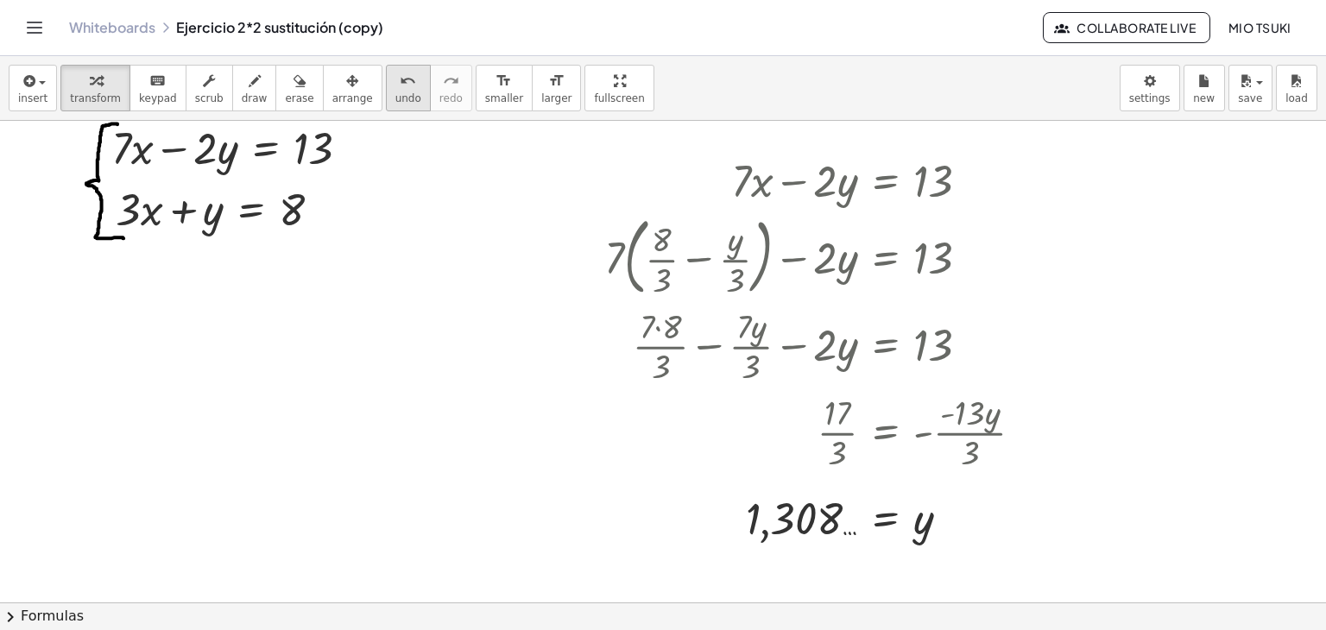
click at [395, 92] on span "undo" at bounding box center [408, 98] width 26 height 12
click at [395, 98] on span "undo" at bounding box center [408, 98] width 26 height 12
click at [395, 77] on div "undo" at bounding box center [408, 80] width 26 height 21
click at [926, 435] on div at bounding box center [821, 431] width 450 height 86
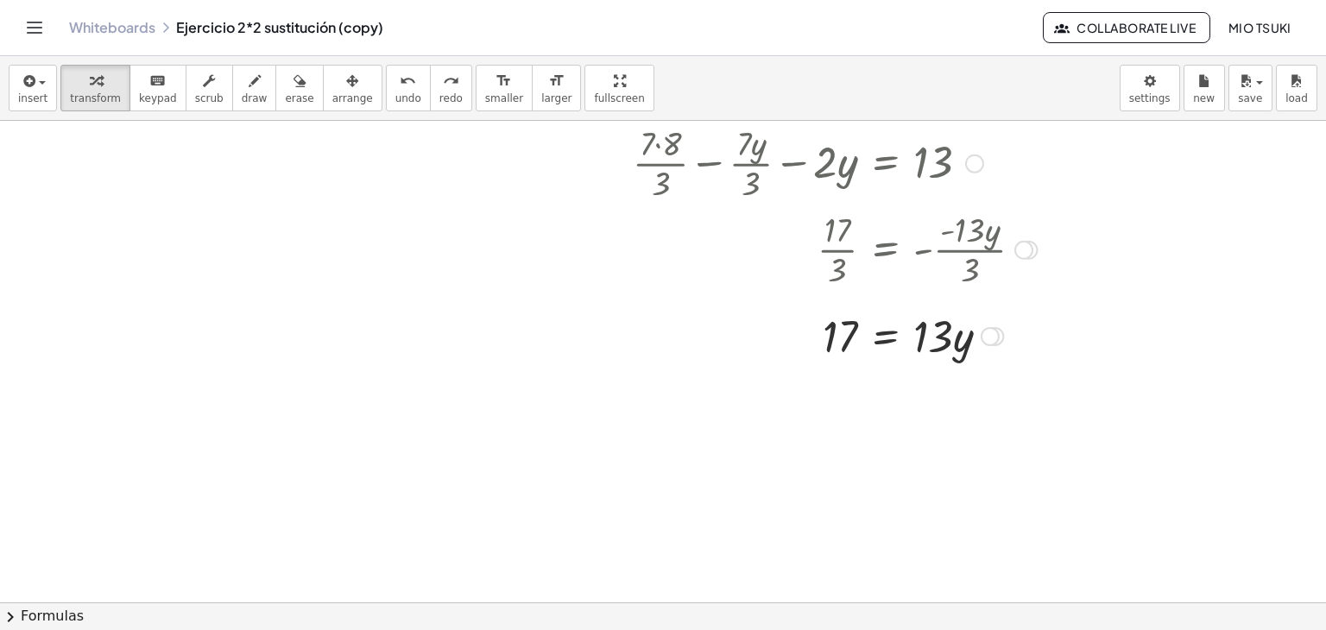
scroll to position [259, 0]
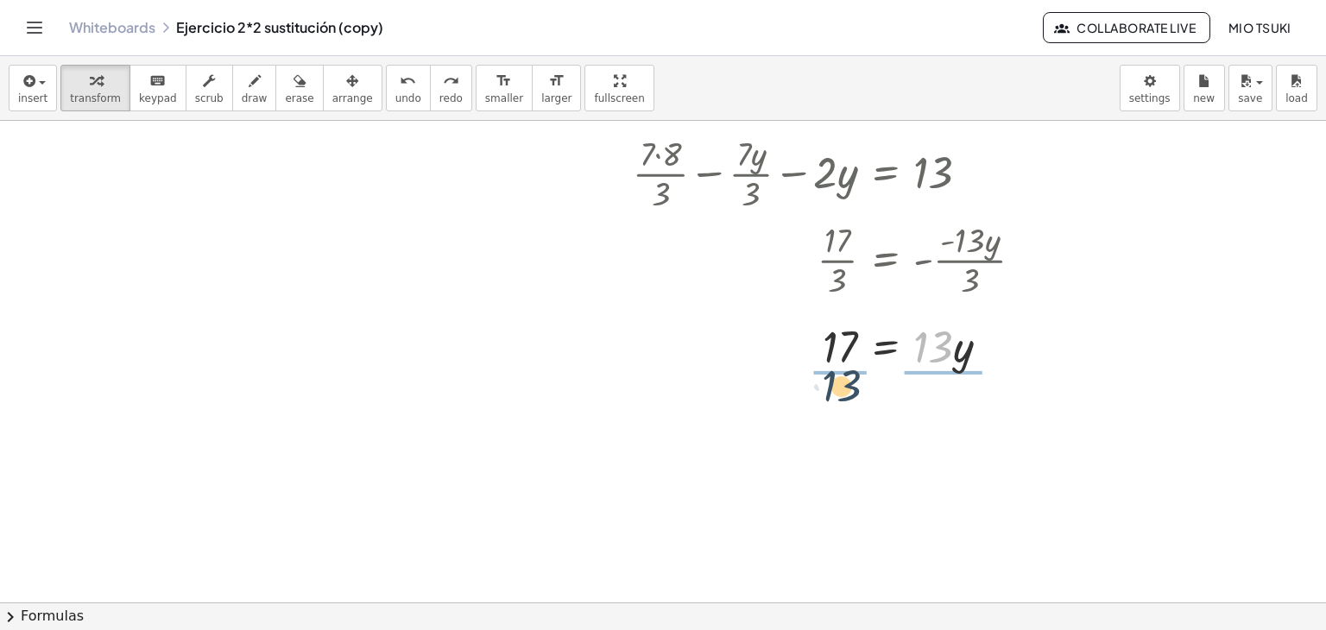
drag, startPoint x: 934, startPoint y: 351, endPoint x: 842, endPoint y: 390, distance: 100.2
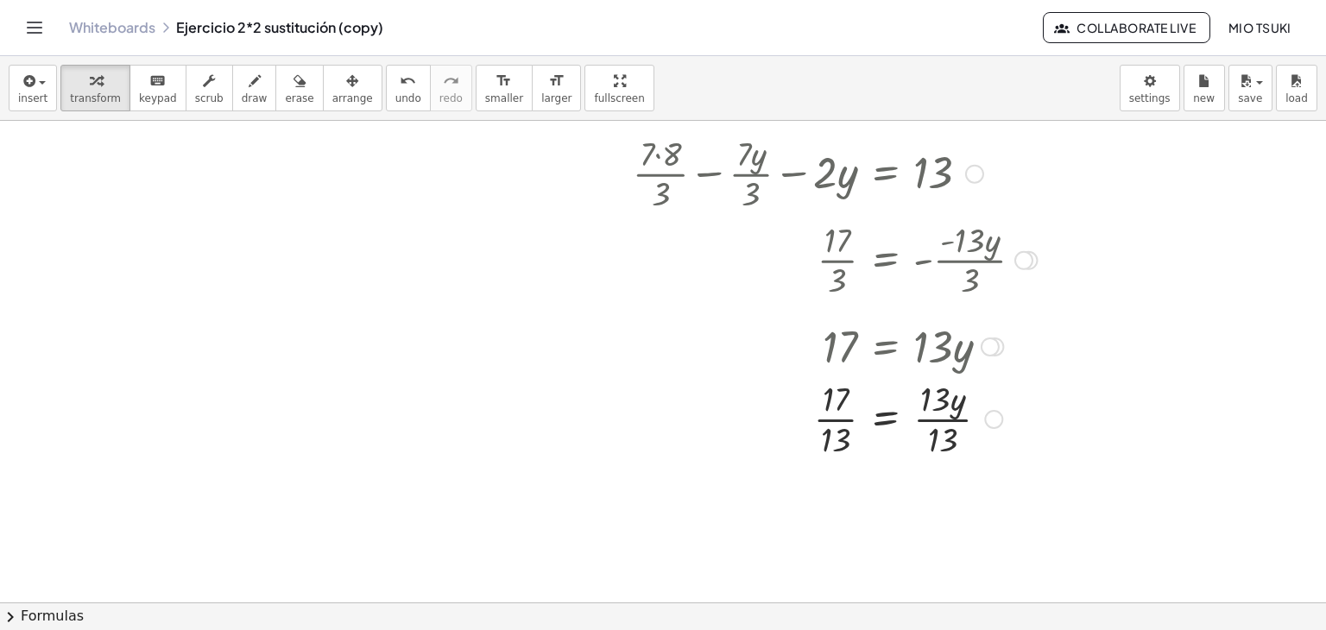
click at [932, 443] on div at bounding box center [821, 418] width 450 height 86
click at [829, 517] on div at bounding box center [821, 504] width 450 height 86
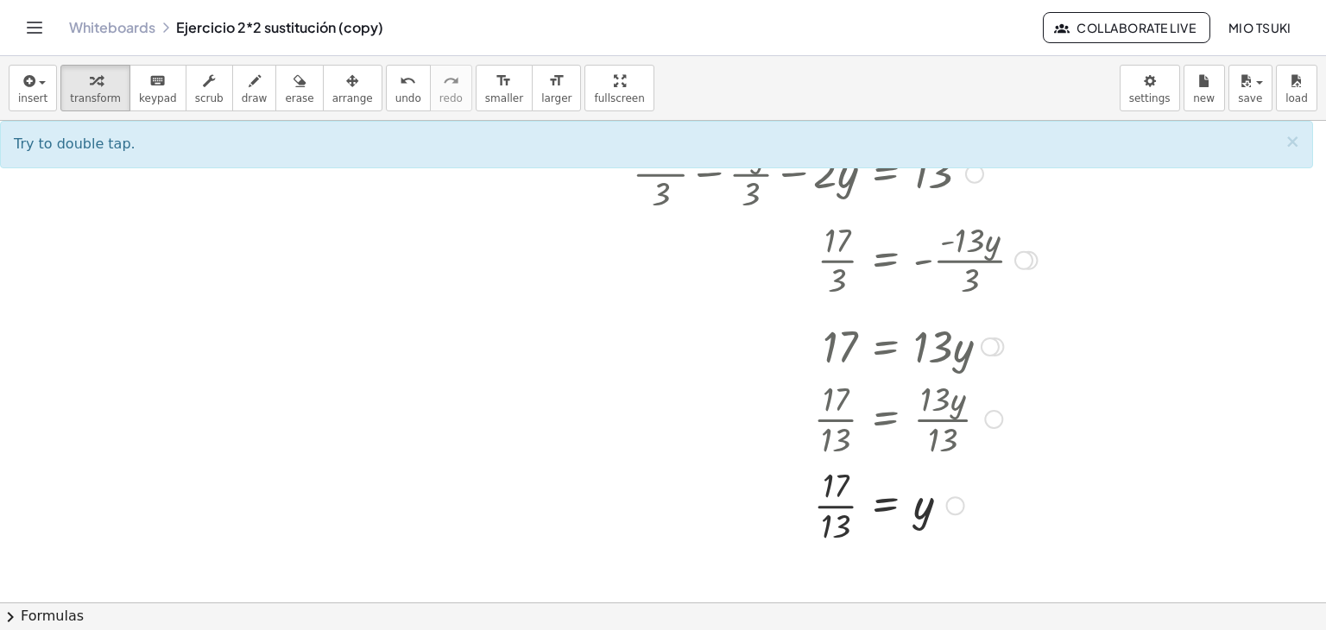
click at [840, 532] on div at bounding box center [821, 504] width 450 height 86
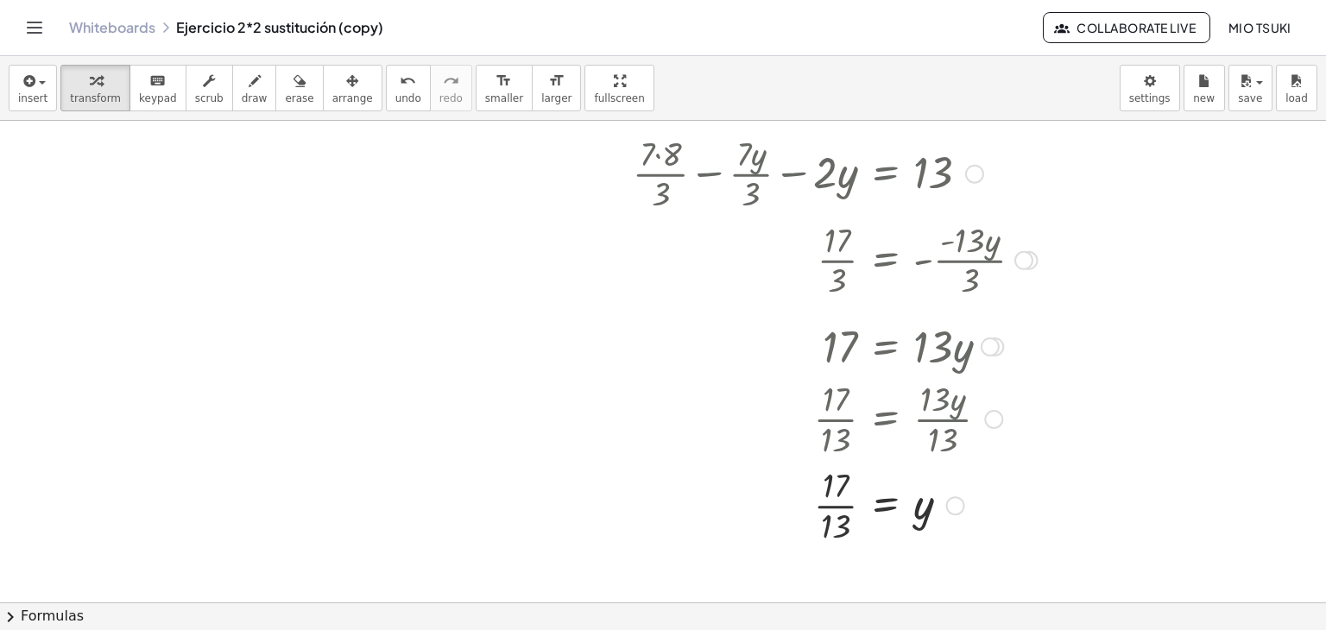
click at [840, 532] on div at bounding box center [821, 504] width 450 height 86
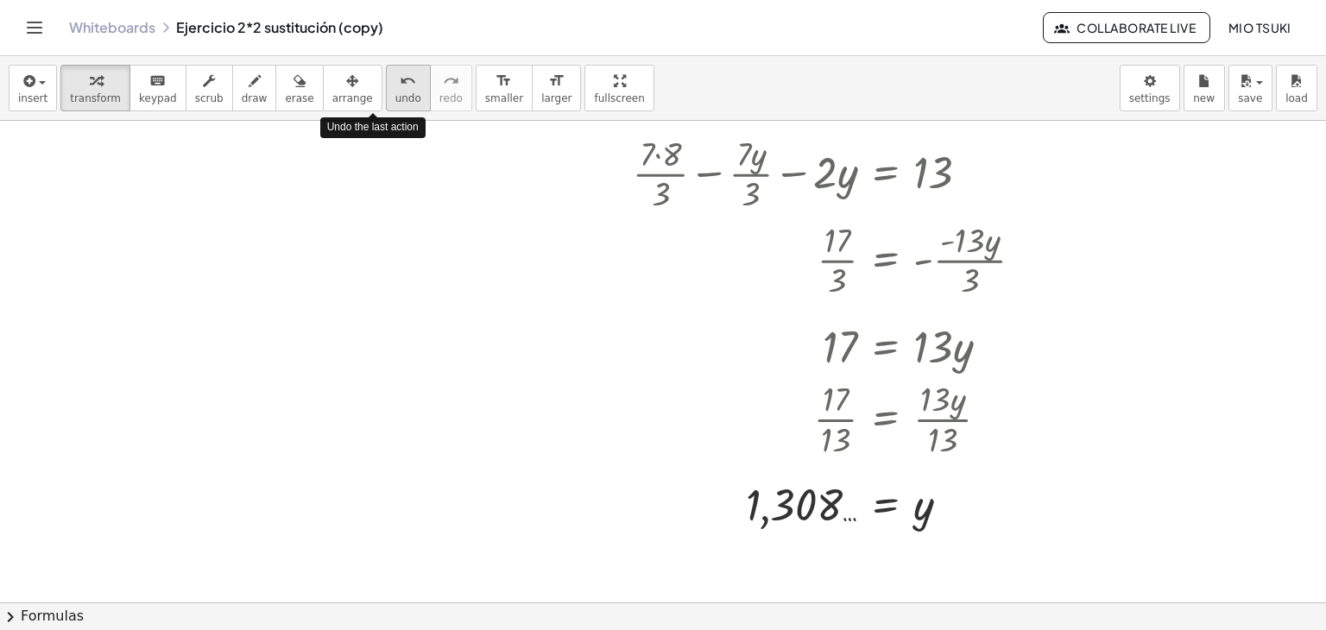
click at [395, 99] on span "undo" at bounding box center [408, 98] width 26 height 12
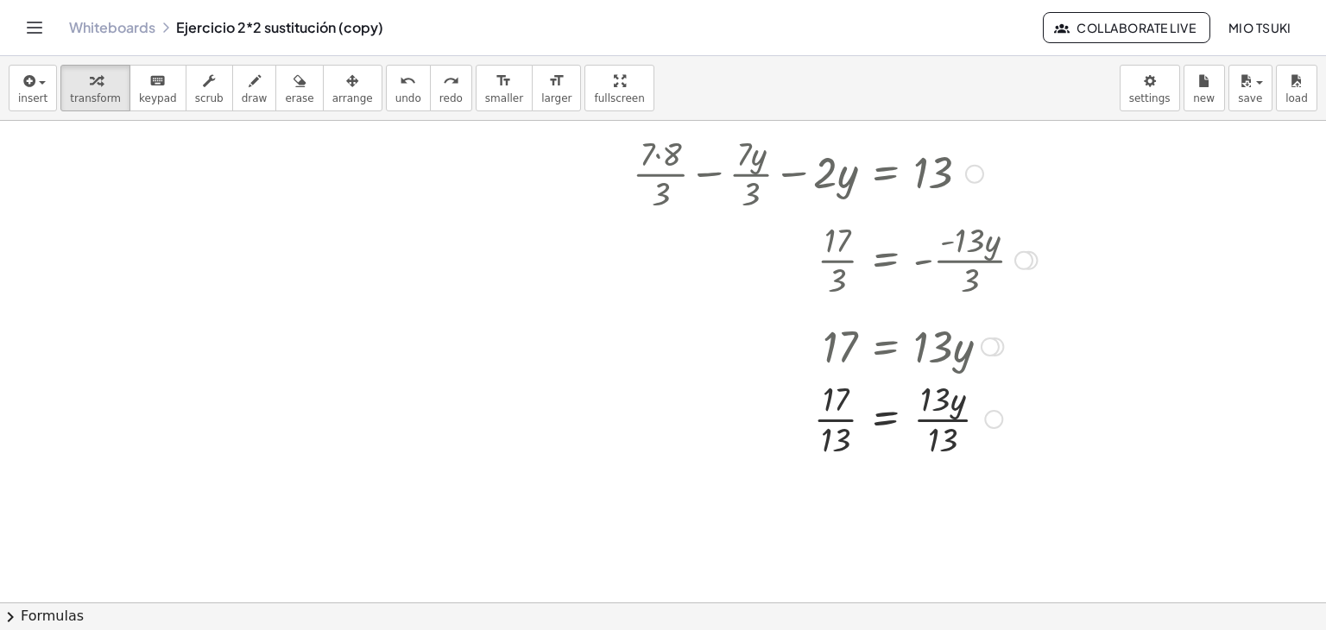
click at [933, 402] on div at bounding box center [840, 418] width 489 height 86
click at [936, 439] on div at bounding box center [840, 418] width 489 height 86
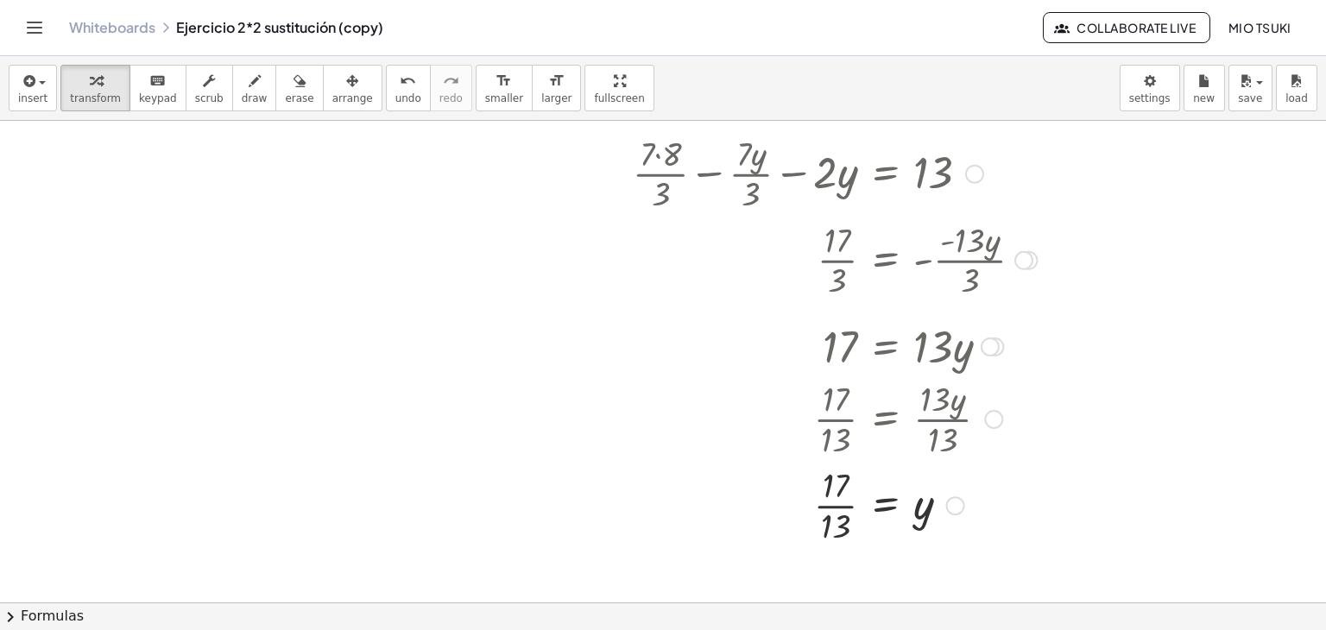
click at [991, 420] on div at bounding box center [993, 419] width 19 height 19
click at [991, 420] on div "Go back to this line Copy line as LaTeX Copy derivation as LaTeX" at bounding box center [993, 419] width 19 height 19
click at [741, 408] on div at bounding box center [821, 418] width 450 height 86
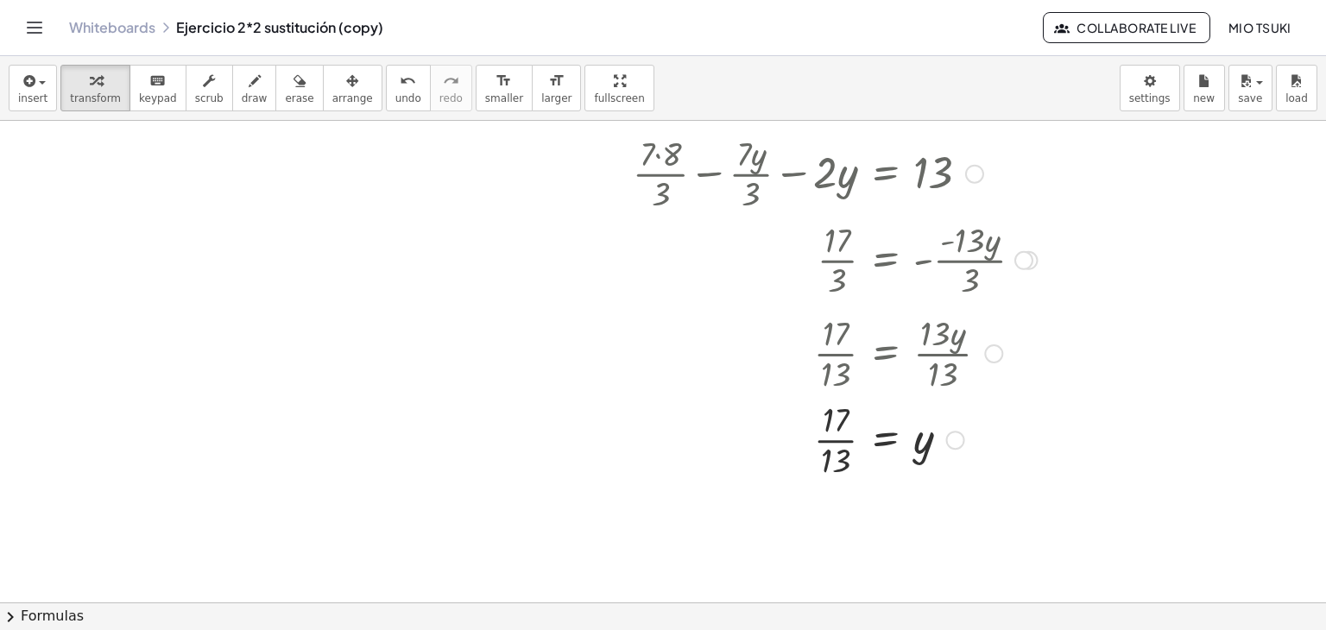
drag, startPoint x: 991, startPoint y: 423, endPoint x: 986, endPoint y: 350, distance: 73.6
click at [986, 350] on div "Go back to this line Copy line as LaTeX Copy derivation as LaTeX" at bounding box center [993, 353] width 19 height 19
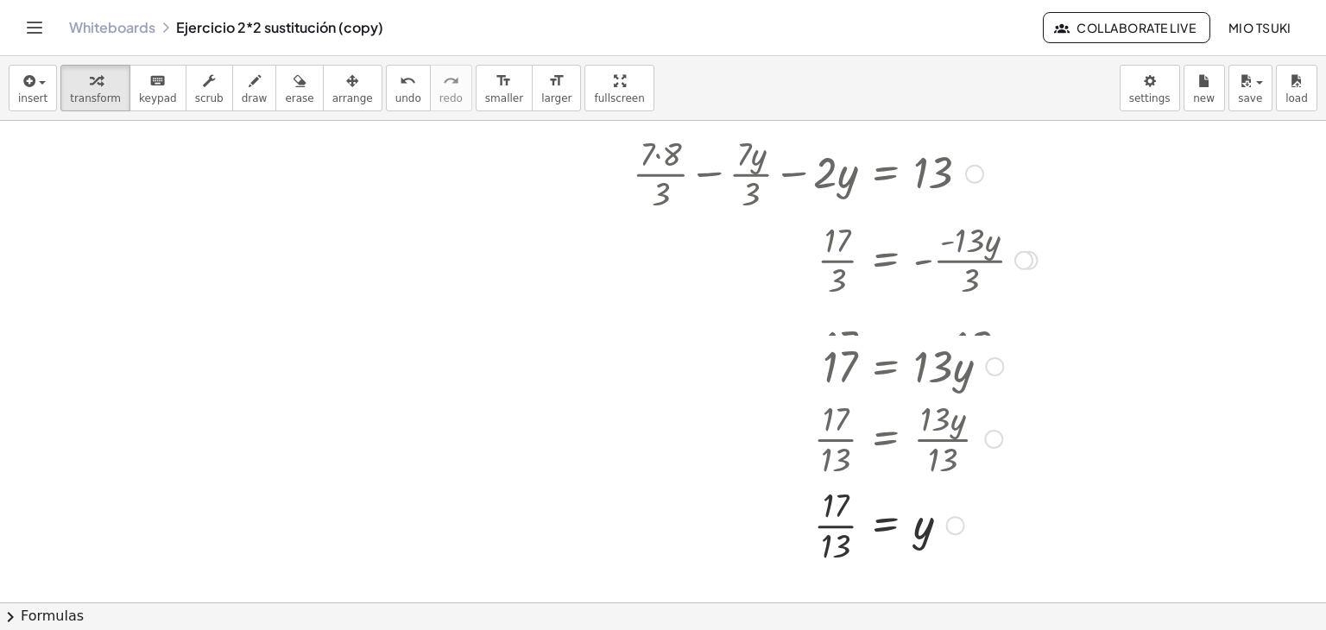
drag, startPoint x: 987, startPoint y: 349, endPoint x: 981, endPoint y: 447, distance: 98.6
click at [886, 439] on div "· 17 · 13 = · 13 · y · 13 Go back to this line Copy line as LaTeX Copy derivati…" at bounding box center [886, 439] width 0 height 0
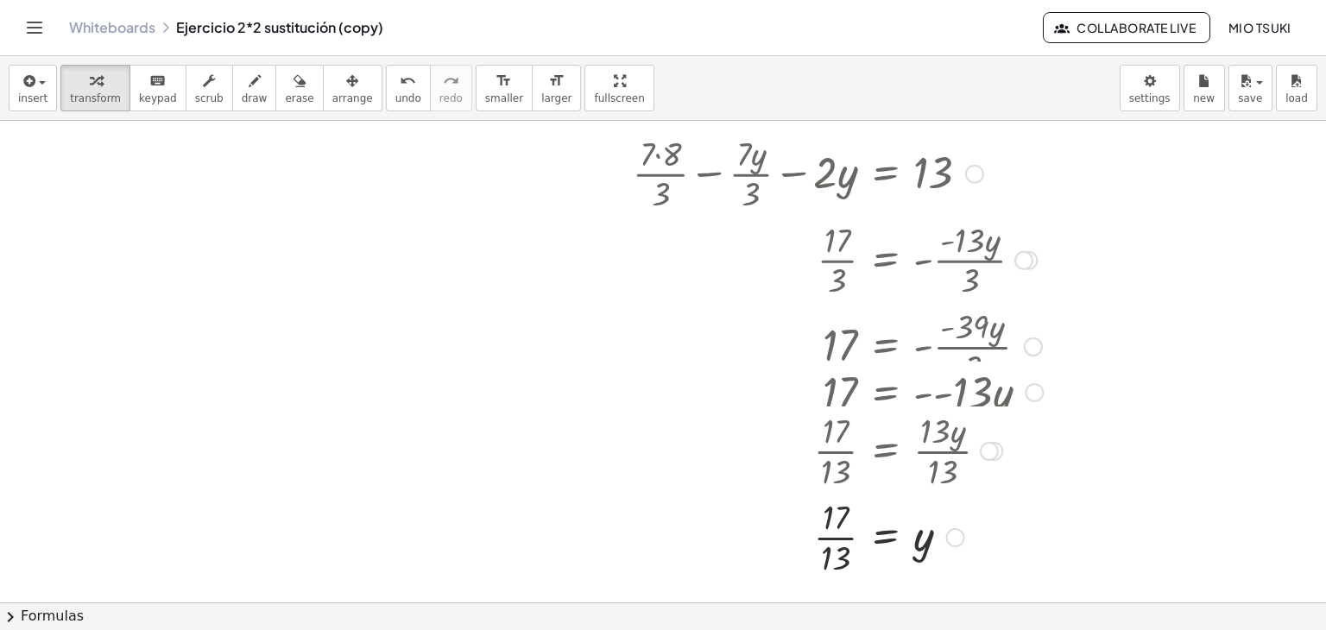
drag, startPoint x: 1025, startPoint y: 350, endPoint x: 988, endPoint y: 378, distance: 46.8
click at [886, 393] on div "17 = · - - 13 · y" at bounding box center [886, 393] width 0 height 0
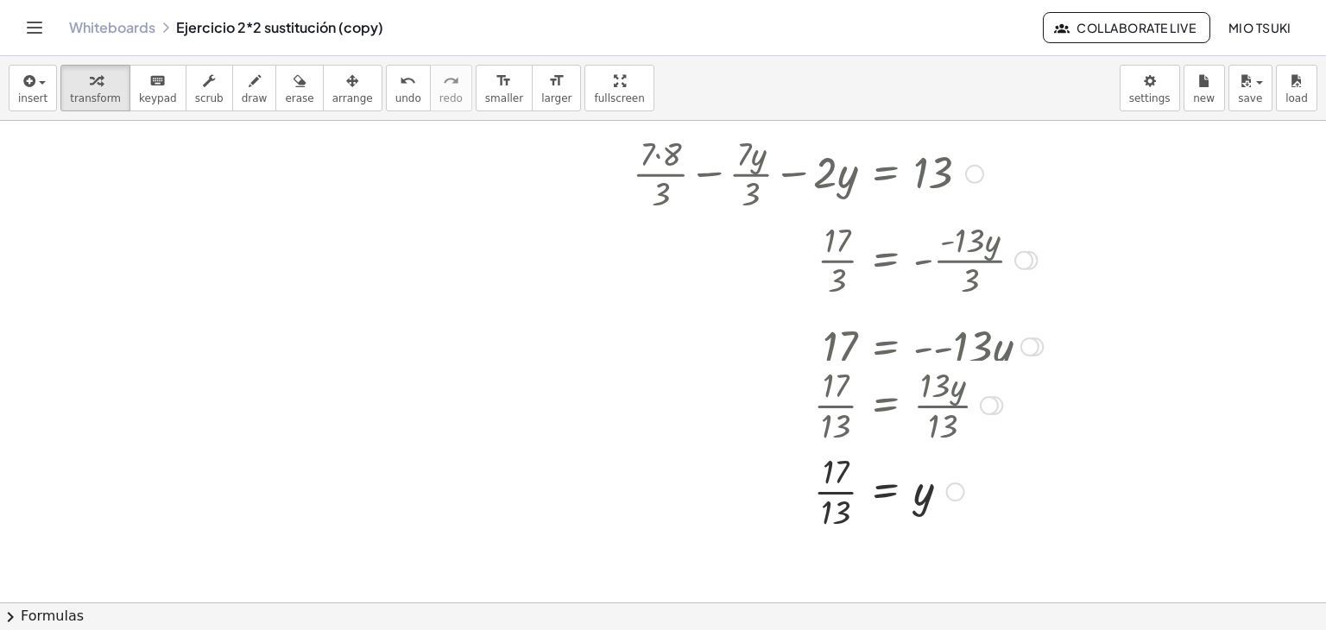
click at [984, 403] on div at bounding box center [989, 405] width 19 height 19
click at [1061, 374] on span "Go back to this line" at bounding box center [1076, 379] width 103 height 14
drag, startPoint x: 939, startPoint y: 412, endPoint x: 934, endPoint y: 422, distance: 11.6
click at [934, 422] on div at bounding box center [824, 404] width 456 height 86
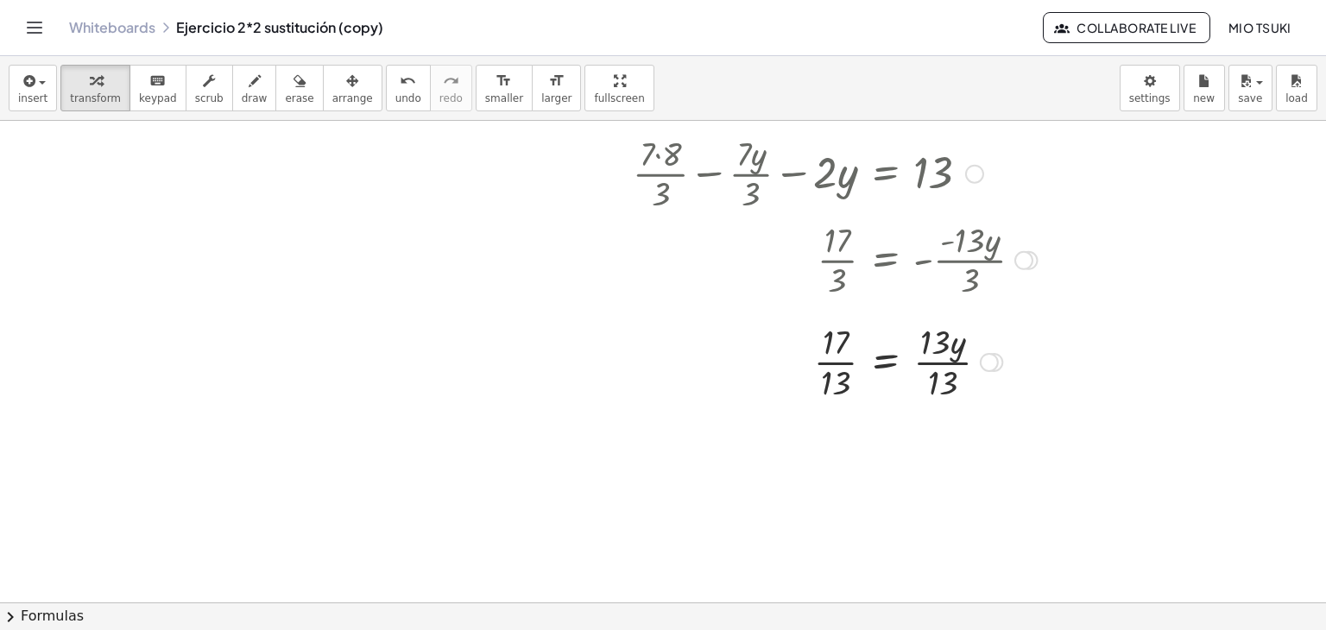
drag, startPoint x: 988, startPoint y: 408, endPoint x: 993, endPoint y: 356, distance: 52.0
click at [993, 356] on div "Go back to this line Copy line as LaTeX Copy derivation as LaTeX" at bounding box center [989, 362] width 19 height 19
click at [930, 350] on div at bounding box center [821, 345] width 450 height 86
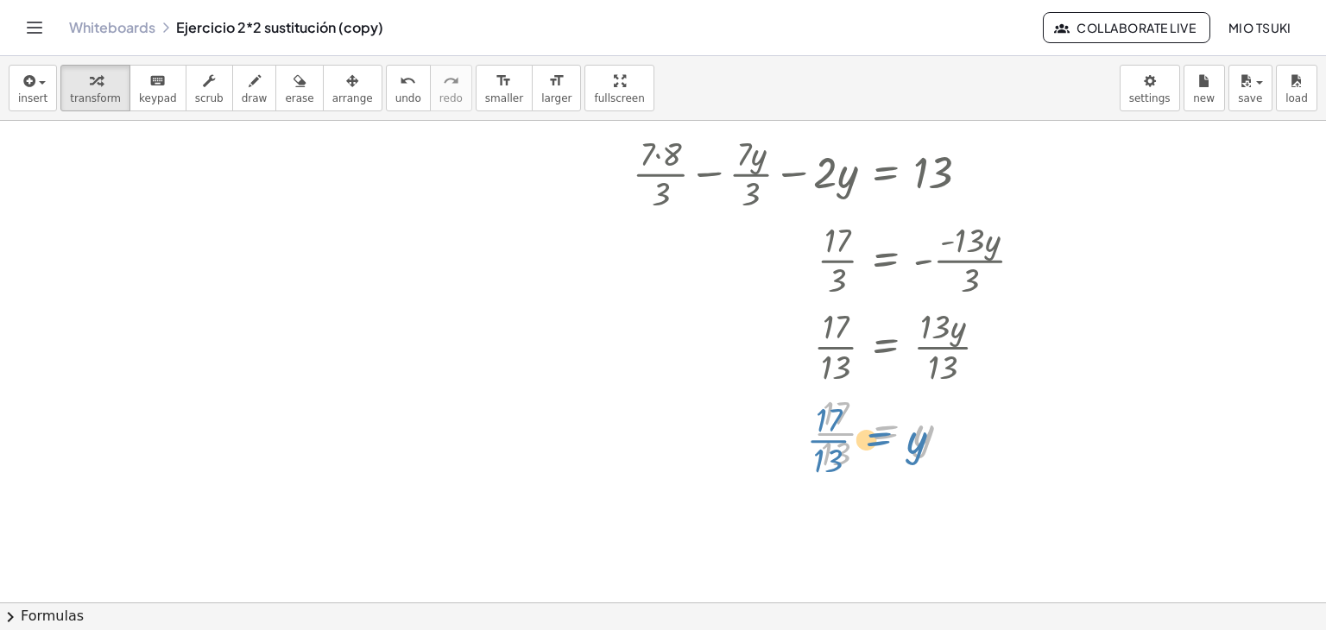
drag, startPoint x: 887, startPoint y: 437, endPoint x: 880, endPoint y: 445, distance: 11.0
click at [880, 445] on div at bounding box center [821, 431] width 450 height 86
drag, startPoint x: 953, startPoint y: 432, endPoint x: 968, endPoint y: 344, distance: 90.1
click at [886, 350] on div "· 17 · 13 = y Go back to this line Copy line as LaTeX Copy derivation as LaTeX …" at bounding box center [886, 350] width 0 height 0
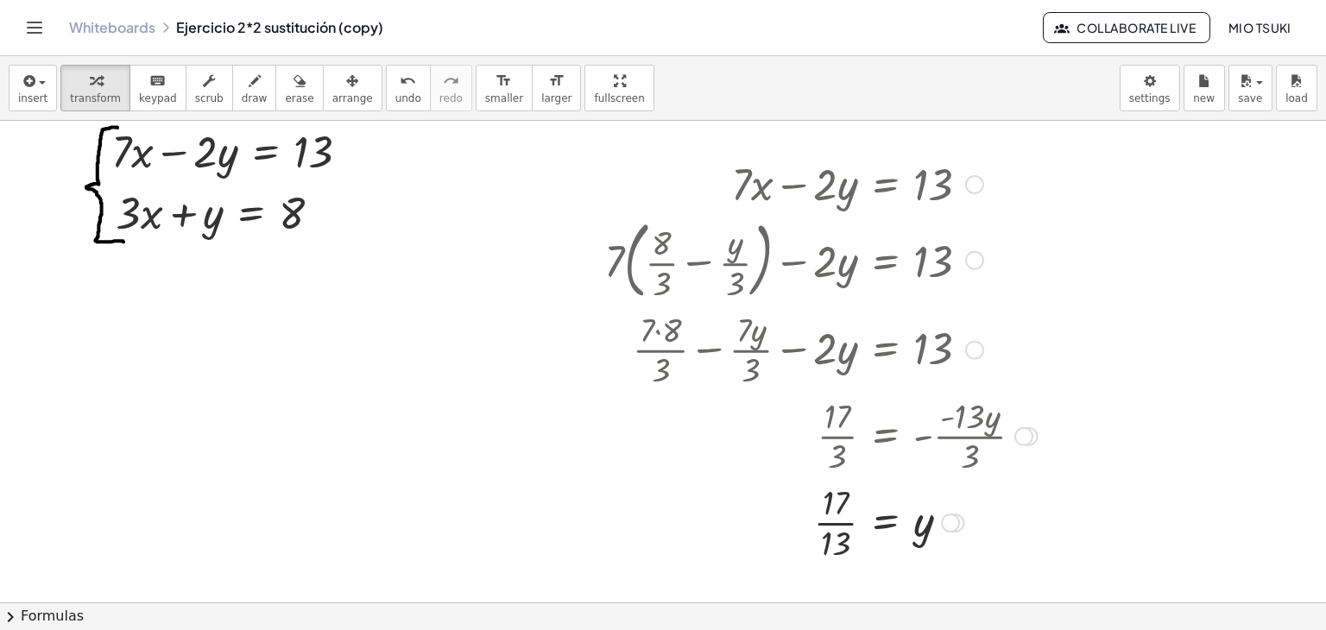
scroll to position [86, 0]
